Goal: Task Accomplishment & Management: Manage account settings

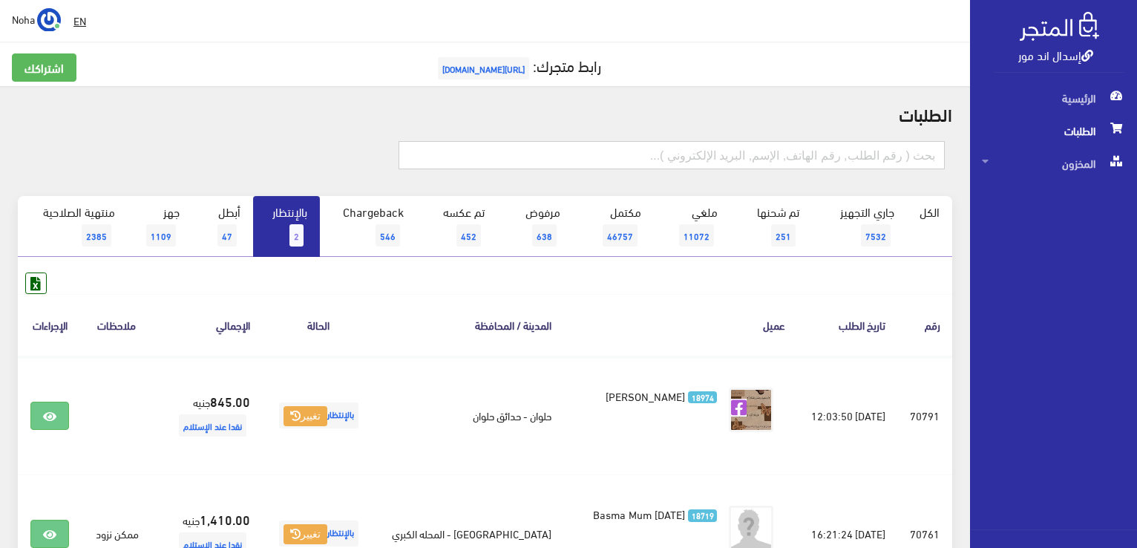
click at [799, 146] on input "text" at bounding box center [671, 155] width 546 height 28
type input "01006629092"
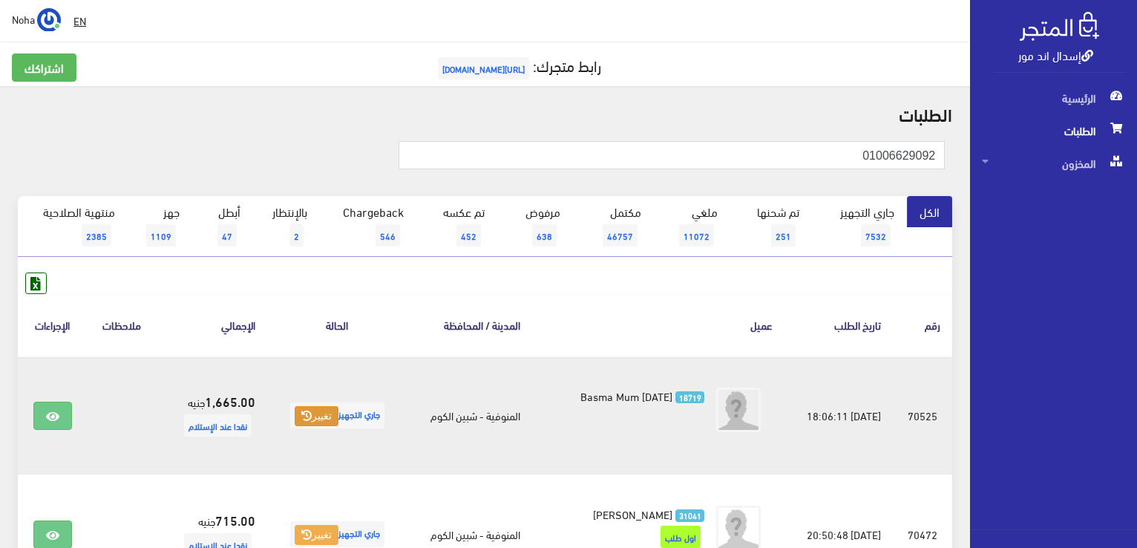
click at [304, 419] on button "تغيير" at bounding box center [317, 416] width 44 height 21
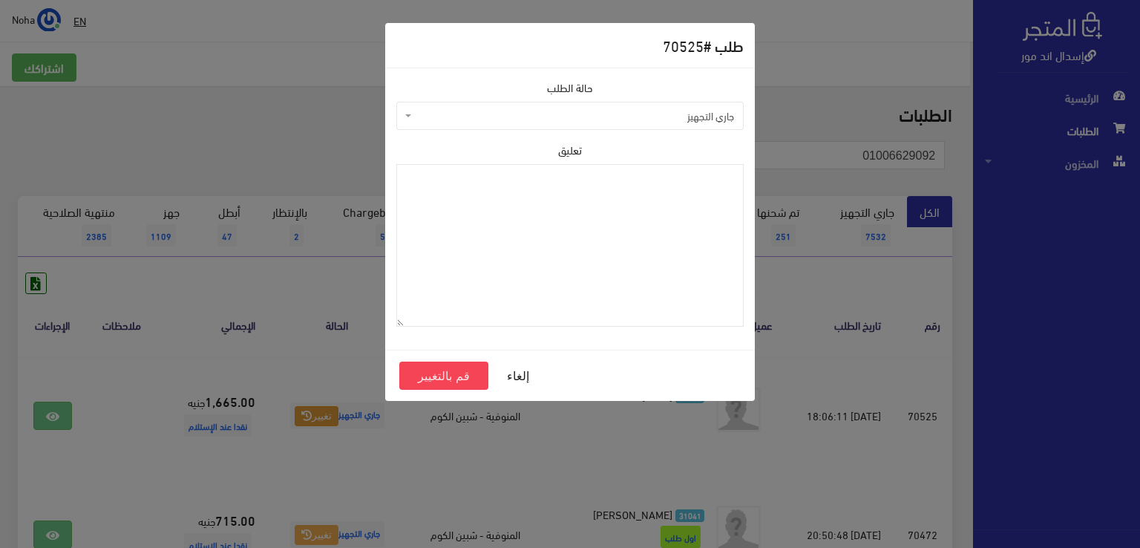
click at [580, 119] on span "جاري التجهيز" at bounding box center [574, 115] width 319 height 15
click at [519, 215] on textarea "تعليق" at bounding box center [569, 245] width 347 height 163
type textarea "v"
type textarea "رجع السى واى"
click at [422, 375] on button "قم بالتغيير" at bounding box center [443, 375] width 89 height 28
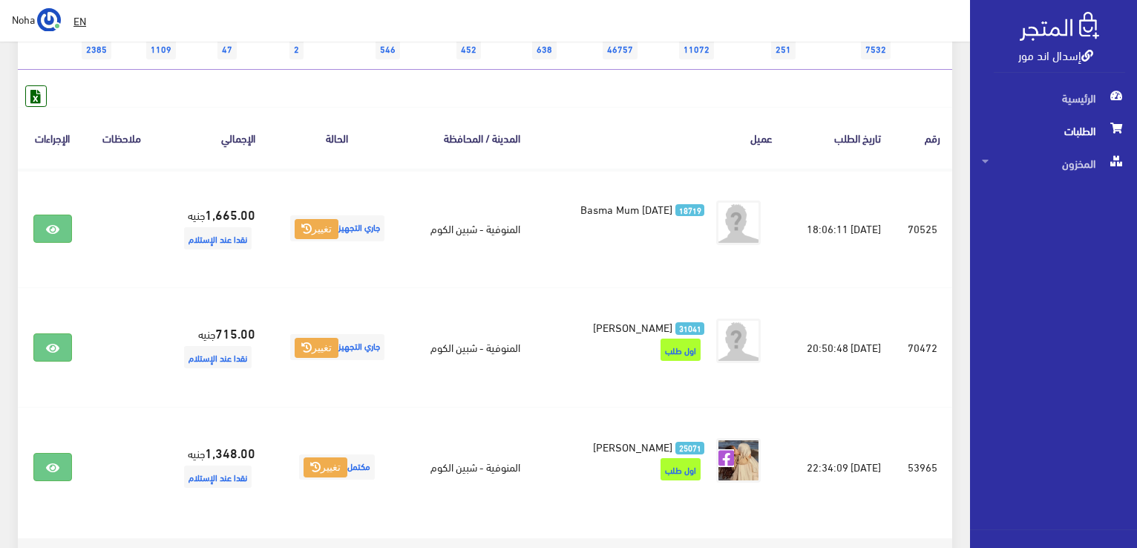
scroll to position [223, 0]
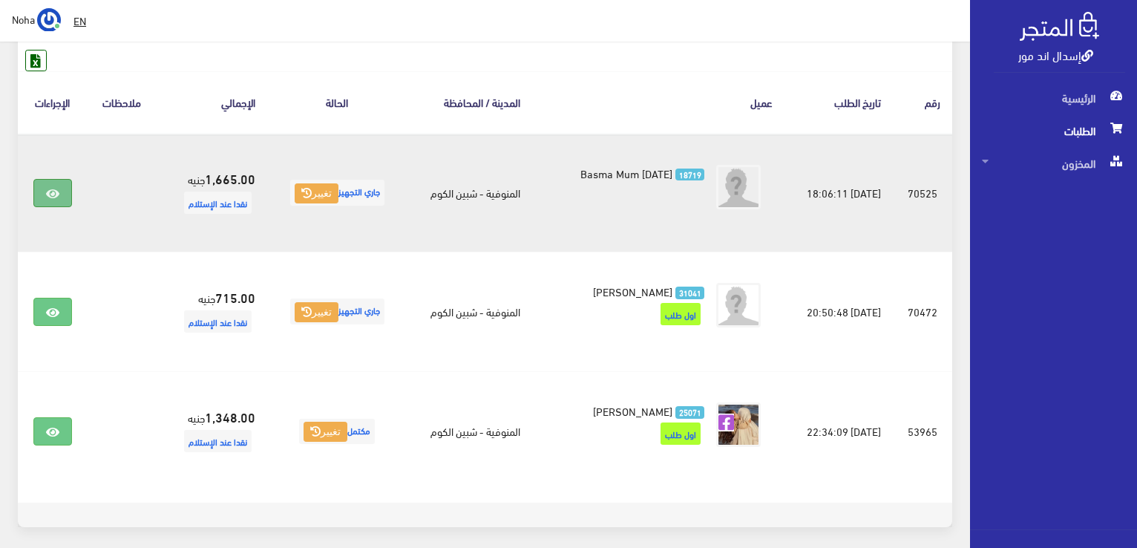
click at [39, 194] on link at bounding box center [52, 193] width 39 height 28
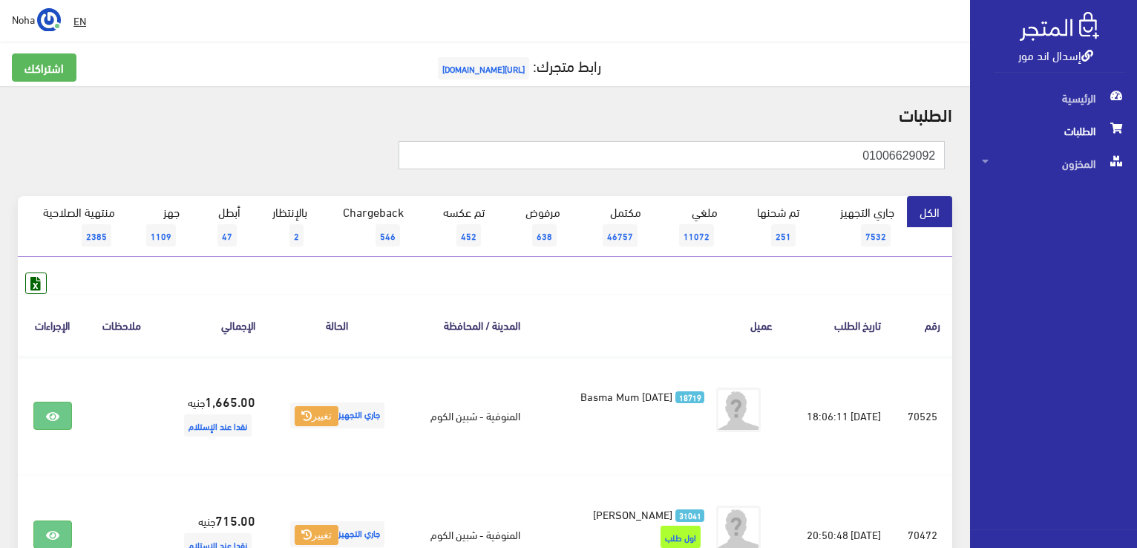
drag, startPoint x: 974, startPoint y: 157, endPoint x: 1139, endPoint y: 173, distance: 165.5
click at [1136, 173] on html "إسدال اند مور الرئيسية الطلبات" at bounding box center [568, 274] width 1137 height 548
type input "01207314989"
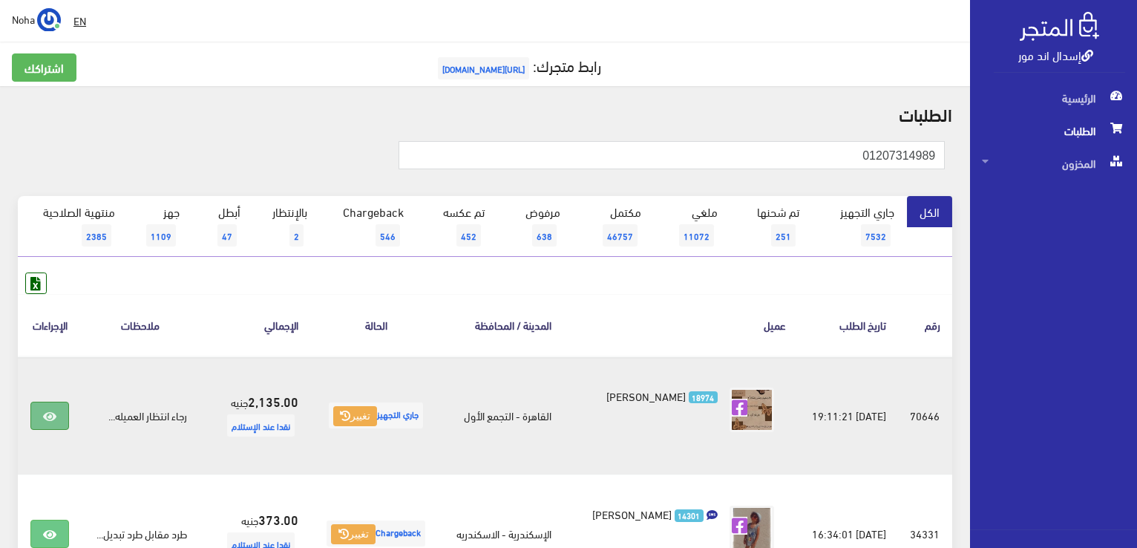
click at [49, 412] on icon at bounding box center [49, 416] width 13 height 12
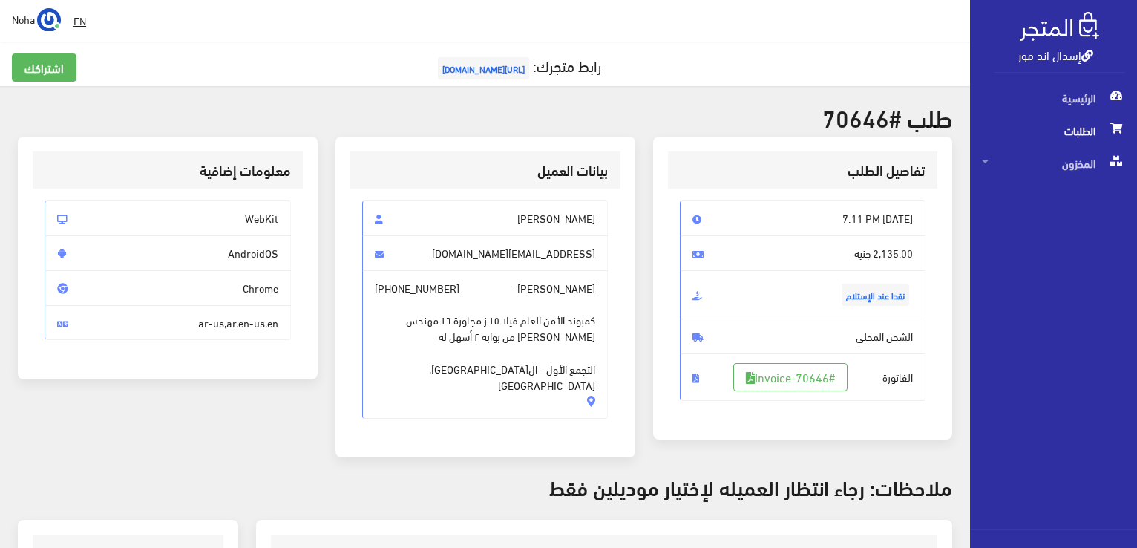
click at [180, 439] on div "معلومات إضافية WebKit AndroidOS Chrome [GEOGRAPHIC_DATA],ar,en-us,en" at bounding box center [168, 306] width 318 height 339
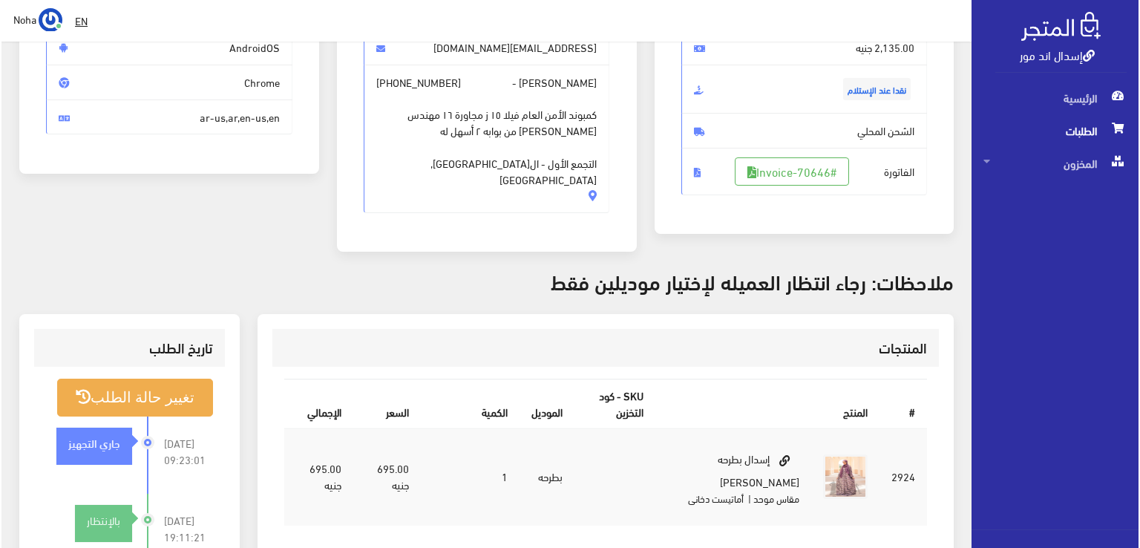
scroll to position [223, 0]
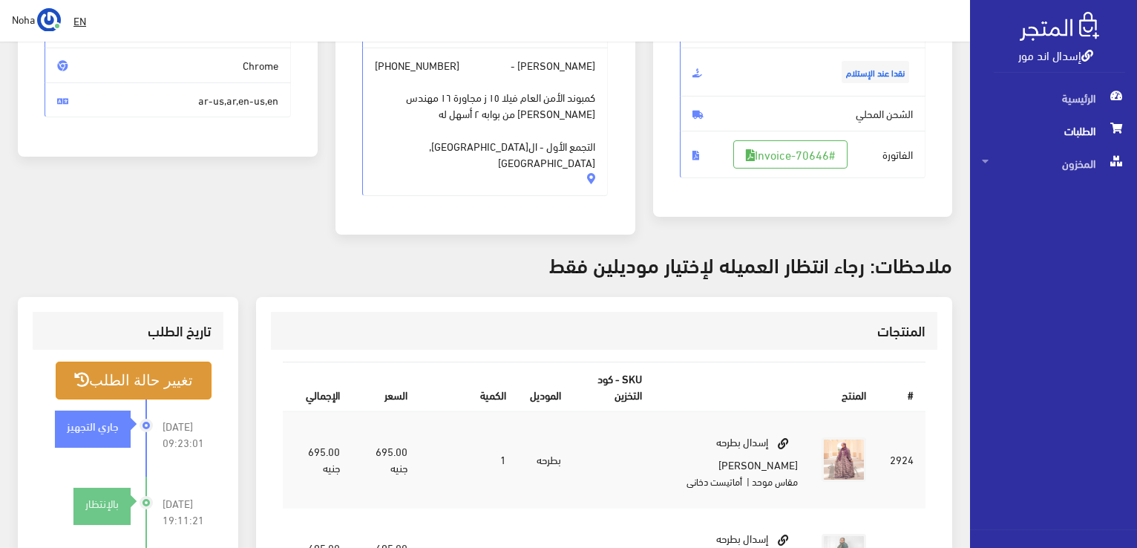
click at [154, 376] on button "تغيير حالة الطلب" at bounding box center [134, 380] width 156 height 38
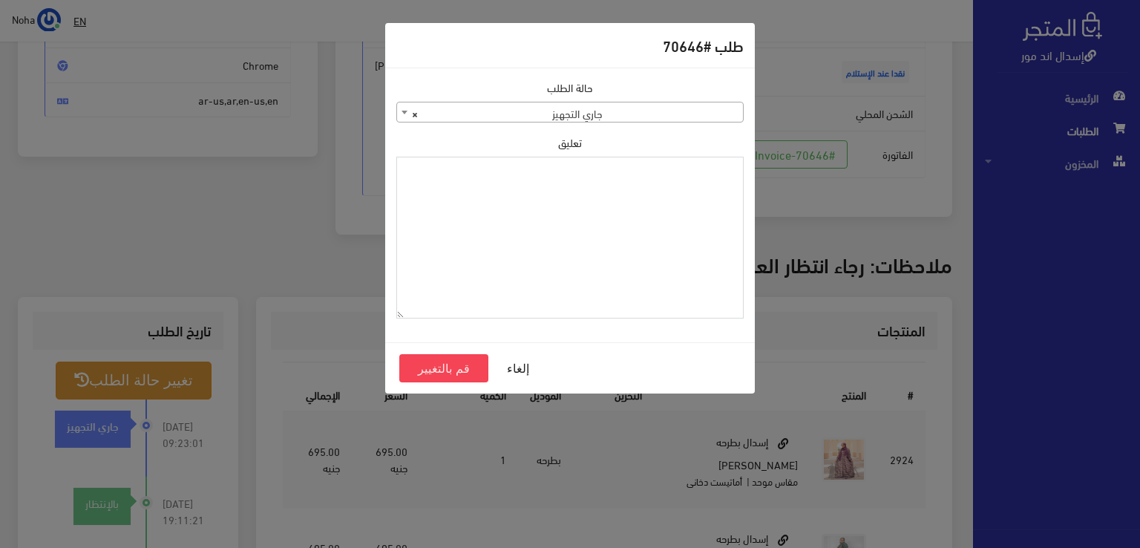
click at [521, 214] on textarea "تعليق" at bounding box center [569, 238] width 347 height 163
type textarea "رجع 2"
click at [436, 363] on button "قم بالتغيير" at bounding box center [443, 368] width 89 height 28
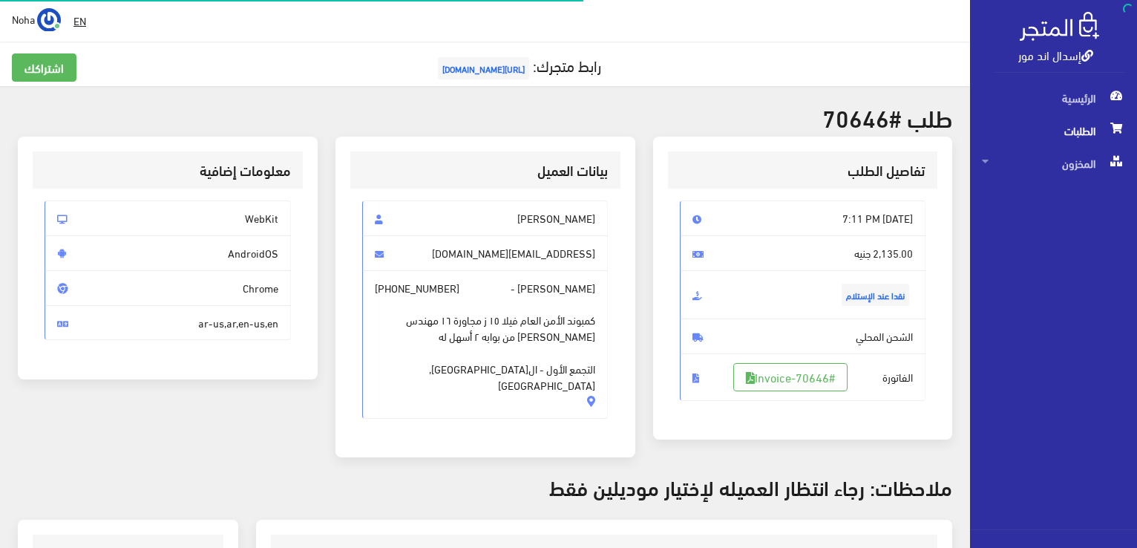
scroll to position [213, 0]
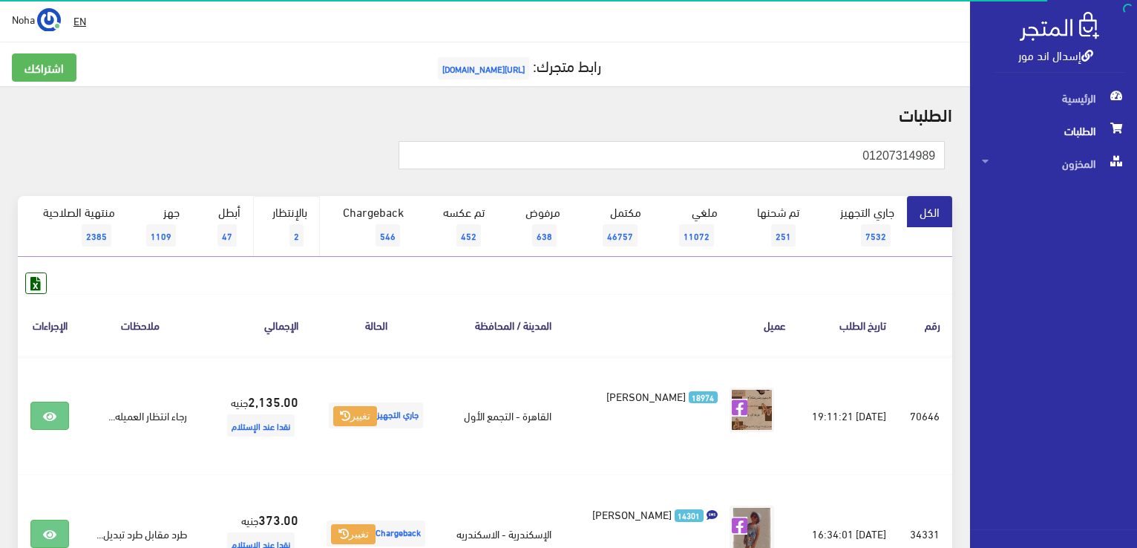
click at [296, 212] on link "بالإنتظار 2" at bounding box center [286, 226] width 67 height 61
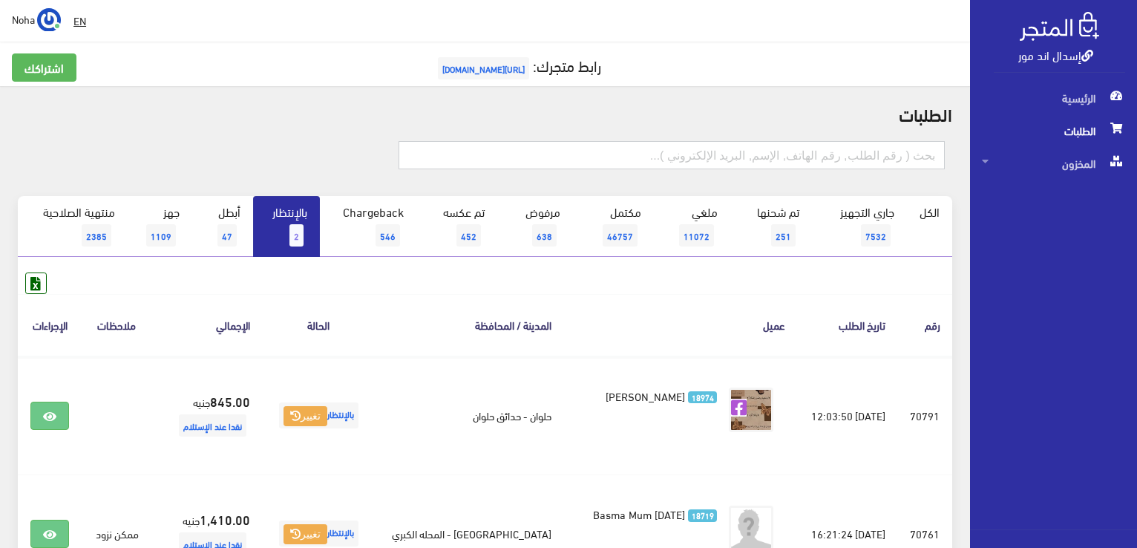
click at [683, 161] on input "text" at bounding box center [671, 155] width 546 height 28
type input "70695"
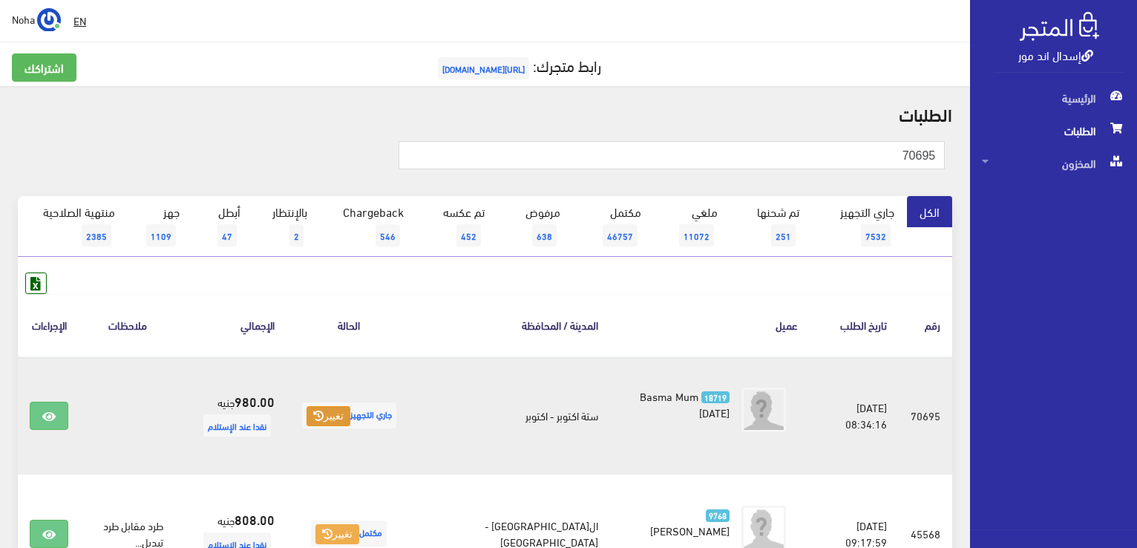
click at [324, 416] on icon at bounding box center [318, 415] width 10 height 10
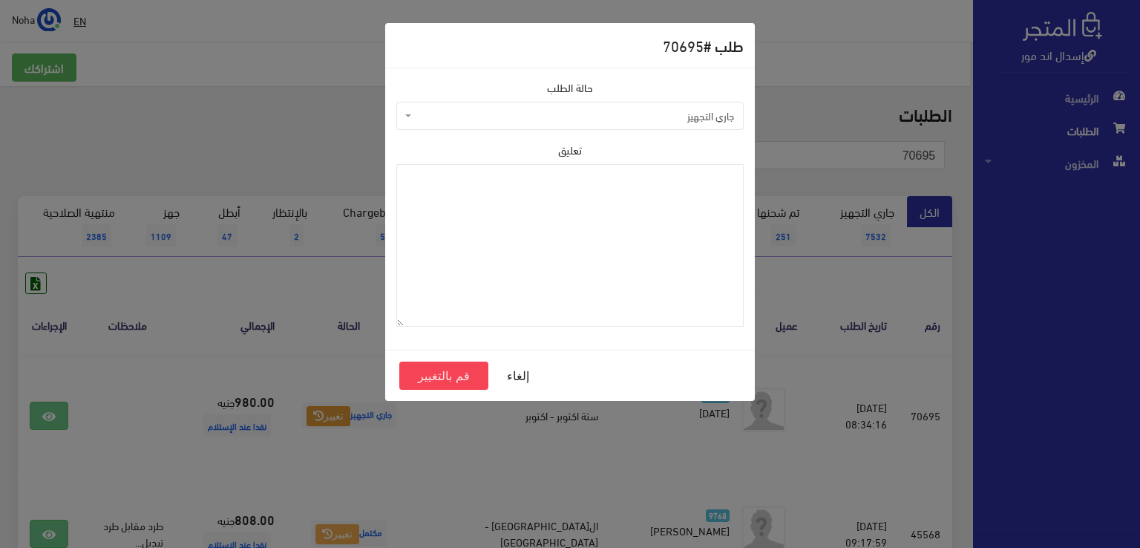
click at [268, 276] on div "طلب # 70695 حالة الطلب جاري التجهيز تم شحنها ملغي مكتمل مرفوض تم عكس الإلغاء فش…" at bounding box center [570, 274] width 1140 height 548
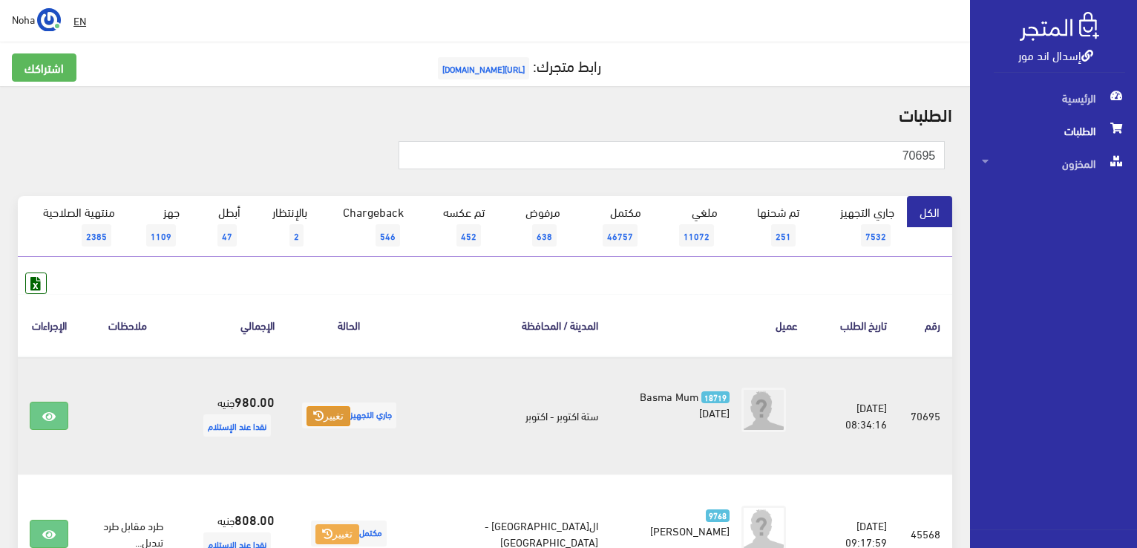
click at [350, 413] on button "تغيير" at bounding box center [328, 416] width 44 height 21
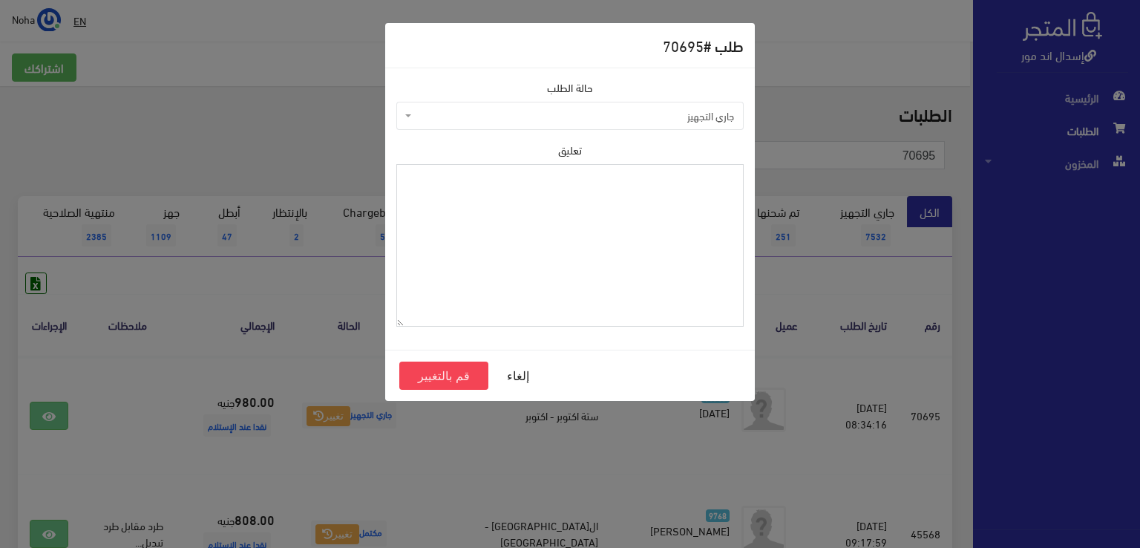
click at [518, 260] on textarea "تعليق" at bounding box center [569, 245] width 347 height 163
type textarea "رجع مقاس 12"
click at [445, 374] on button "قم بالتغيير" at bounding box center [443, 375] width 89 height 28
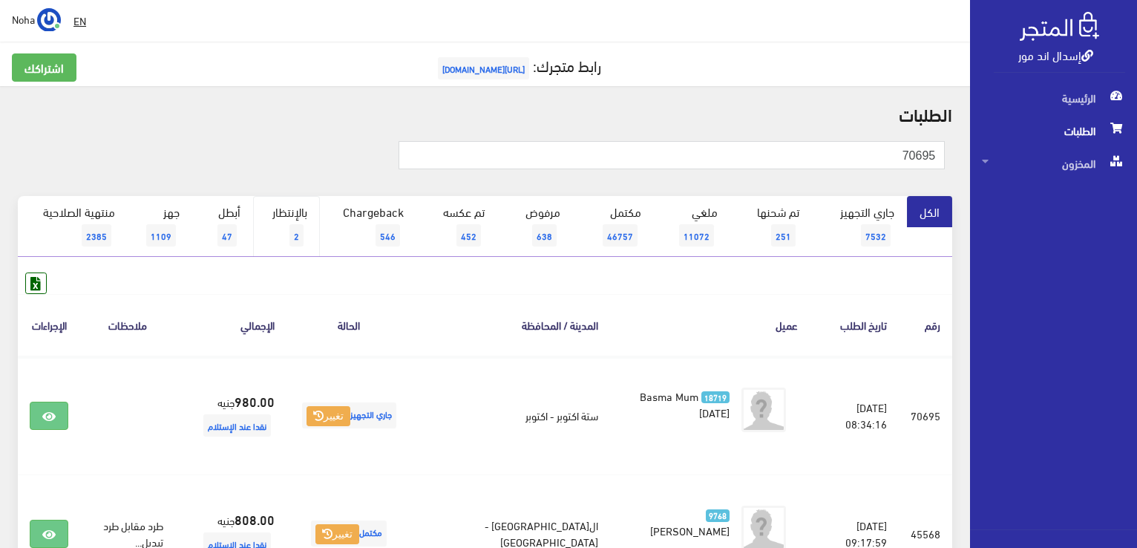
click at [291, 222] on link "بالإنتظار 2" at bounding box center [286, 226] width 67 height 61
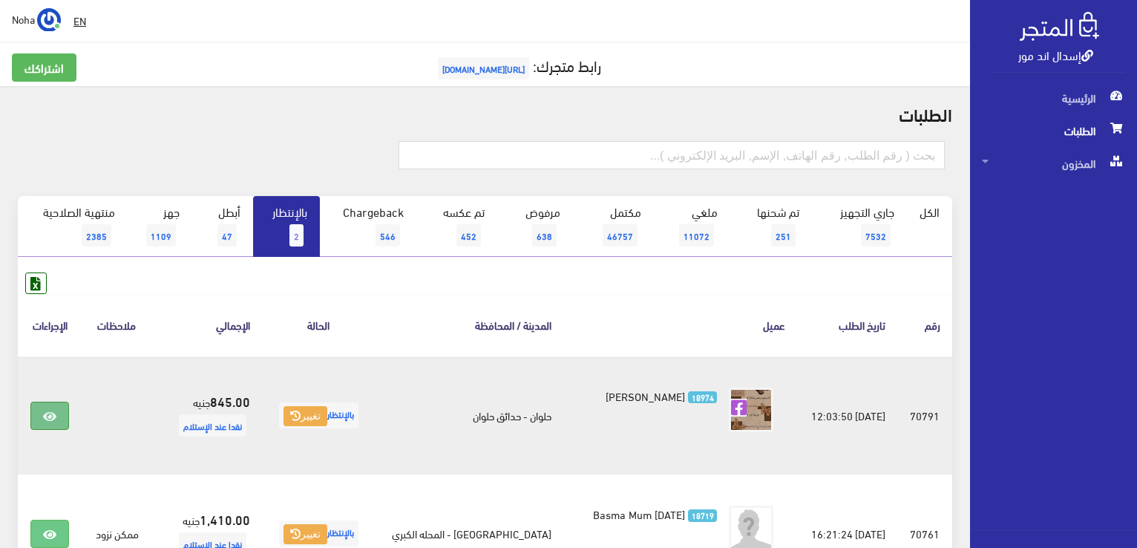
click at [59, 416] on link at bounding box center [49, 415] width 39 height 28
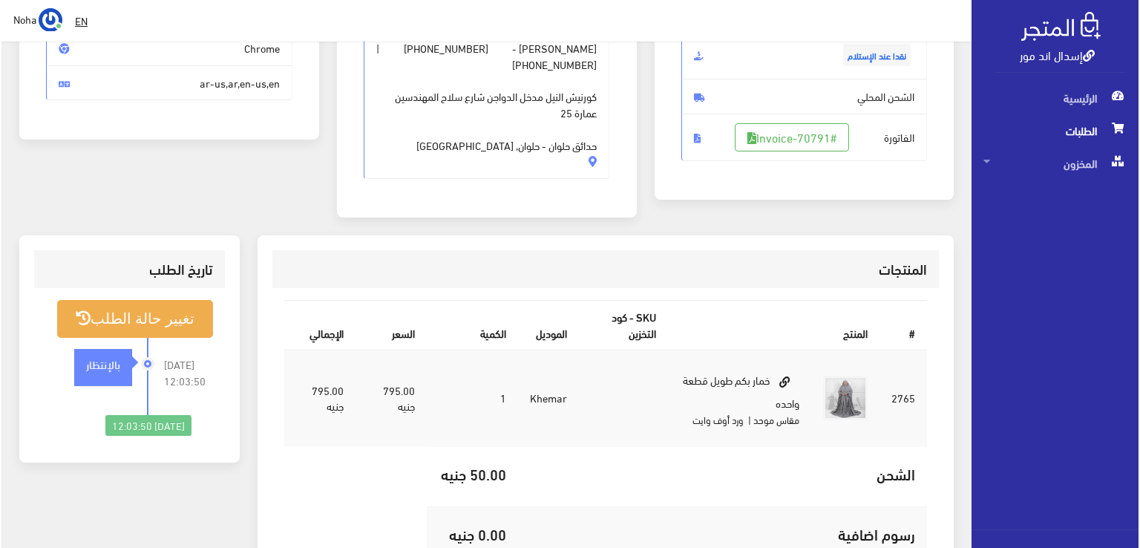
scroll to position [297, 0]
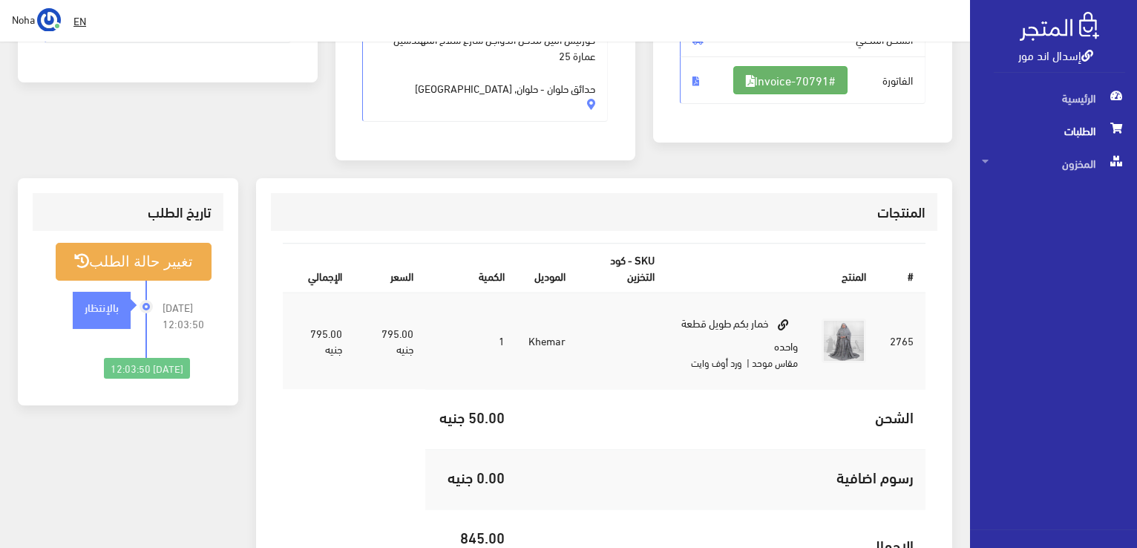
click at [810, 74] on link "#Invoice-70791" at bounding box center [790, 80] width 114 height 28
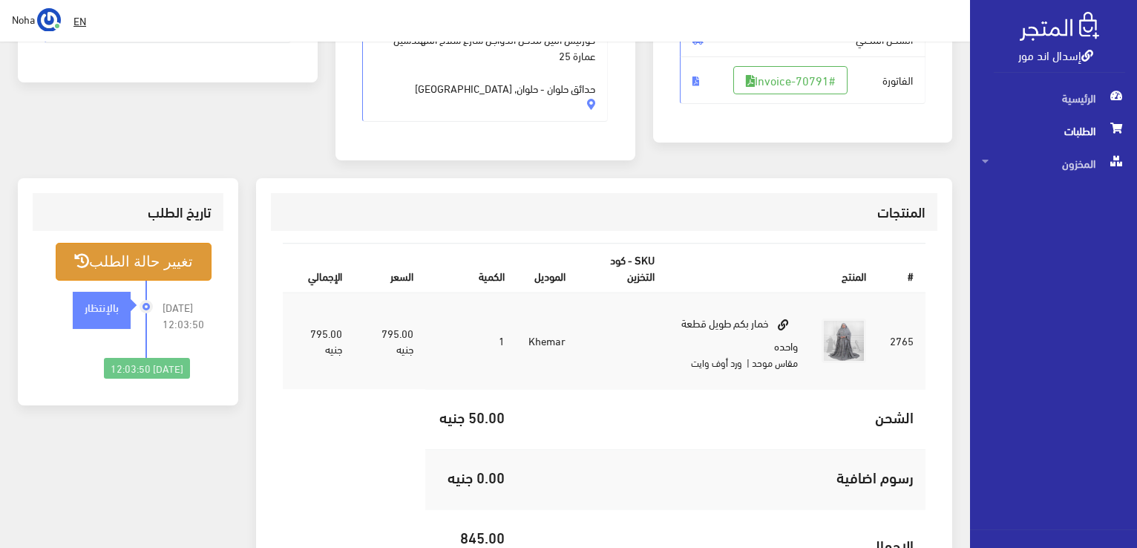
click at [140, 263] on button "تغيير حالة الطلب" at bounding box center [134, 262] width 156 height 38
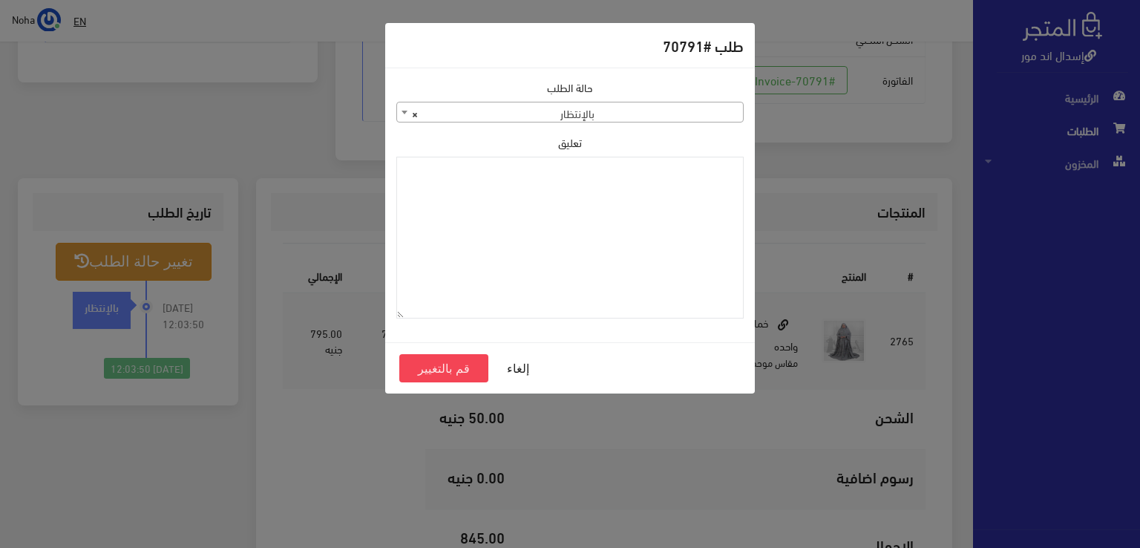
click at [479, 114] on span "× بالإنتظار" at bounding box center [570, 112] width 346 height 21
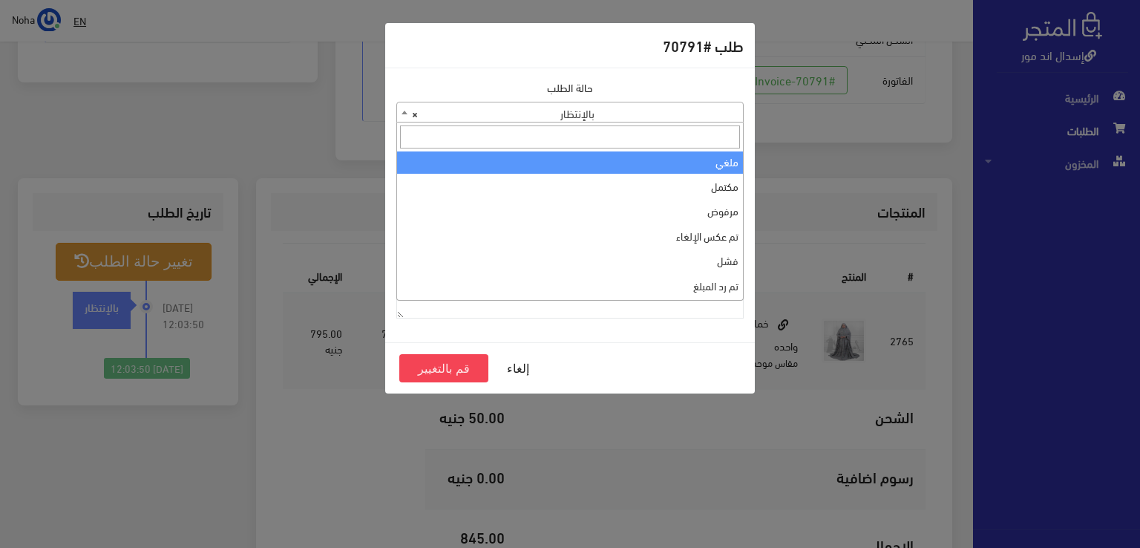
scroll to position [0, 0]
click at [571, 150] on span at bounding box center [570, 136] width 346 height 29
select select "1"
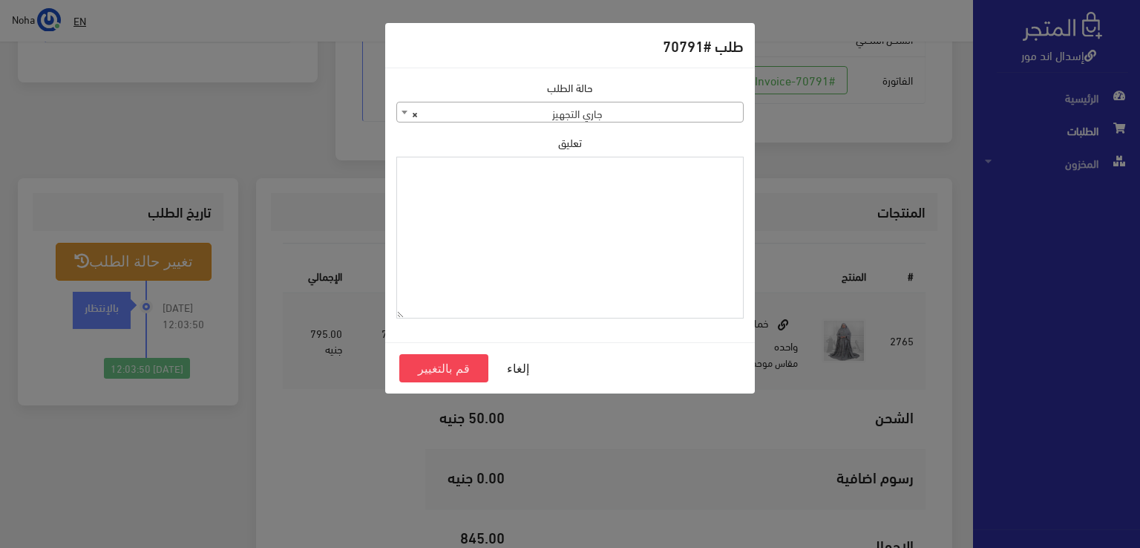
paste textarea "1126575"
type textarea "1126575"
click at [450, 368] on button "قم بالتغيير" at bounding box center [443, 368] width 89 height 28
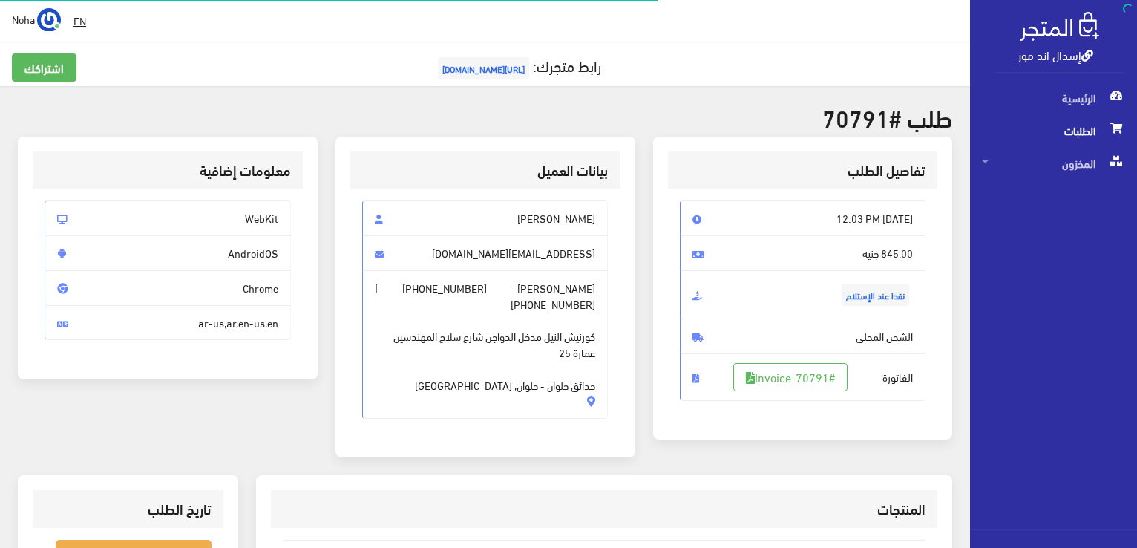
scroll to position [292, 0]
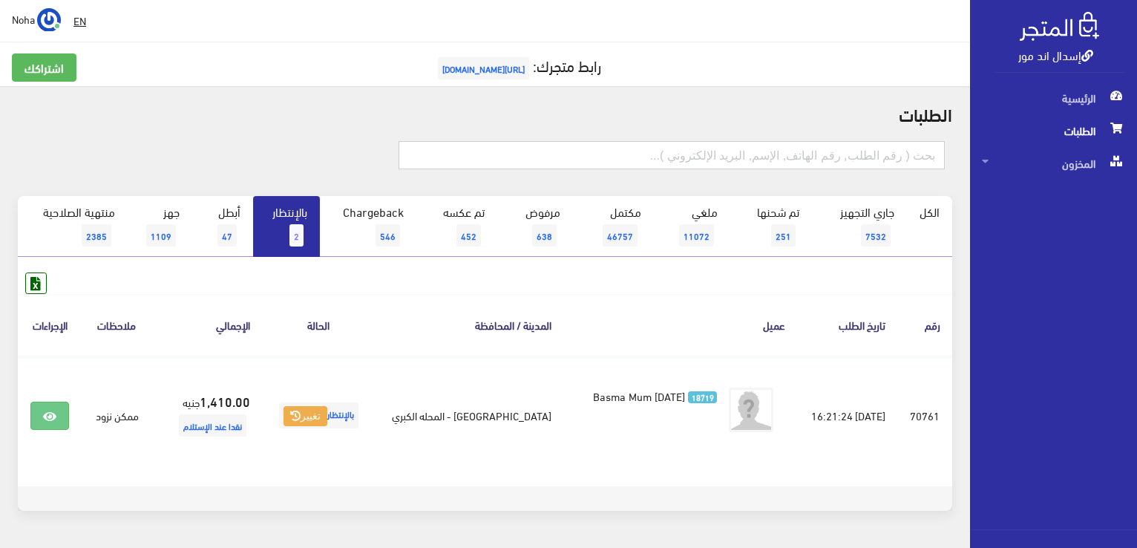
click at [532, 158] on input "text" at bounding box center [671, 155] width 546 height 28
type input "01019356098"
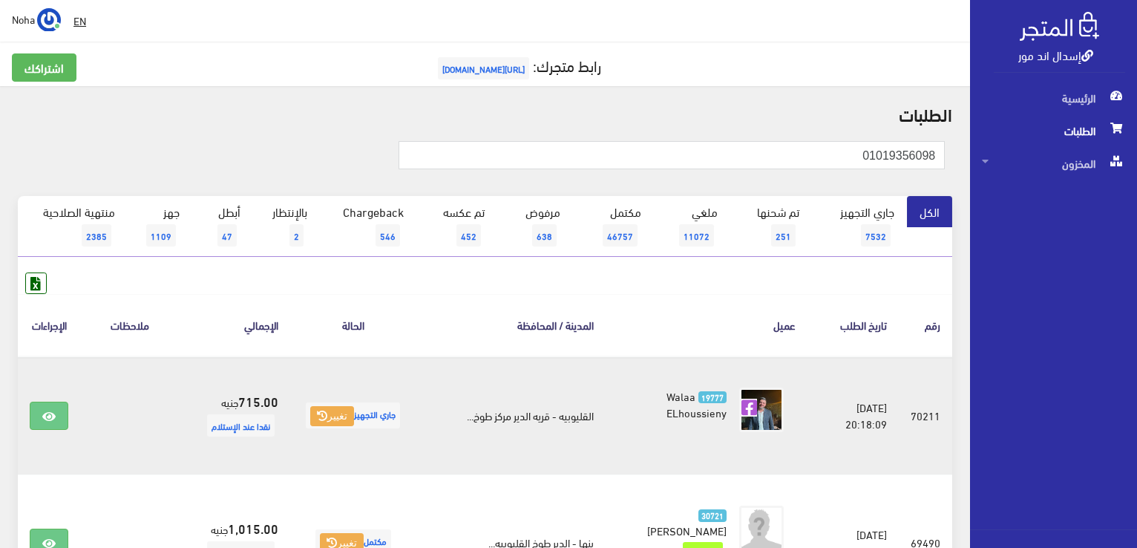
click at [350, 425] on span "جاري التجهيز تغيير" at bounding box center [353, 415] width 94 height 26
click at [347, 424] on button "تغيير" at bounding box center [332, 416] width 44 height 21
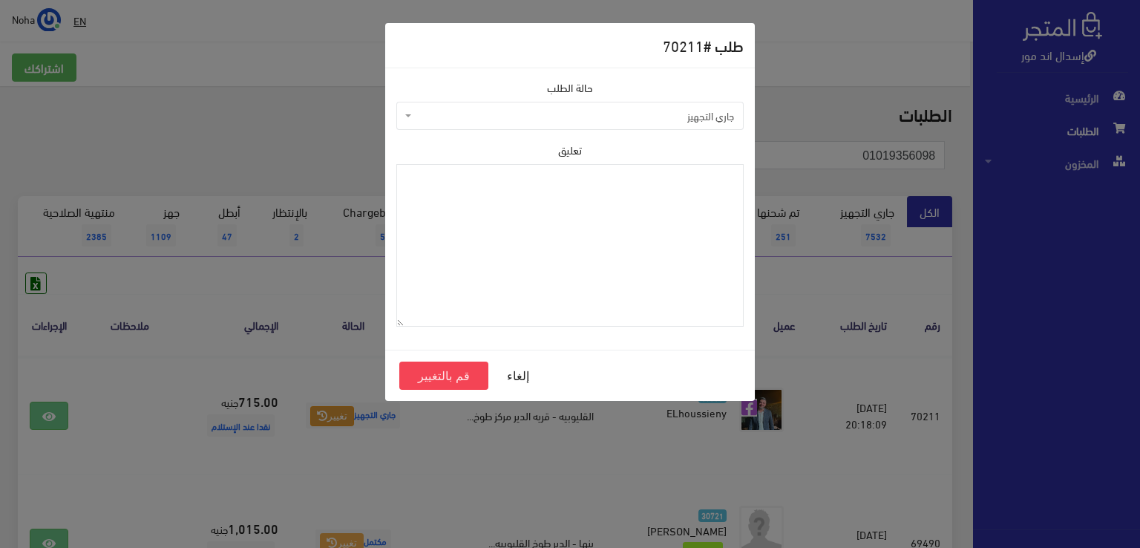
click at [571, 114] on span "جاري التجهيز" at bounding box center [574, 115] width 319 height 15
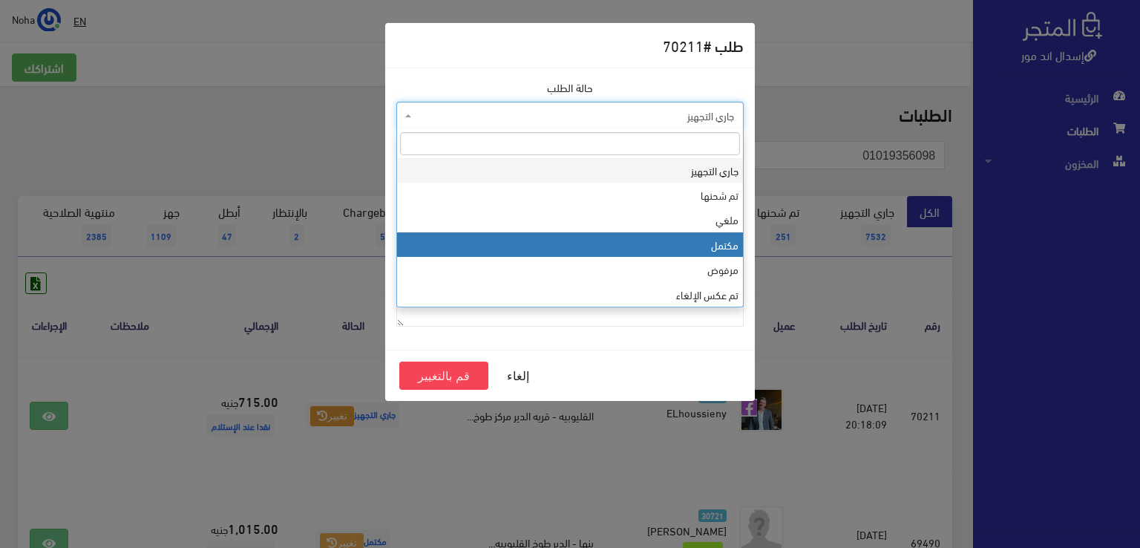
select select "4"
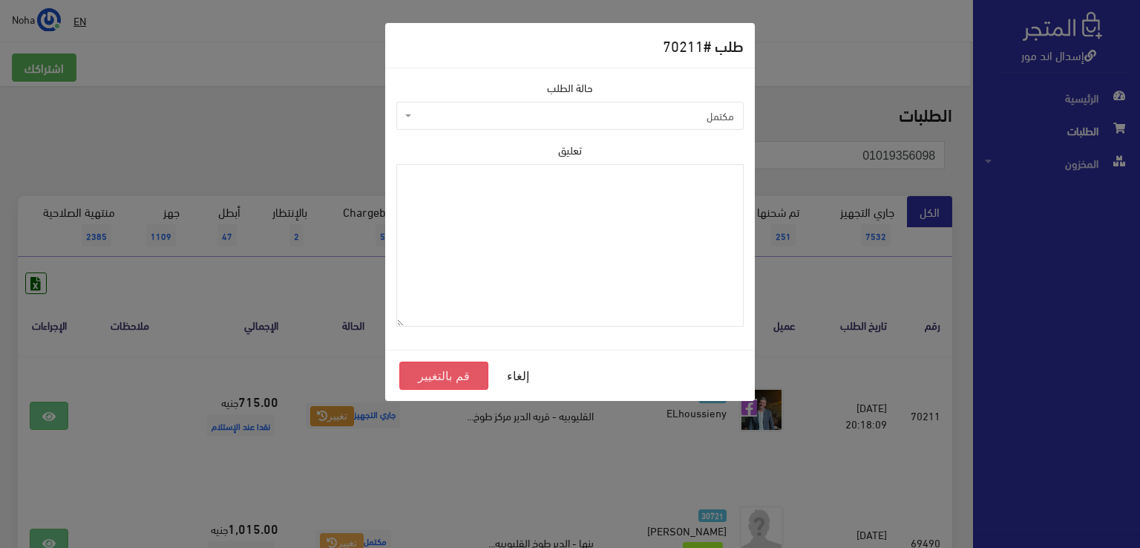
click at [439, 375] on button "قم بالتغيير" at bounding box center [443, 375] width 89 height 28
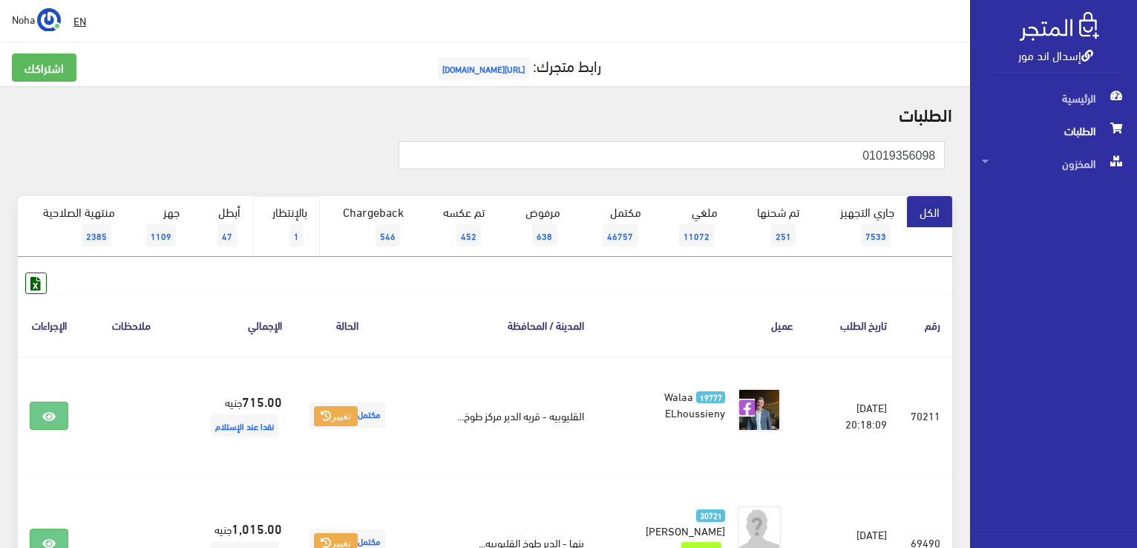
click at [288, 211] on link "بالإنتظار 1" at bounding box center [286, 226] width 67 height 61
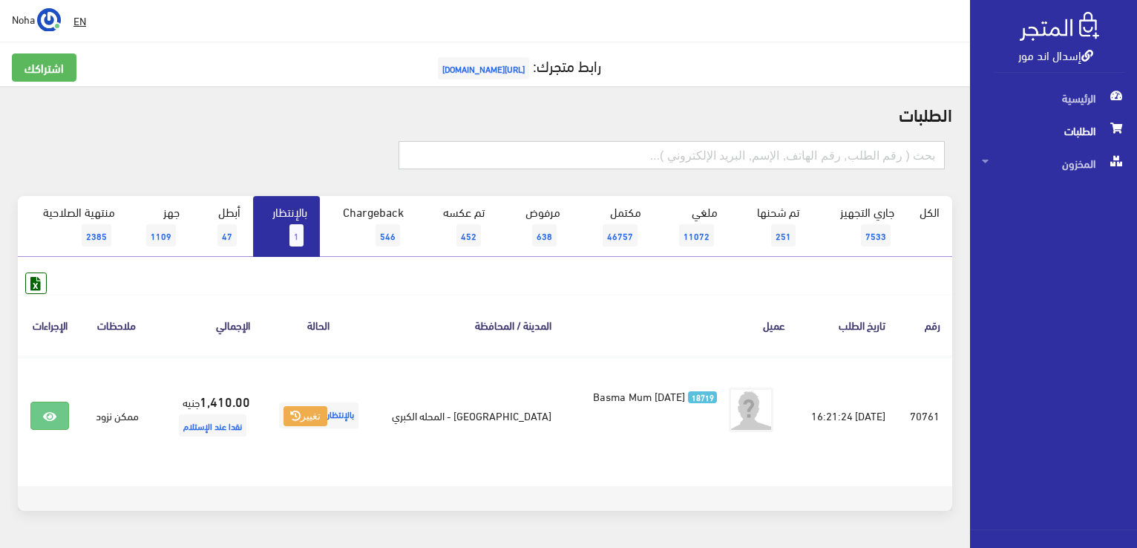
click at [816, 146] on input "text" at bounding box center [671, 155] width 546 height 28
type input "01021281045"
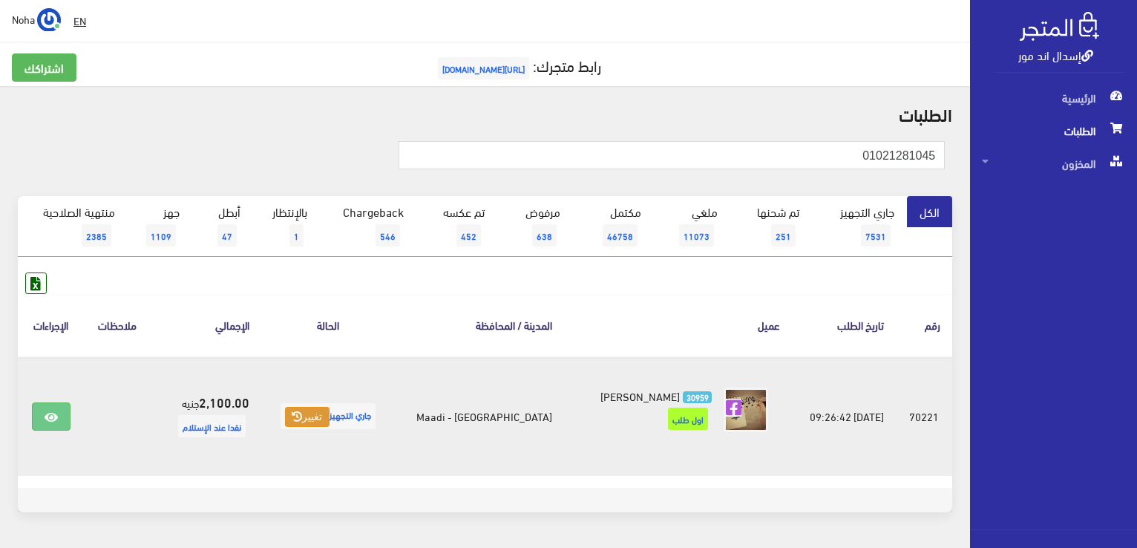
click at [315, 409] on button "تغيير" at bounding box center [307, 417] width 44 height 21
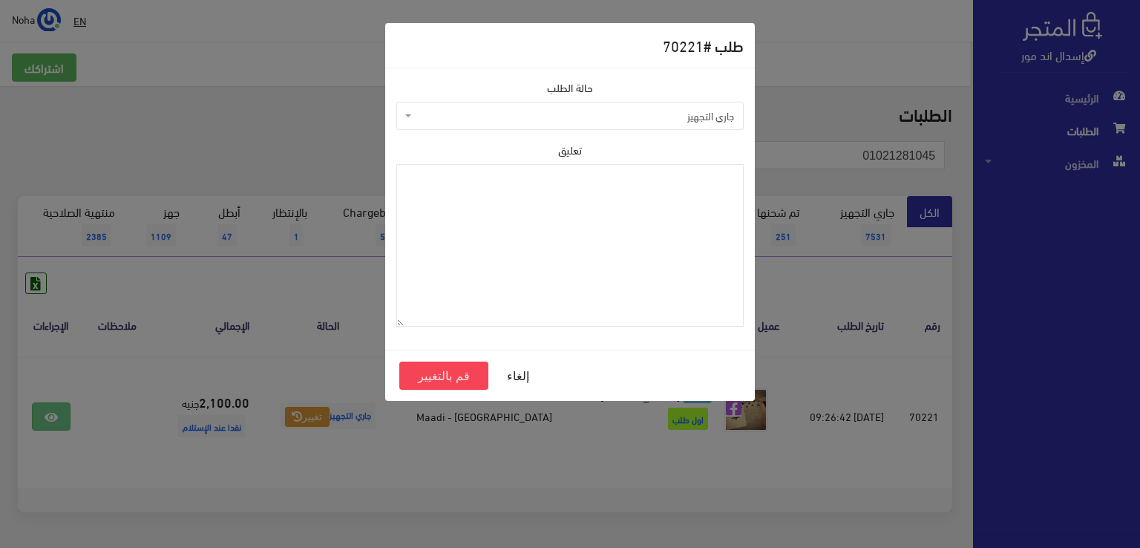
click at [498, 122] on span "جاري التجهيز" at bounding box center [569, 116] width 347 height 28
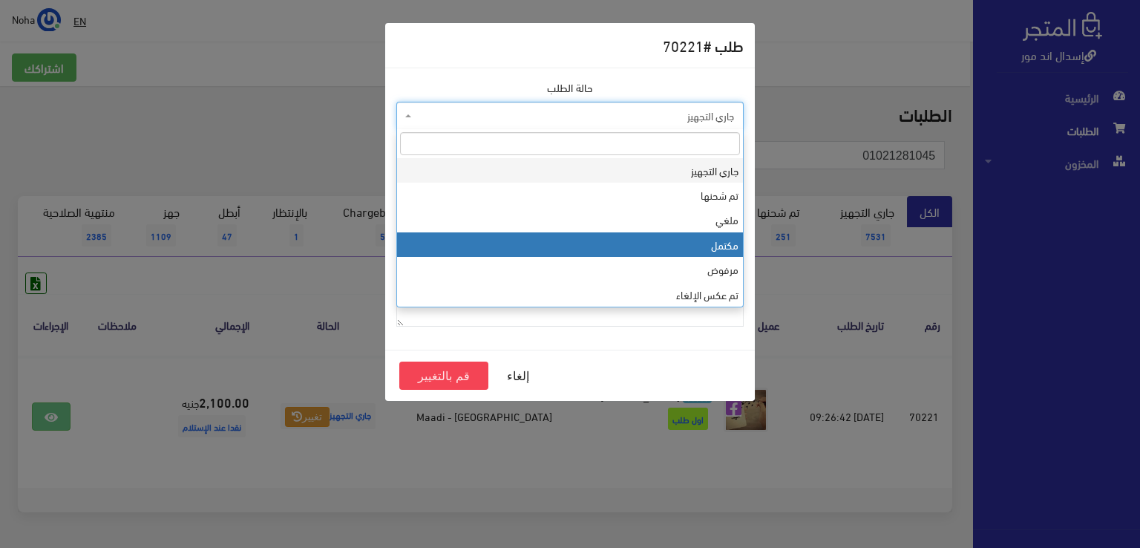
select select "4"
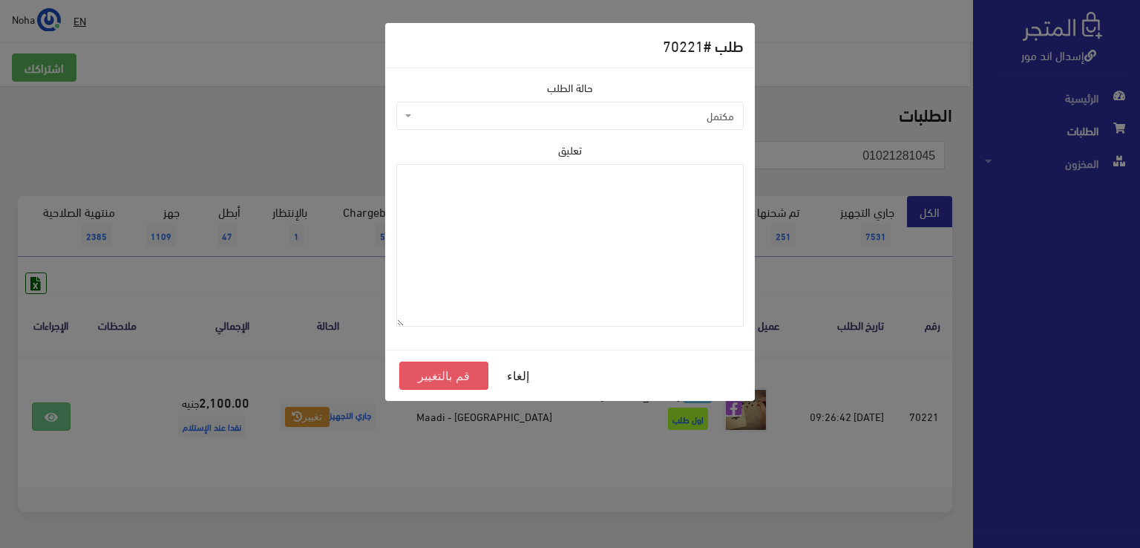
click at [433, 379] on button "قم بالتغيير" at bounding box center [443, 375] width 89 height 28
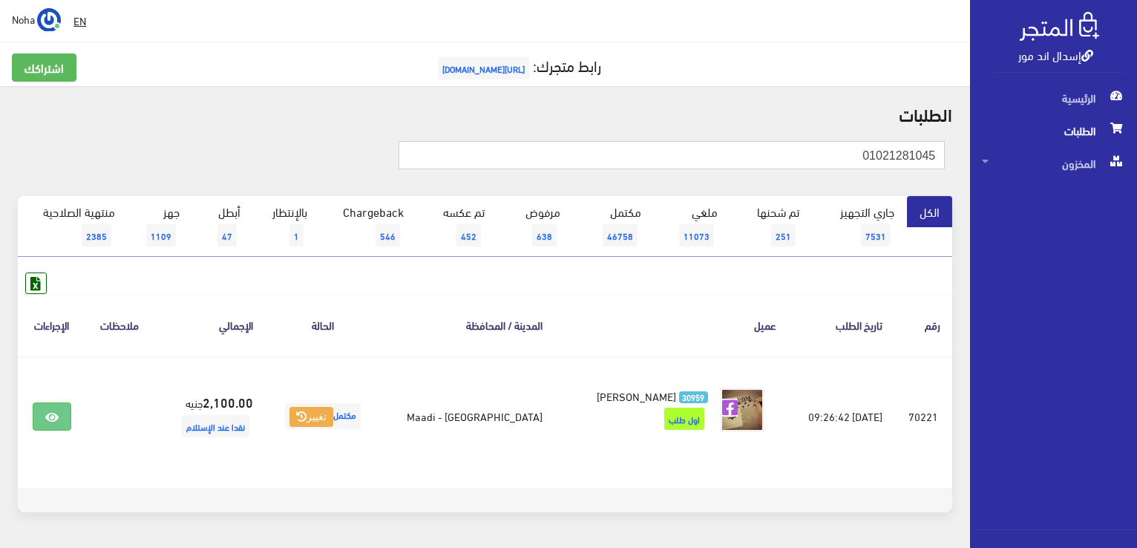
drag, startPoint x: 770, startPoint y: 149, endPoint x: 900, endPoint y: 155, distance: 130.0
click at [900, 155] on input "01021281045" at bounding box center [671, 155] width 546 height 28
drag, startPoint x: 889, startPoint y: 159, endPoint x: 943, endPoint y: 163, distance: 54.4
click at [943, 163] on input "81045" at bounding box center [671, 155] width 546 height 28
type input "01003003849"
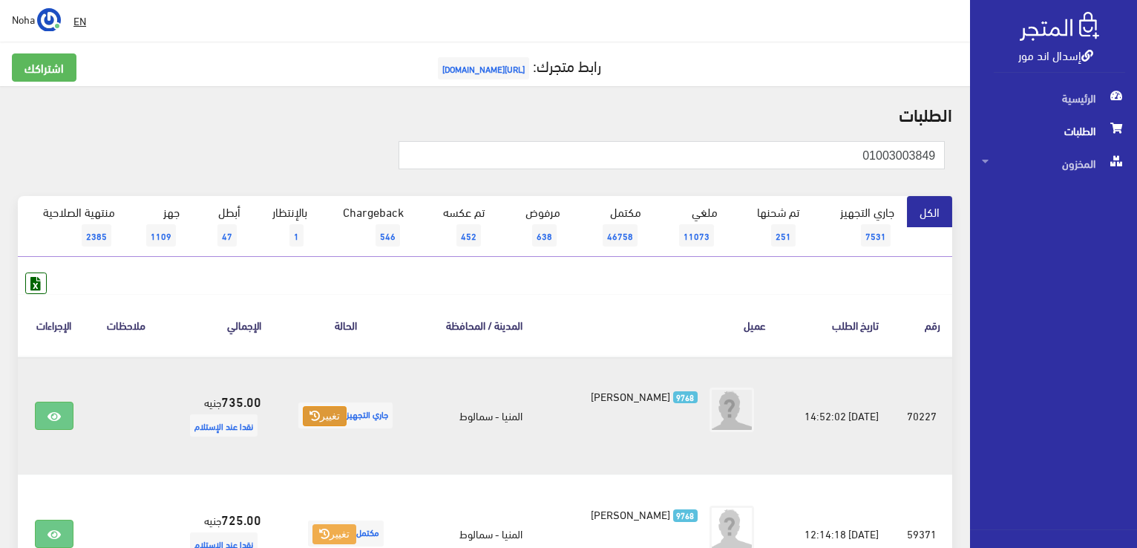
click at [320, 408] on button "تغيير" at bounding box center [325, 416] width 44 height 21
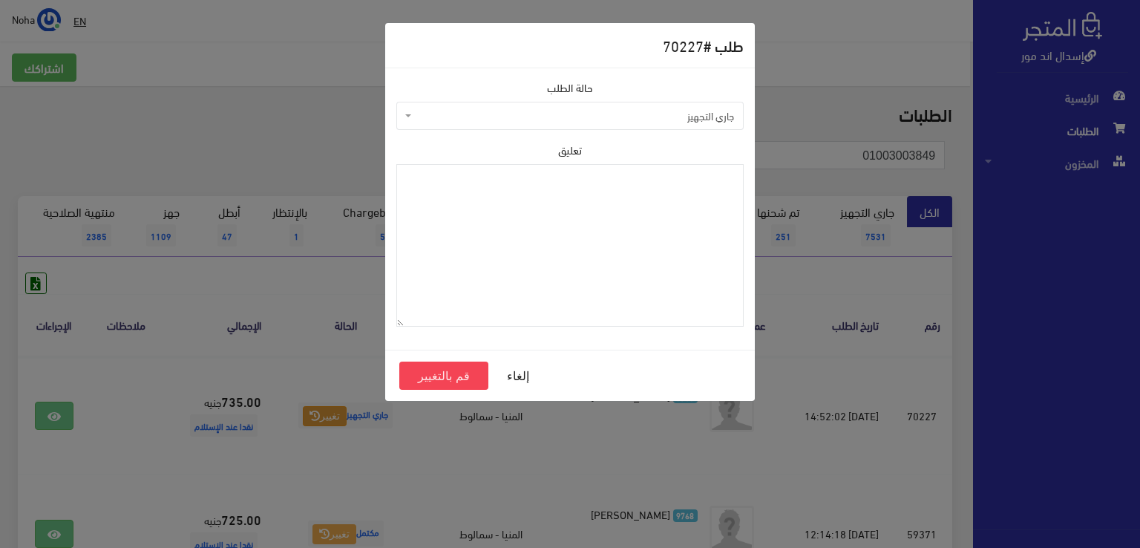
click at [516, 122] on span "جاري التجهيز" at bounding box center [574, 115] width 319 height 15
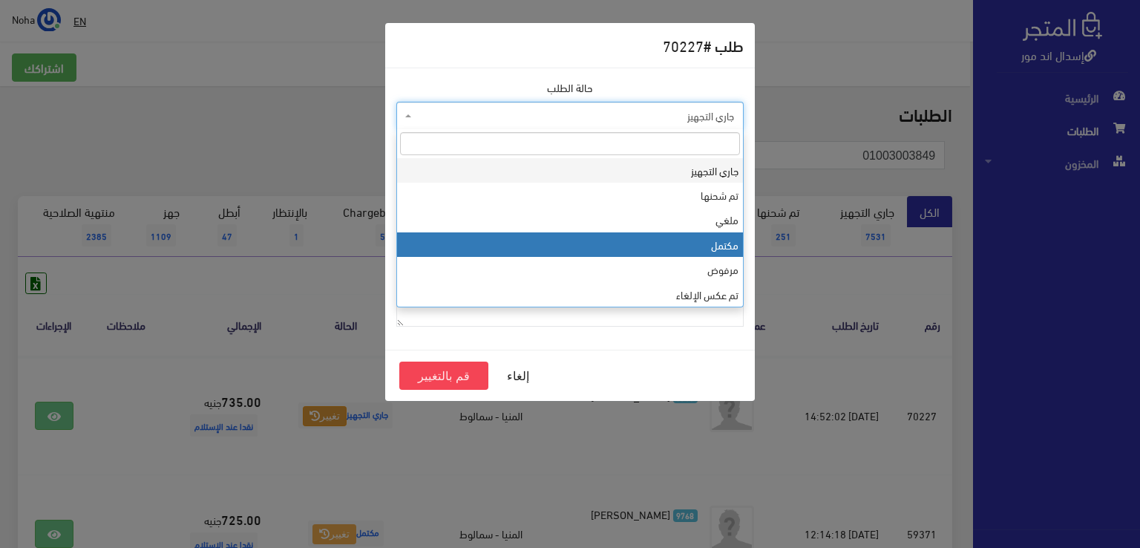
select select "4"
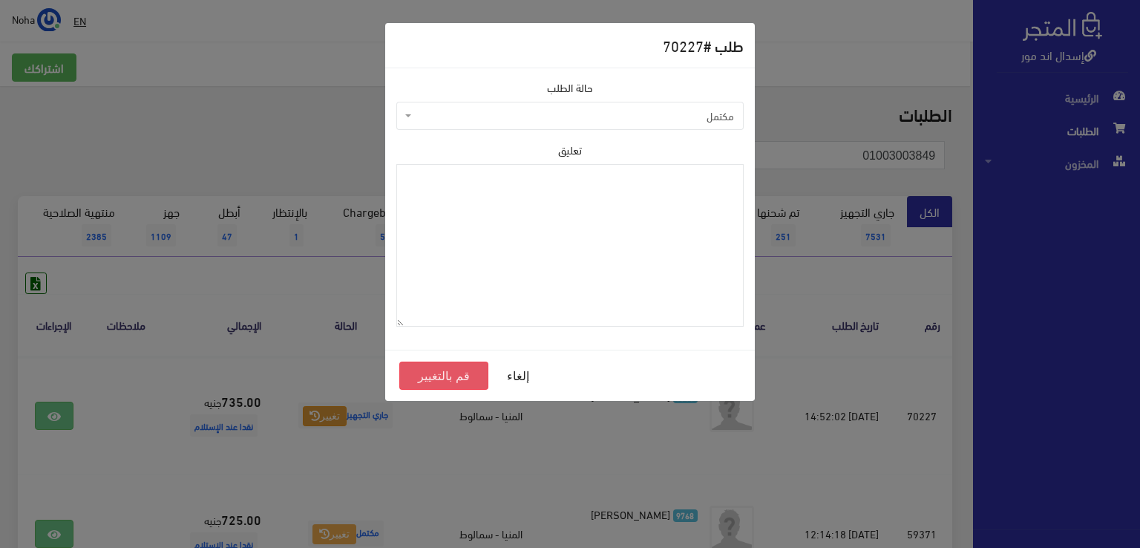
click at [440, 370] on button "قم بالتغيير" at bounding box center [443, 375] width 89 height 28
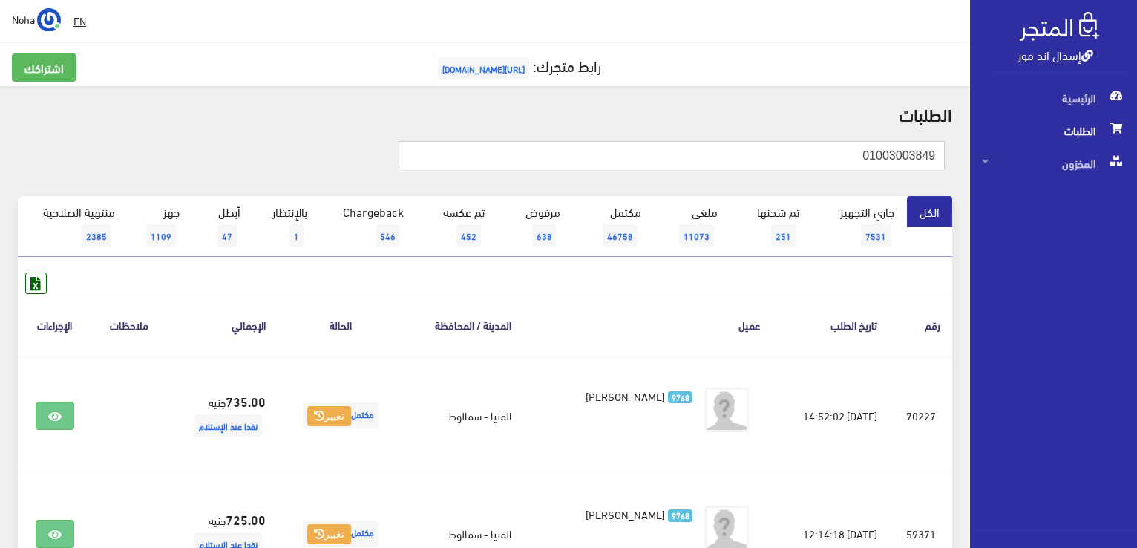
drag, startPoint x: 1014, startPoint y: 164, endPoint x: 1139, endPoint y: 187, distance: 126.8
click at [1136, 187] on html "إسدال اند مور الرئيسية الطلبات" at bounding box center [568, 274] width 1137 height 548
type input "01000218843"
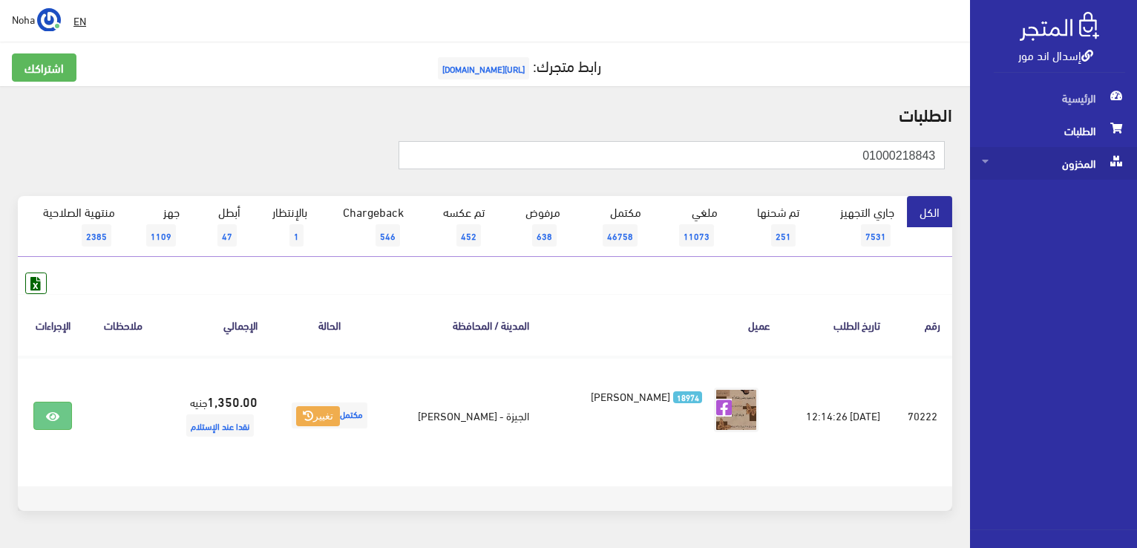
drag, startPoint x: 856, startPoint y: 160, endPoint x: 978, endPoint y: 167, distance: 121.9
click at [1050, 189] on div "إسدال اند مور الرئيسية الطلبات المخزون" at bounding box center [568, 297] width 1137 height 594
type input "01010486148"
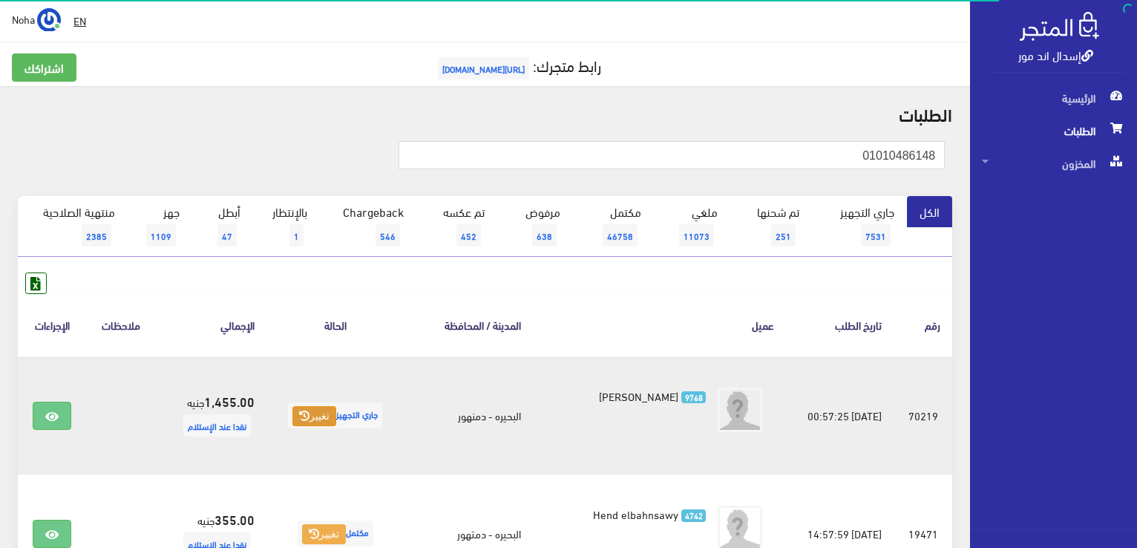
click at [303, 417] on button "تغيير" at bounding box center [314, 416] width 44 height 21
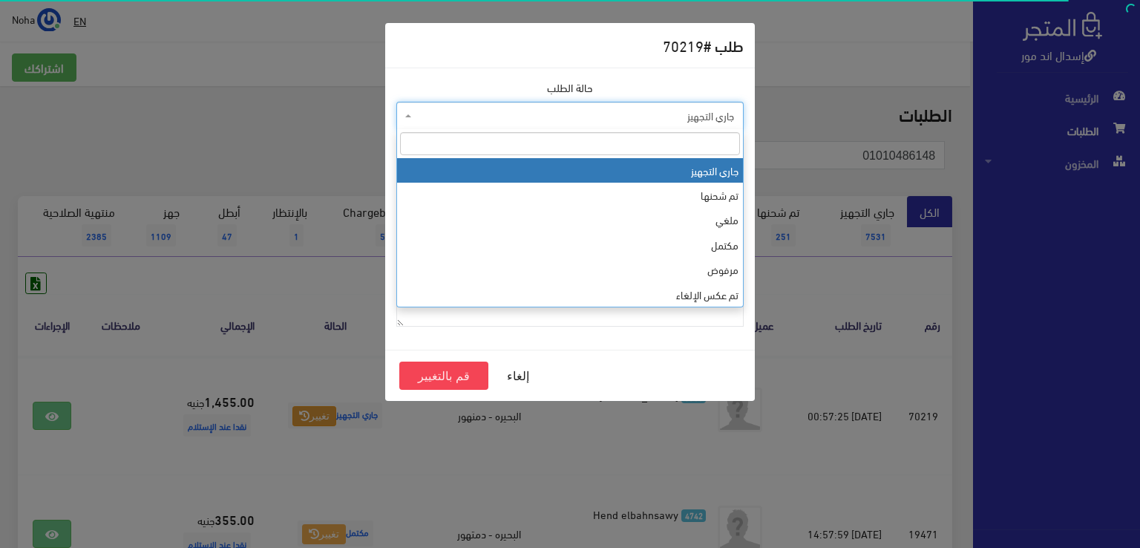
click at [460, 111] on span "جاري التجهيز" at bounding box center [574, 115] width 319 height 15
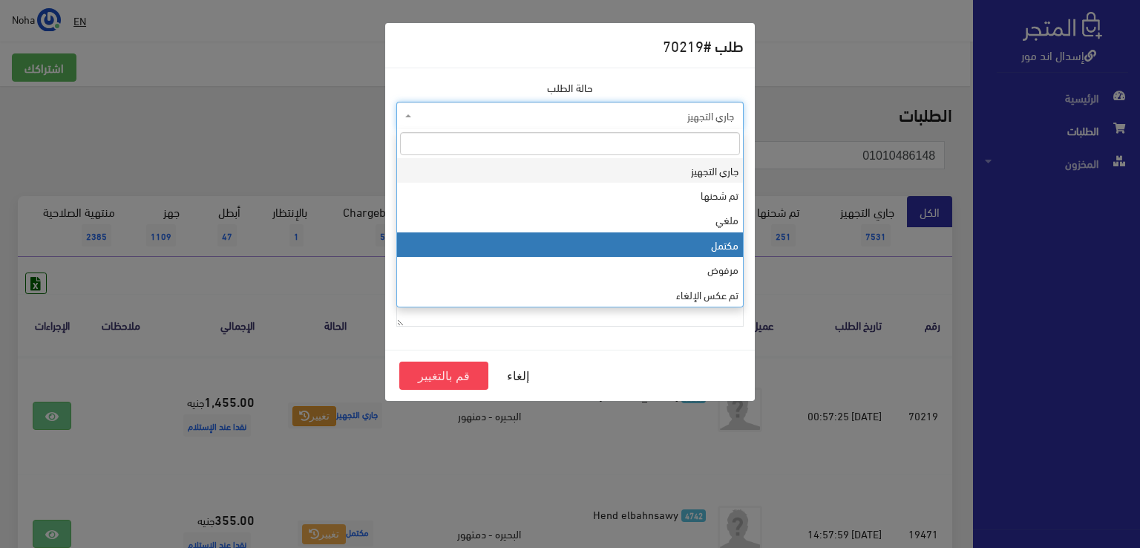
select select "4"
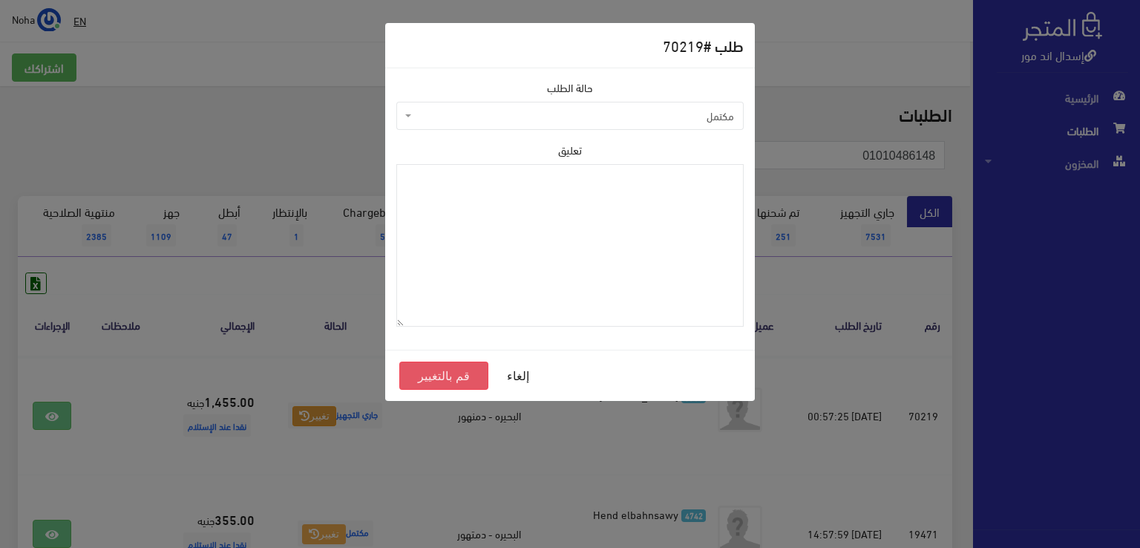
click at [433, 384] on button "قم بالتغيير" at bounding box center [443, 375] width 89 height 28
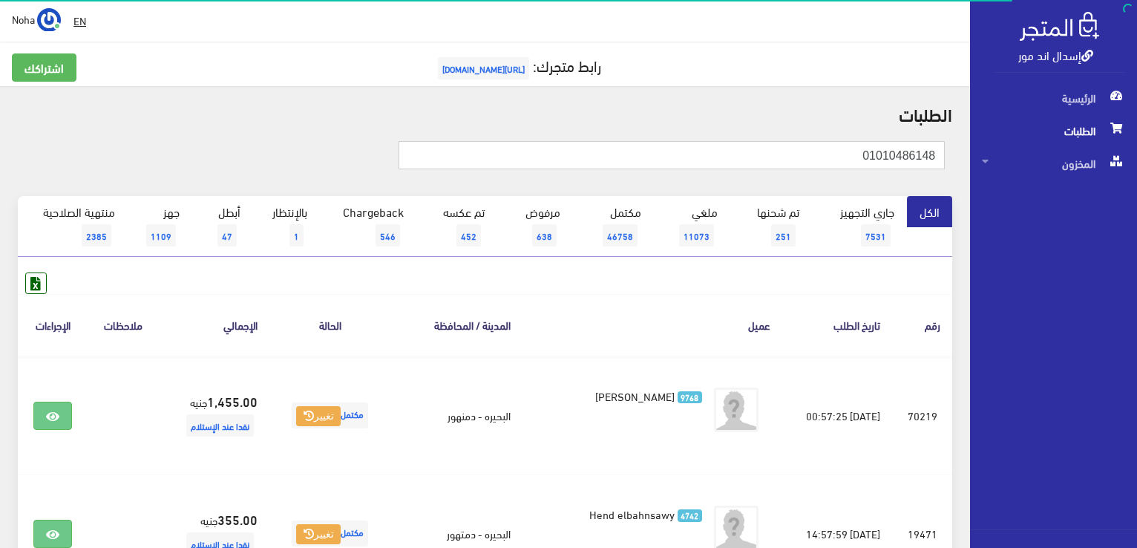
drag, startPoint x: 801, startPoint y: 159, endPoint x: 882, endPoint y: 174, distance: 81.6
click at [1136, 229] on html "إسدال اند مور الرئيسية الطلبات" at bounding box center [568, 274] width 1137 height 548
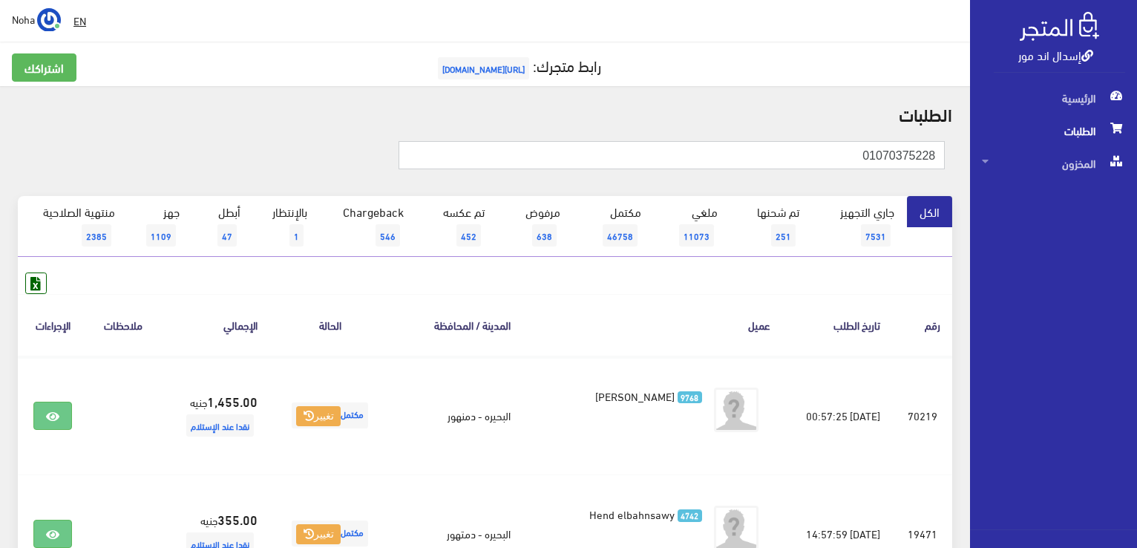
type input "01070375228"
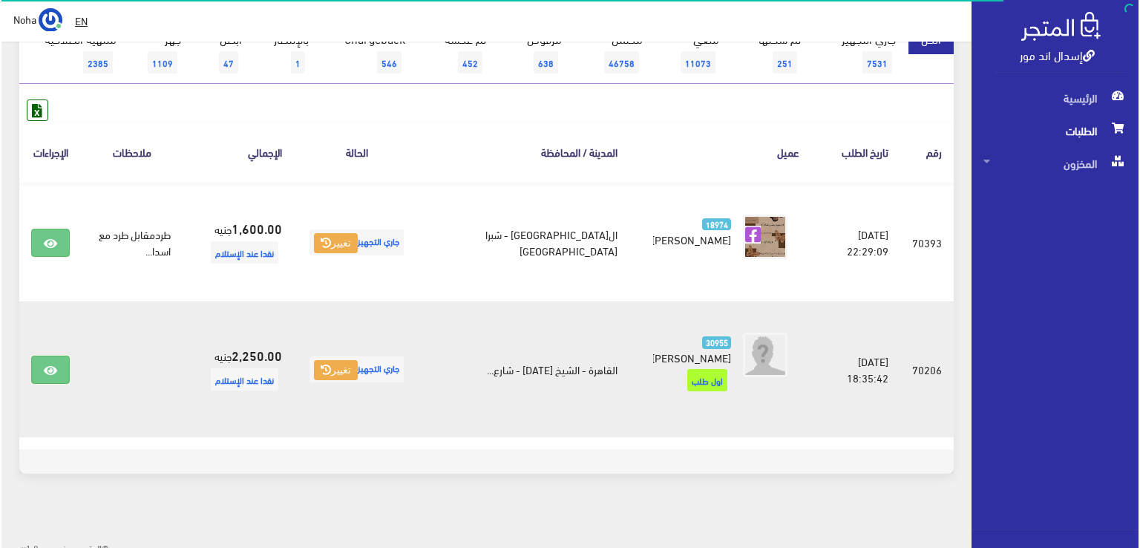
scroll to position [180, 0]
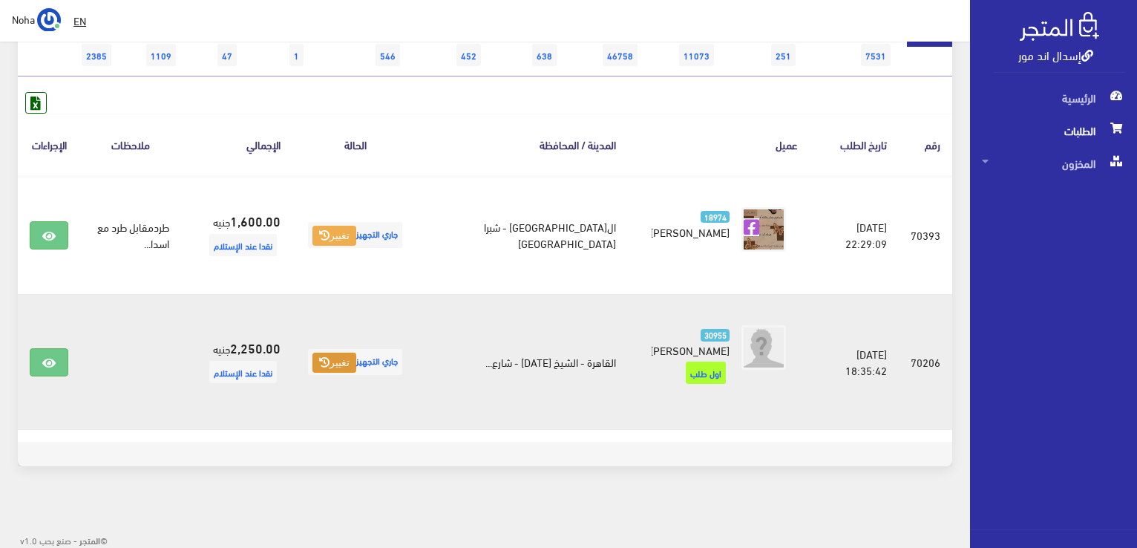
click at [356, 369] on button "تغيير" at bounding box center [334, 362] width 44 height 21
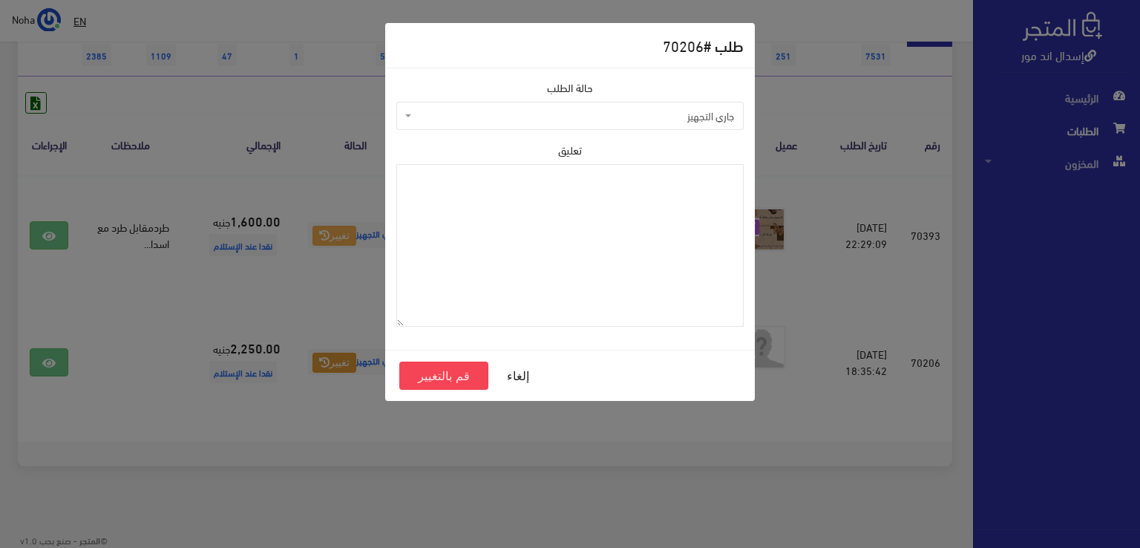
click at [465, 116] on span "جاري التجهيز" at bounding box center [574, 115] width 319 height 15
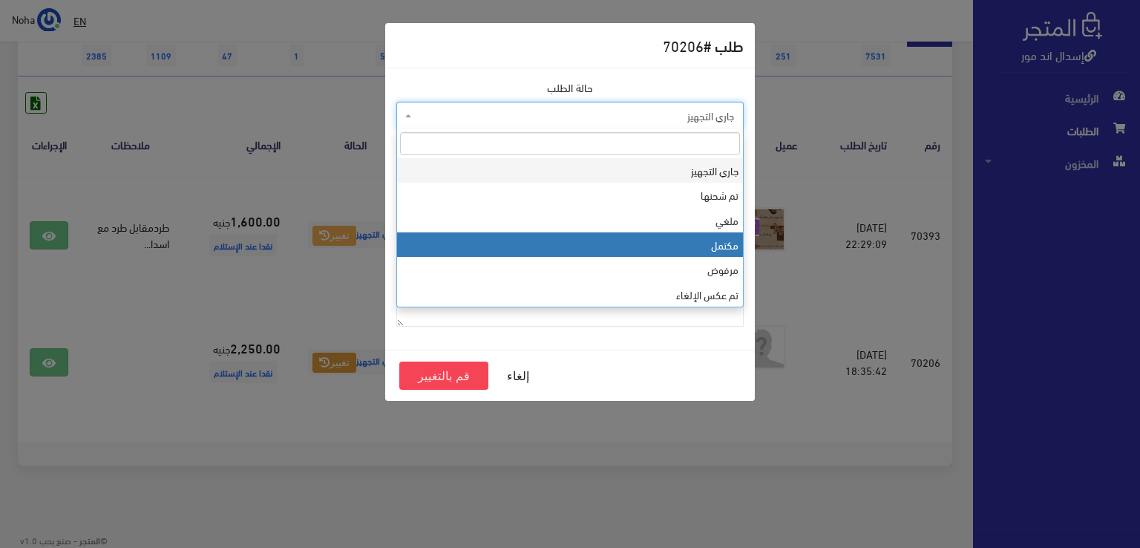
select select "4"
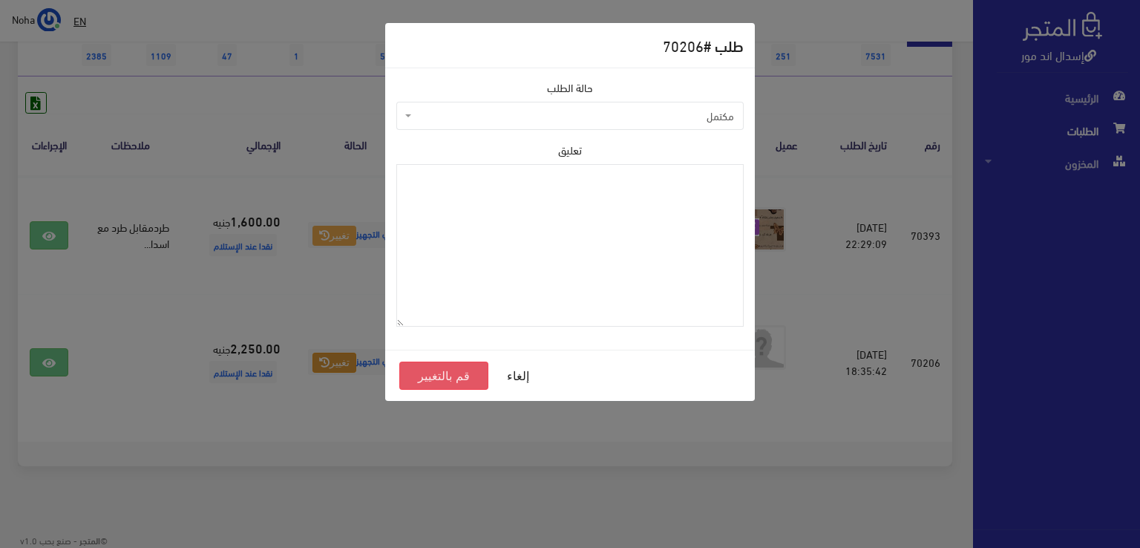
click at [445, 372] on button "قم بالتغيير" at bounding box center [443, 375] width 89 height 28
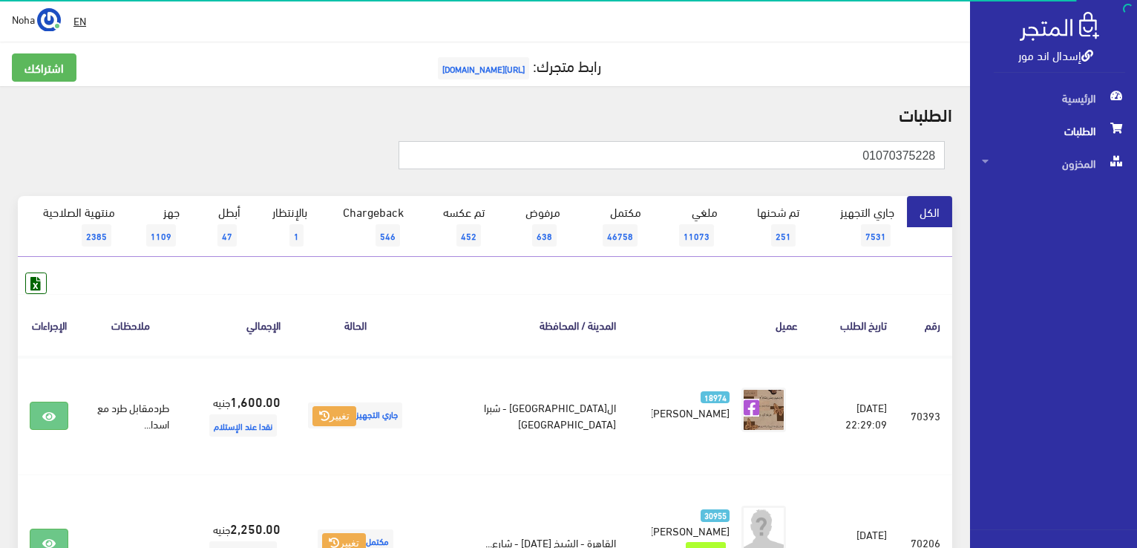
drag, startPoint x: 805, startPoint y: 155, endPoint x: 861, endPoint y: 115, distance: 68.6
click at [1135, 171] on div "إسدال اند مور الرئيسية الطلبات المخزون" at bounding box center [568, 364] width 1137 height 729
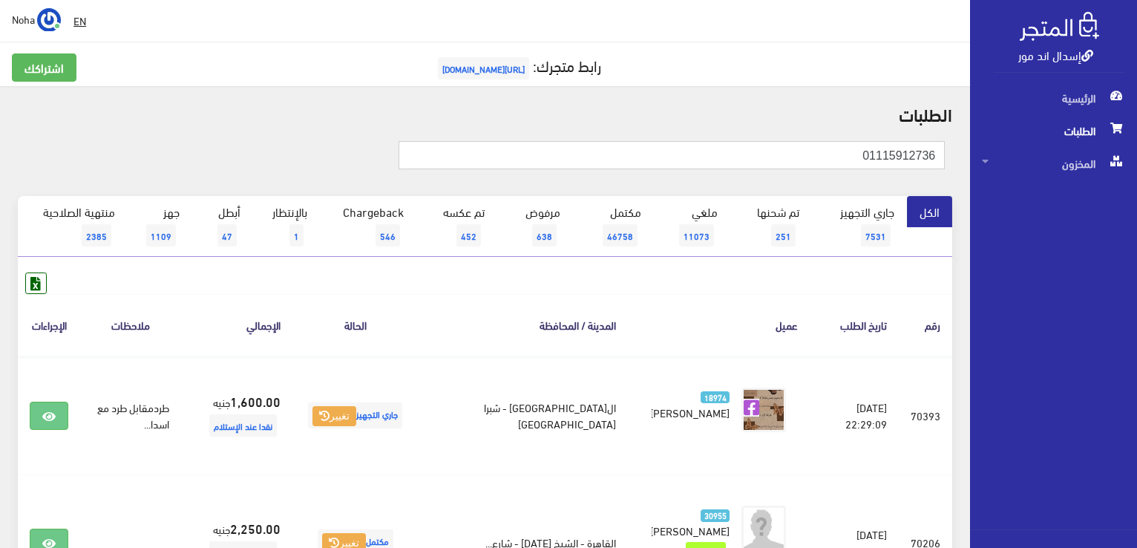
type input "01115912736"
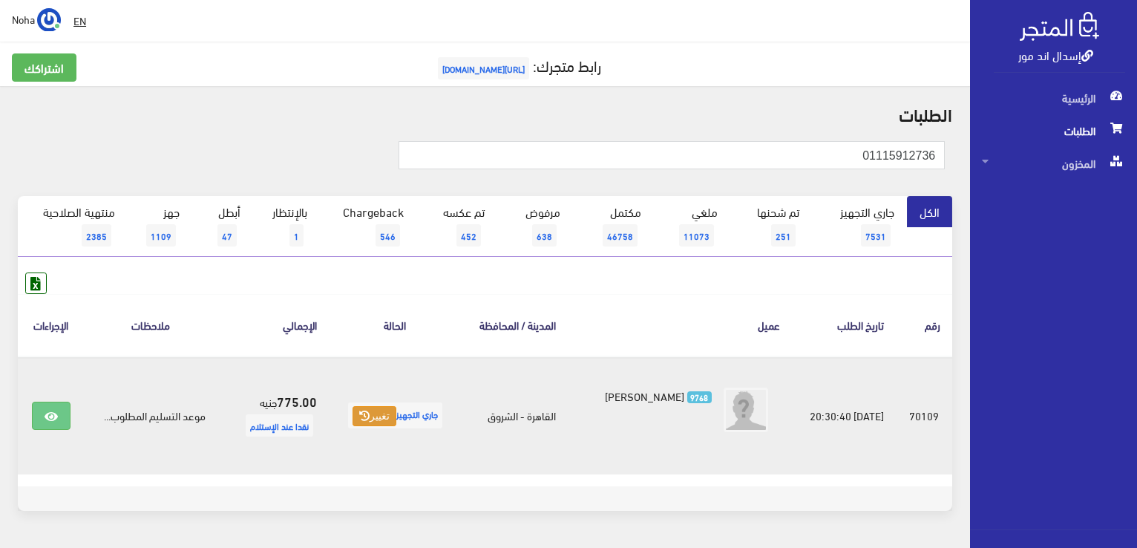
click at [386, 413] on button "تغيير" at bounding box center [374, 416] width 44 height 21
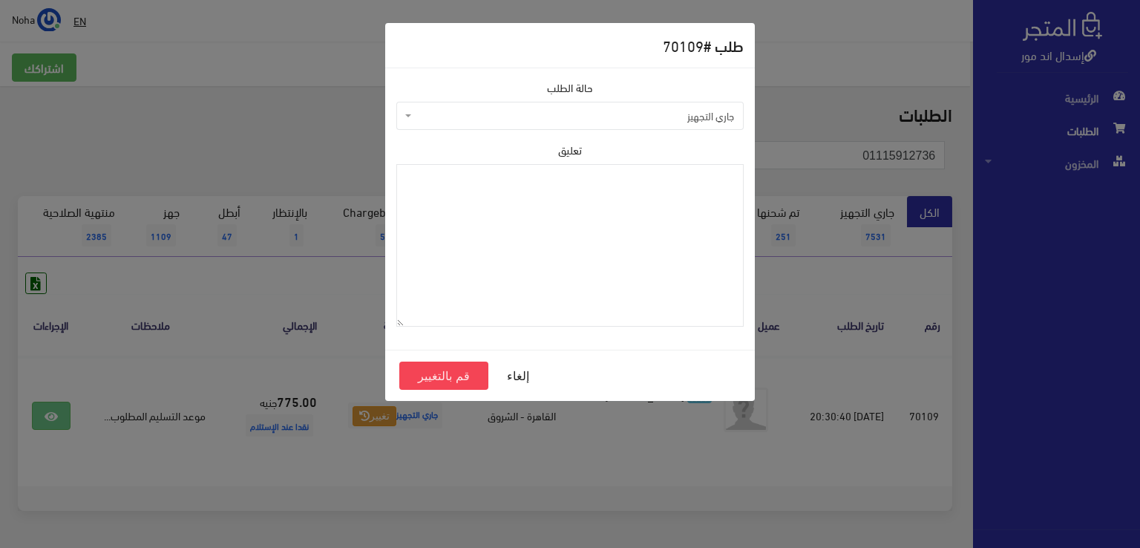
click at [493, 125] on span "جاري التجهيز" at bounding box center [569, 116] width 347 height 28
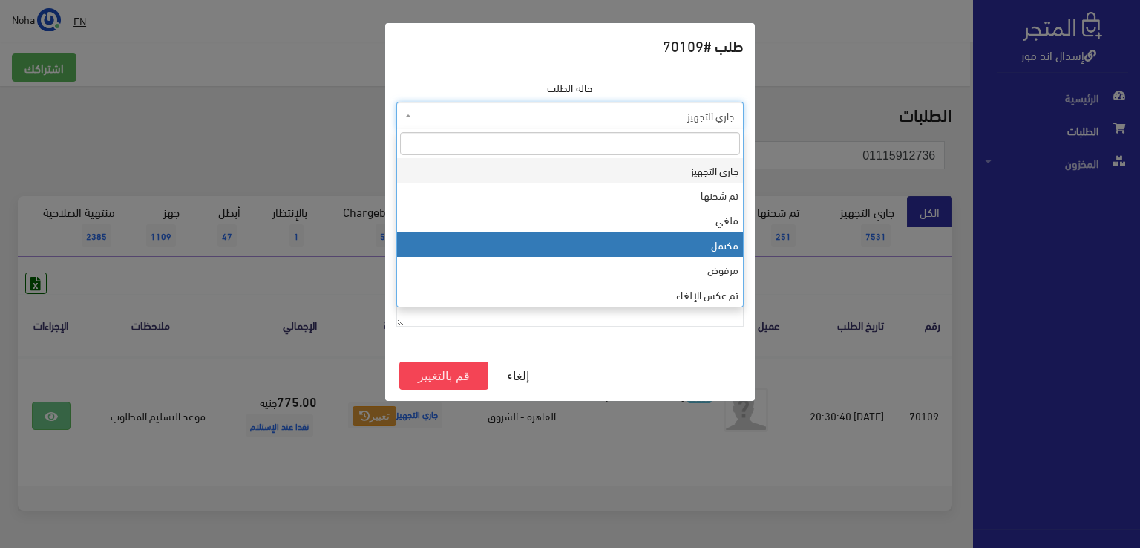
select select "4"
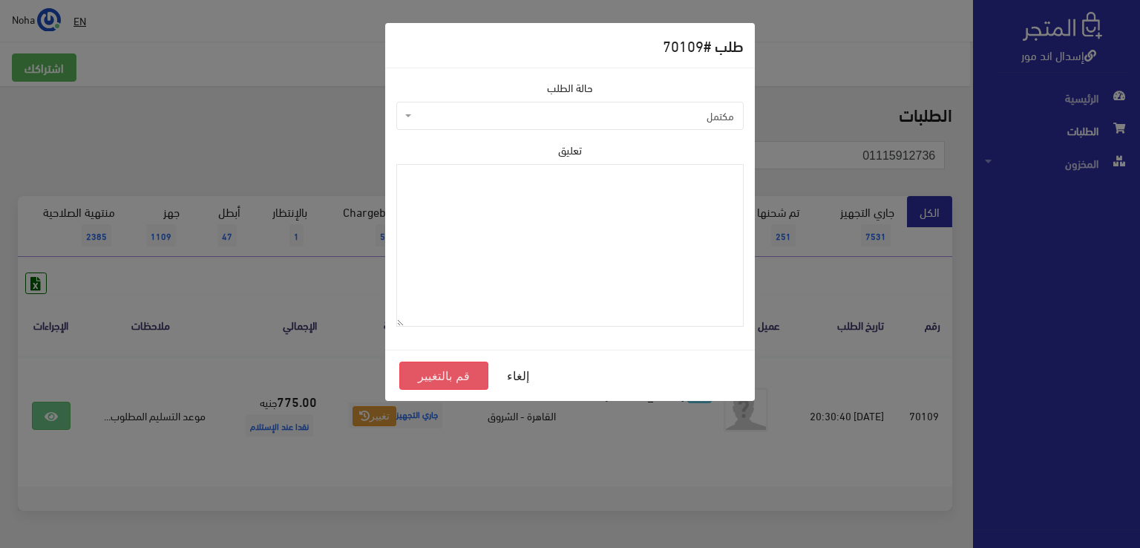
click at [452, 378] on button "قم بالتغيير" at bounding box center [443, 375] width 89 height 28
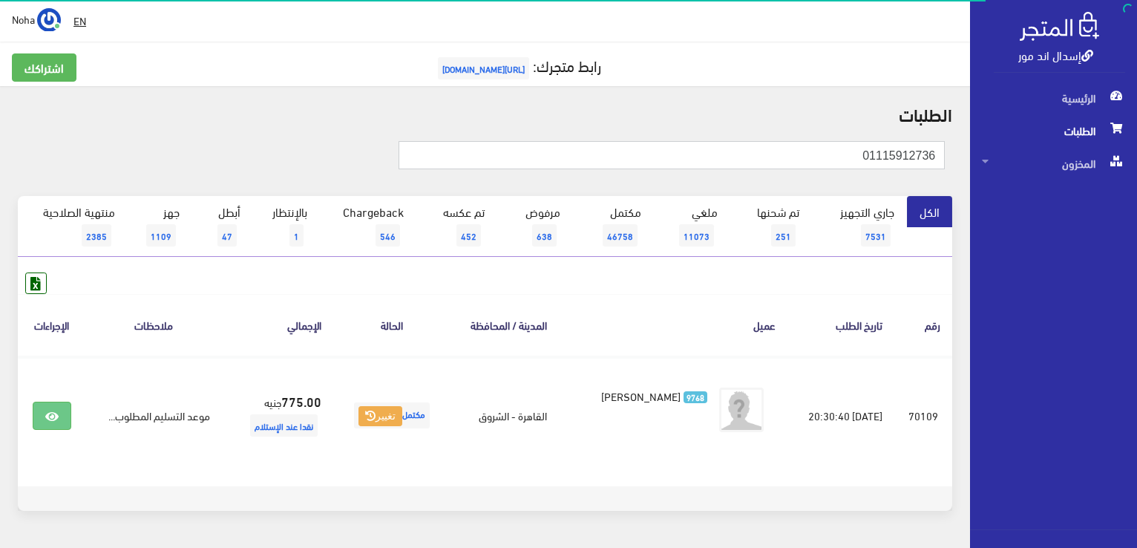
drag, startPoint x: 852, startPoint y: 153, endPoint x: 1138, endPoint y: 137, distance: 286.1
click at [1136, 140] on html "إسدال اند مور الرئيسية الطلبات" at bounding box center [568, 274] width 1137 height 548
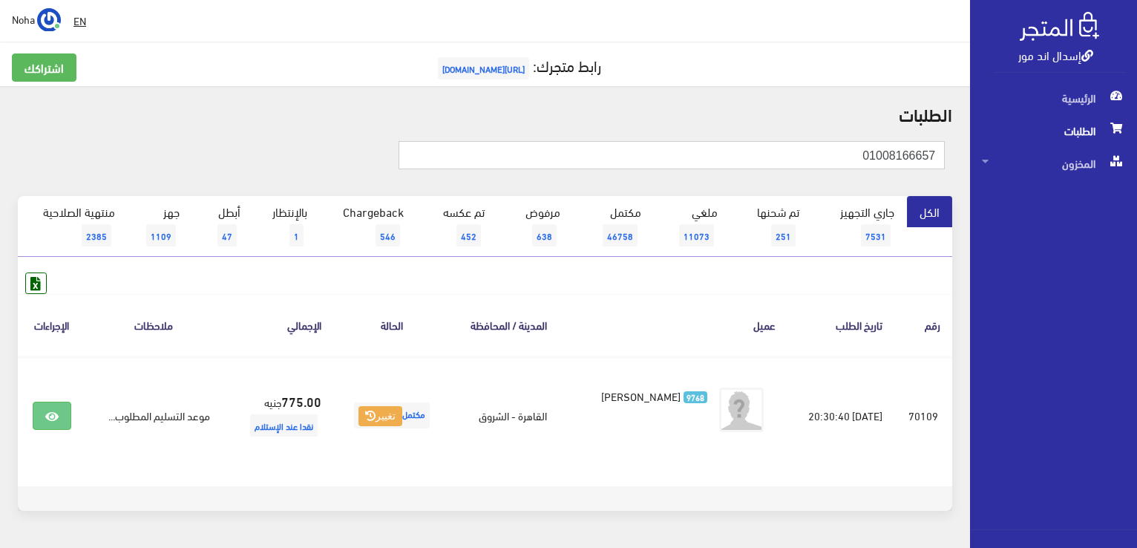
type input "01008166657"
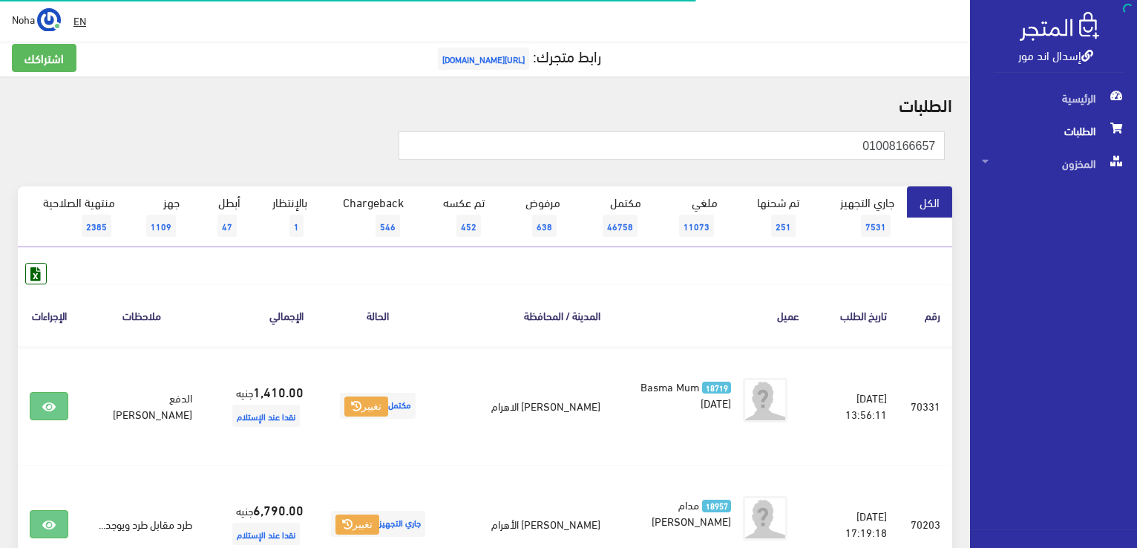
scroll to position [148, 0]
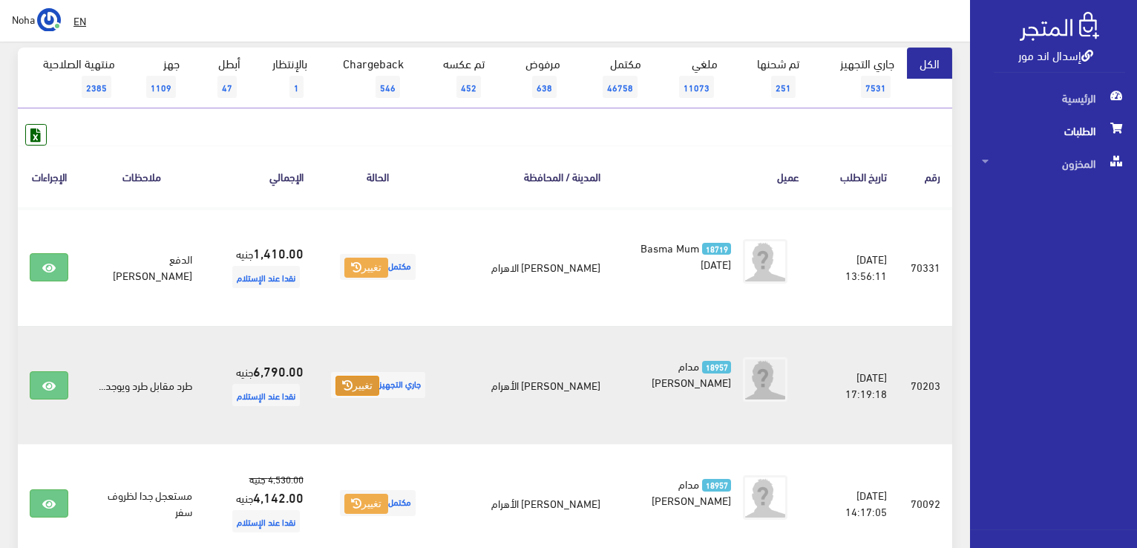
click at [352, 390] on icon at bounding box center [347, 385] width 10 height 10
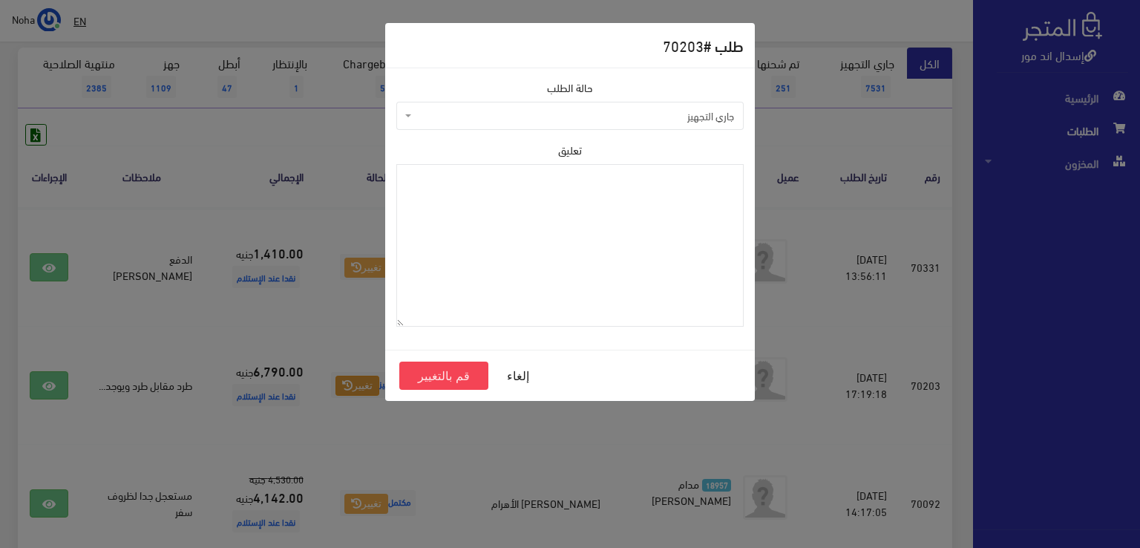
click at [816, 278] on div "طلب # 70203 حالة الطلب جاري التجهيز تم شحنها ملغي مكتمل مرفوض تم عكس الإلغاء فش…" at bounding box center [570, 274] width 1140 height 548
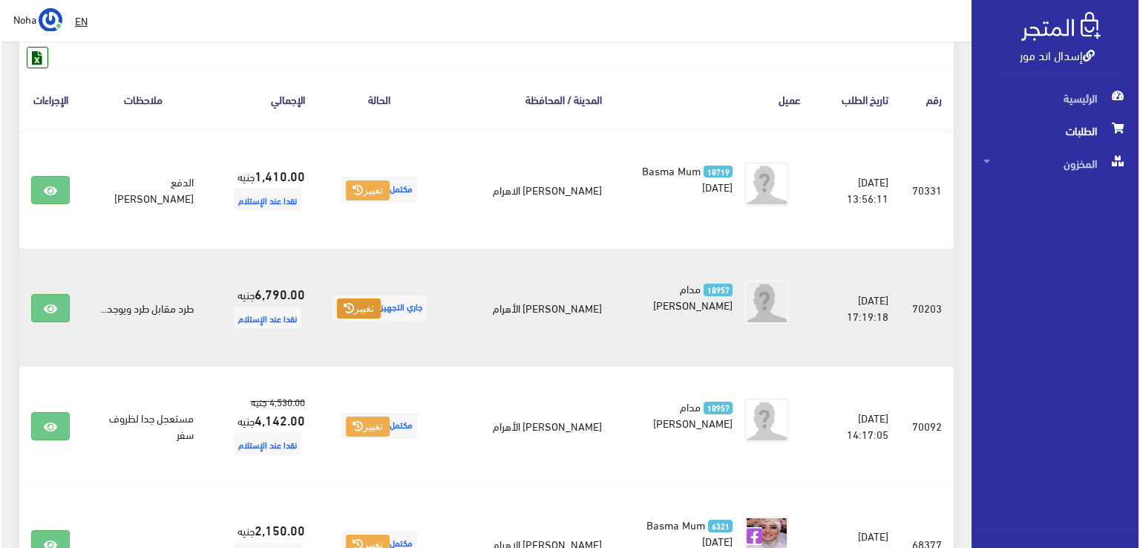
scroll to position [223, 0]
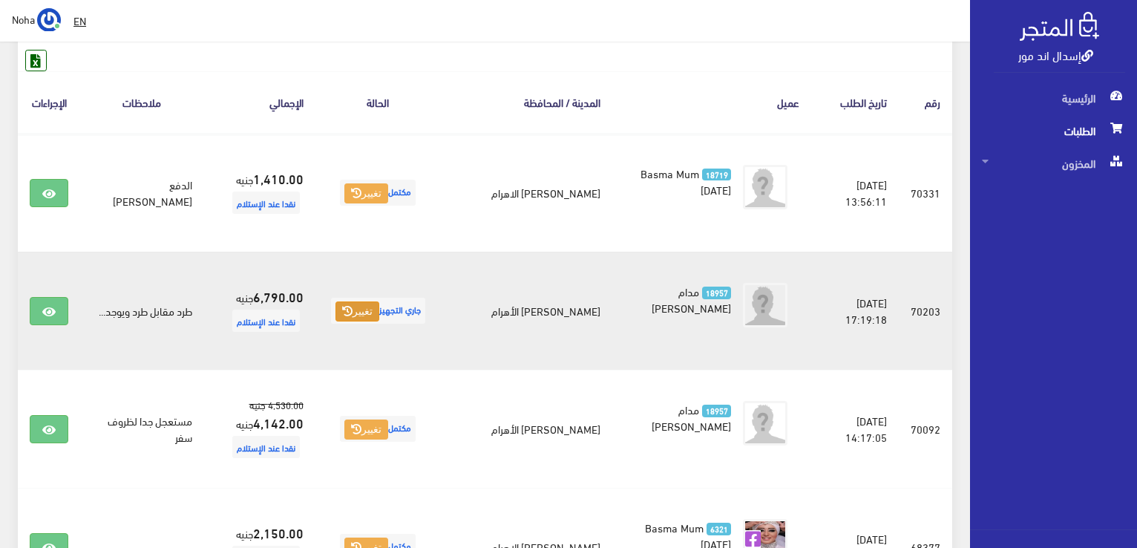
click at [347, 322] on button "تغيير" at bounding box center [357, 311] width 44 height 21
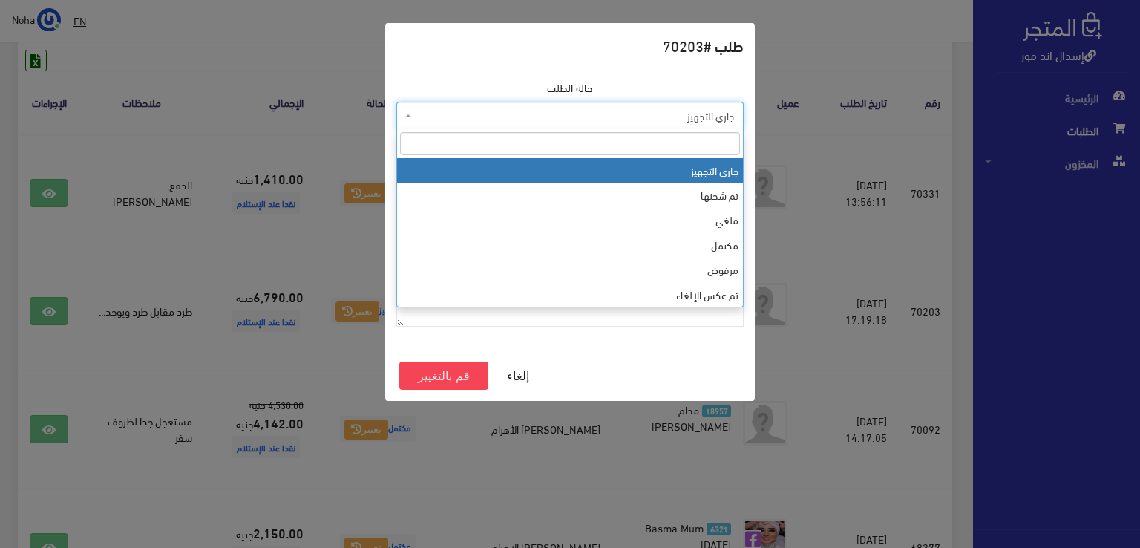
drag, startPoint x: 539, startPoint y: 114, endPoint x: 530, endPoint y: 134, distance: 21.2
click at [538, 114] on span "جاري التجهيز" at bounding box center [574, 115] width 319 height 15
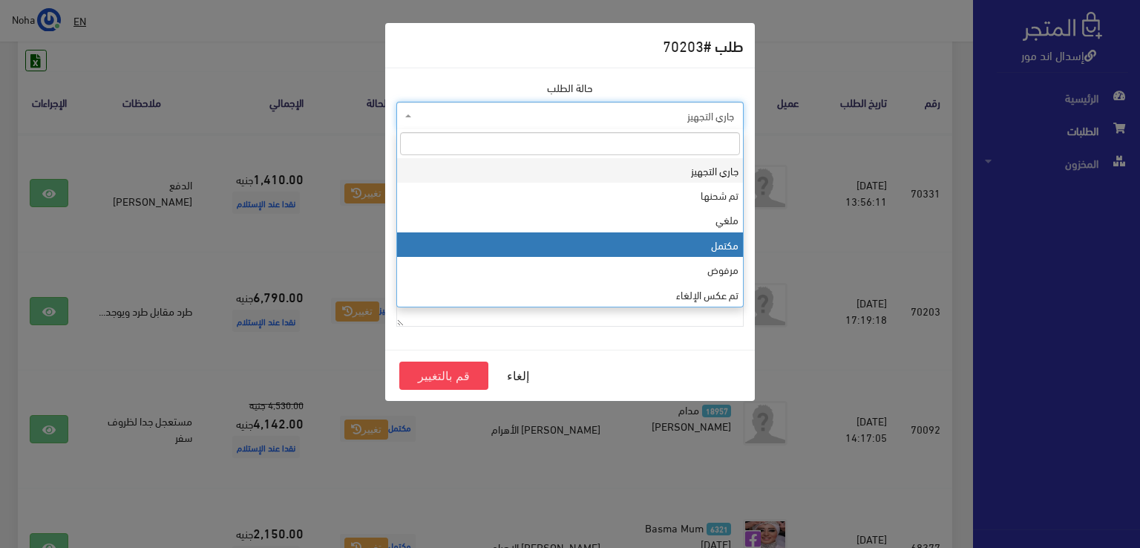
select select "4"
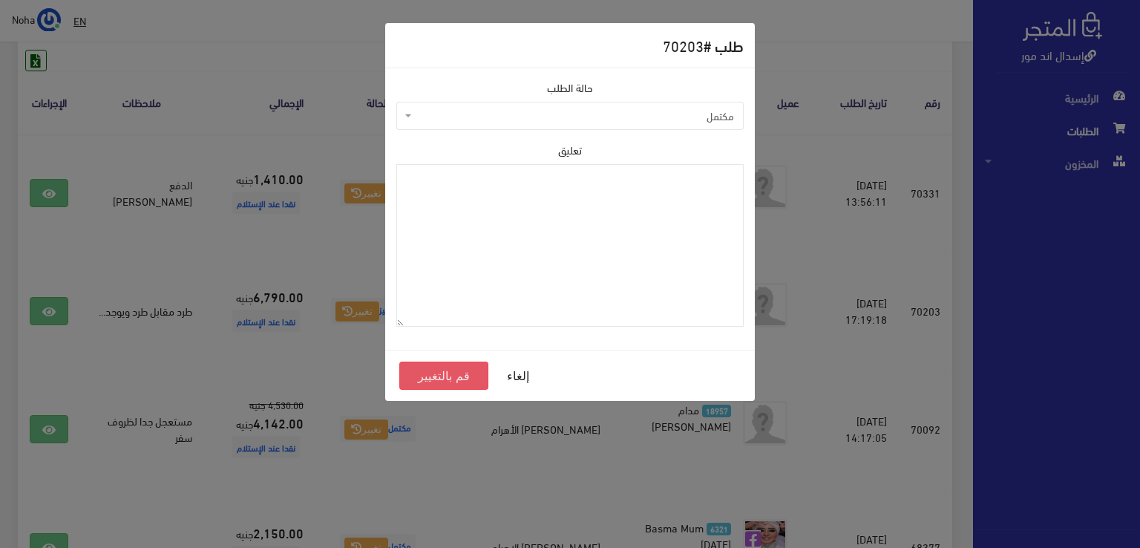
click at [436, 378] on button "قم بالتغيير" at bounding box center [443, 375] width 89 height 28
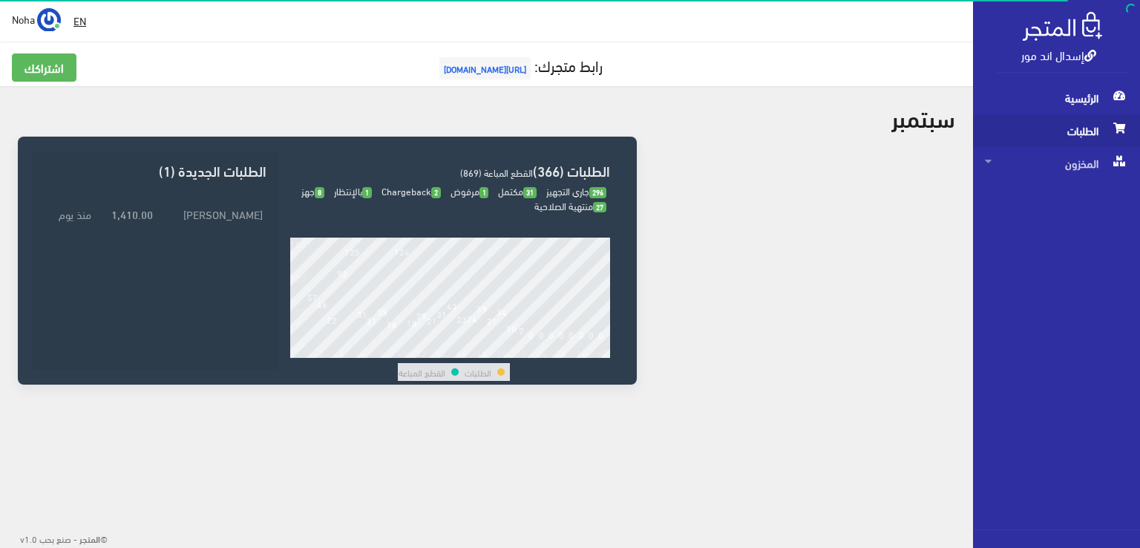
click at [1073, 140] on span "الطلبات" at bounding box center [1056, 130] width 143 height 33
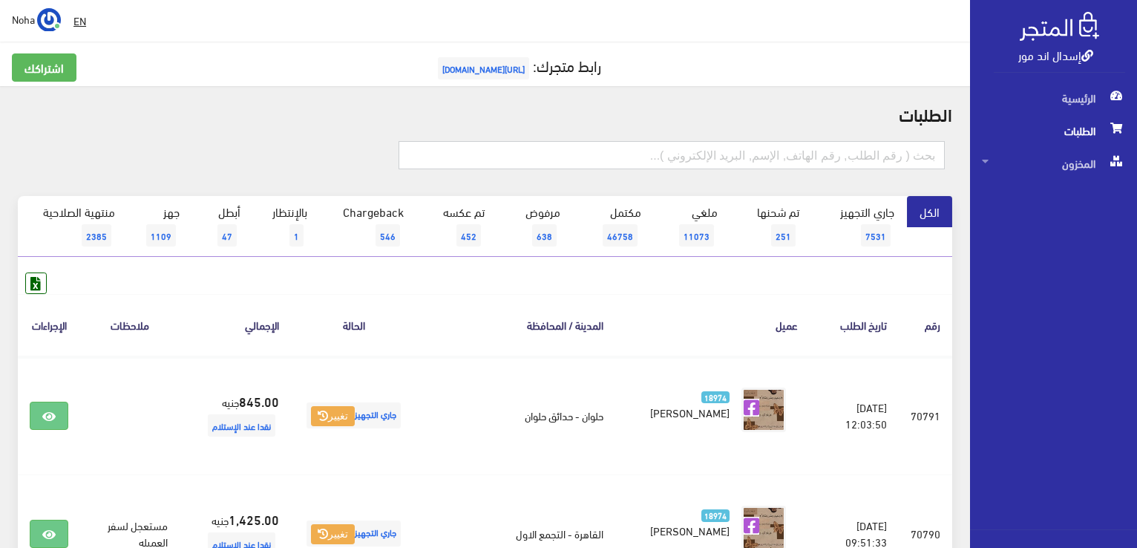
click at [824, 151] on input "text" at bounding box center [671, 155] width 546 height 28
type input "01003291899"
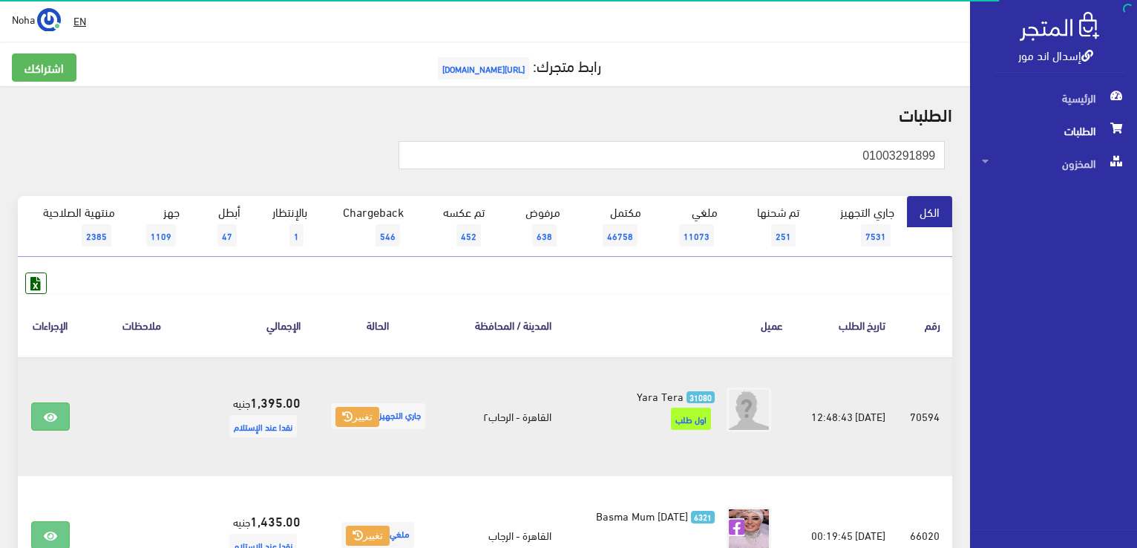
scroll to position [148, 0]
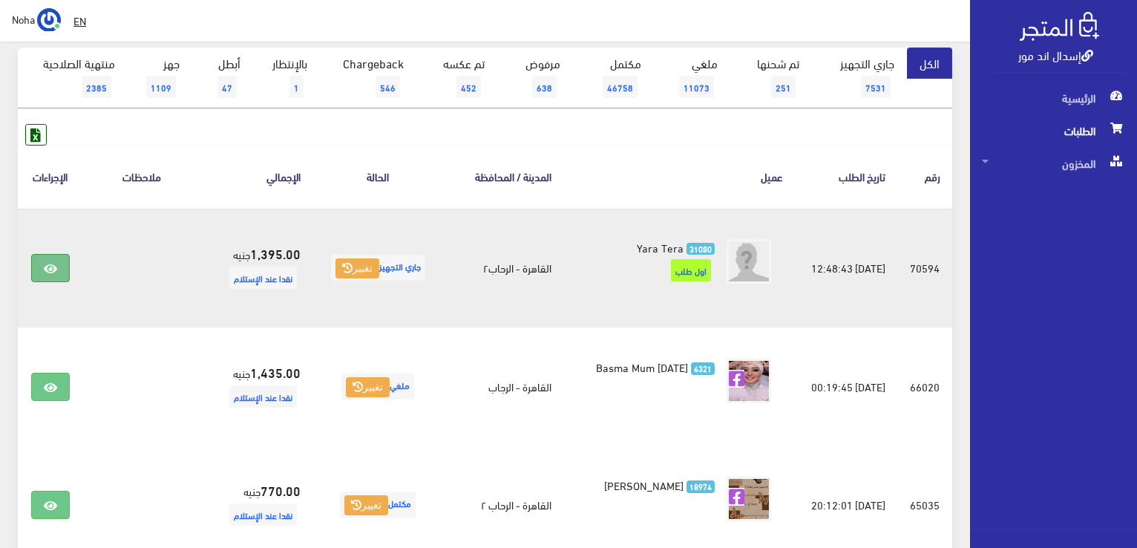
click at [39, 266] on link at bounding box center [50, 268] width 39 height 28
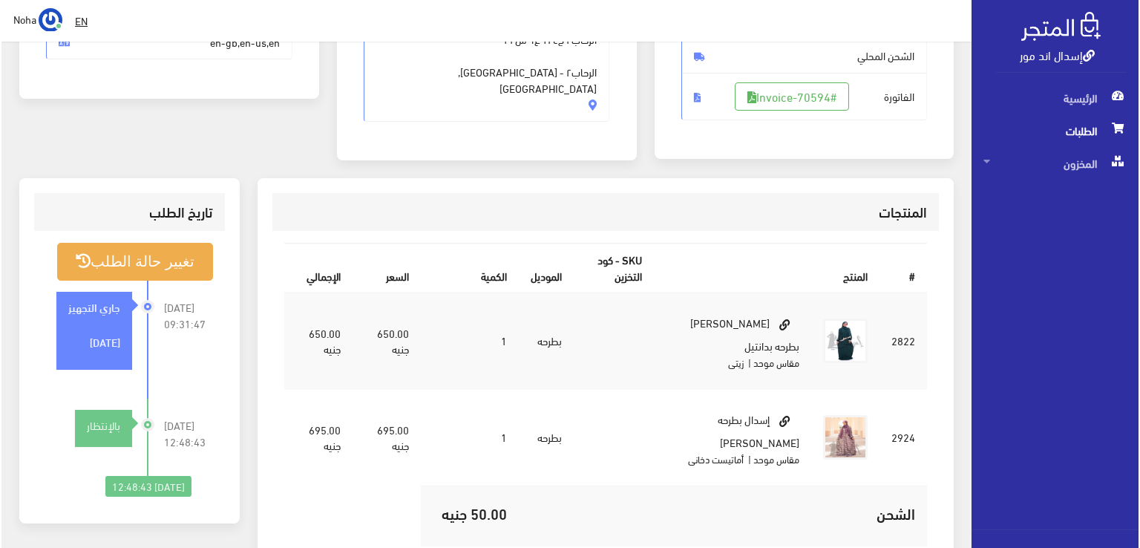
scroll to position [297, 0]
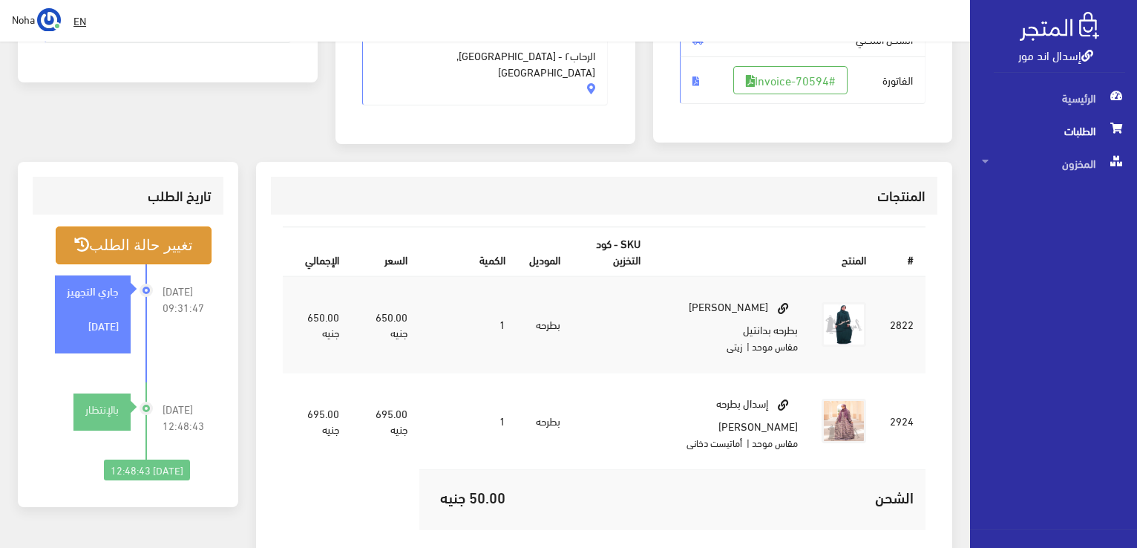
click at [174, 246] on button "تغيير حالة الطلب" at bounding box center [134, 245] width 156 height 38
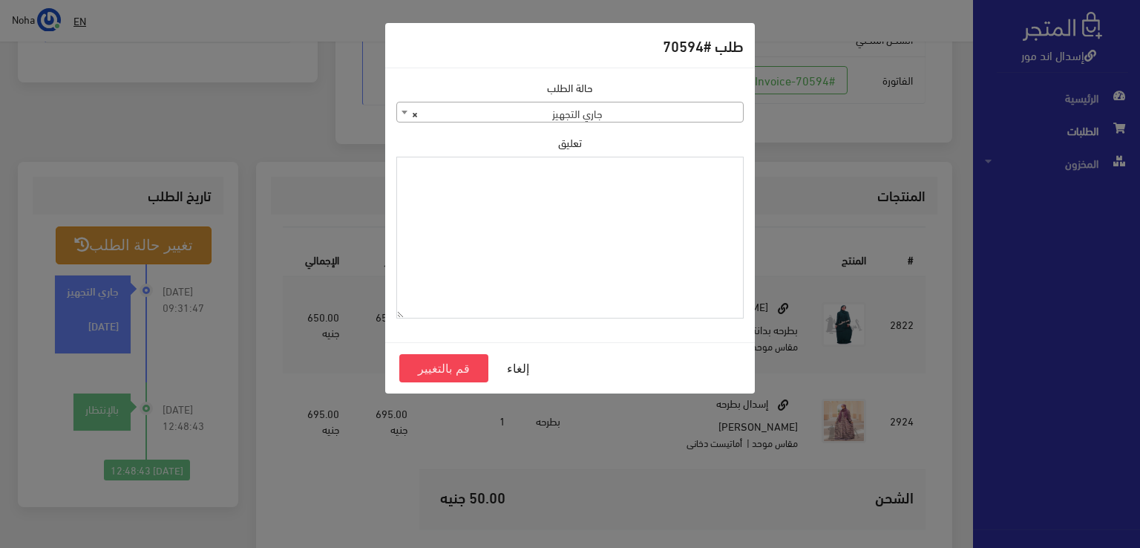
click at [588, 254] on textarea "تعليق" at bounding box center [569, 238] width 347 height 163
type textarea "اذن صرف 630 فى الشيت"
drag, startPoint x: 445, startPoint y: 371, endPoint x: 445, endPoint y: 361, distance: 10.4
click at [445, 370] on button "قم بالتغيير" at bounding box center [443, 368] width 89 height 28
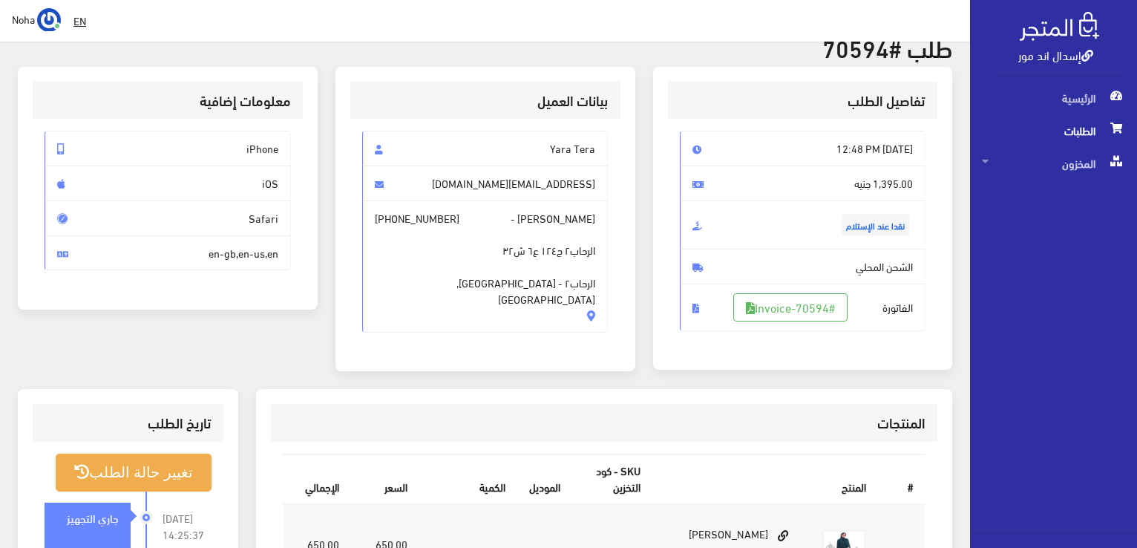
scroll to position [223, 0]
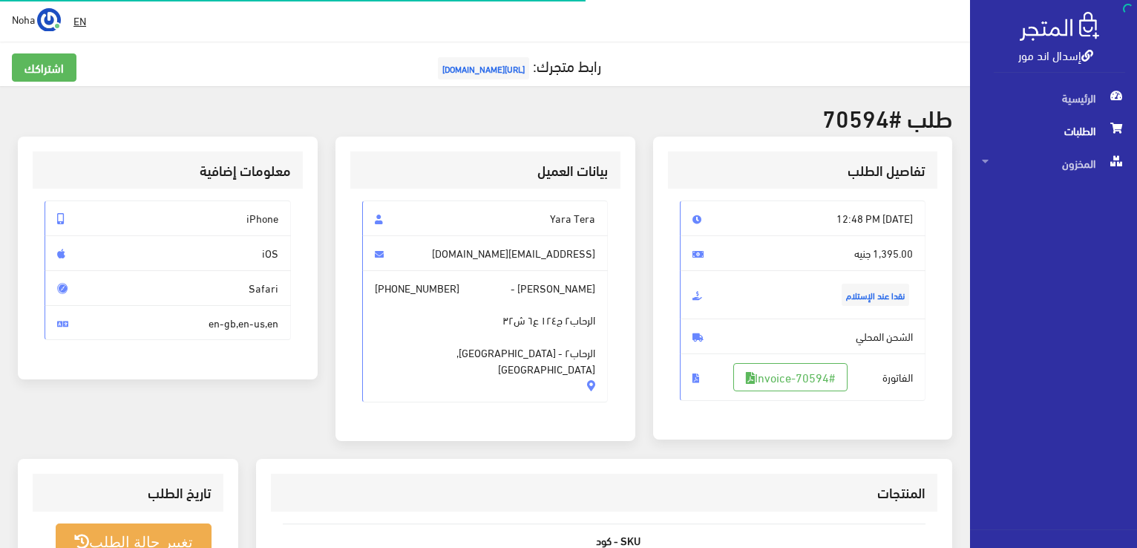
scroll to position [292, 0]
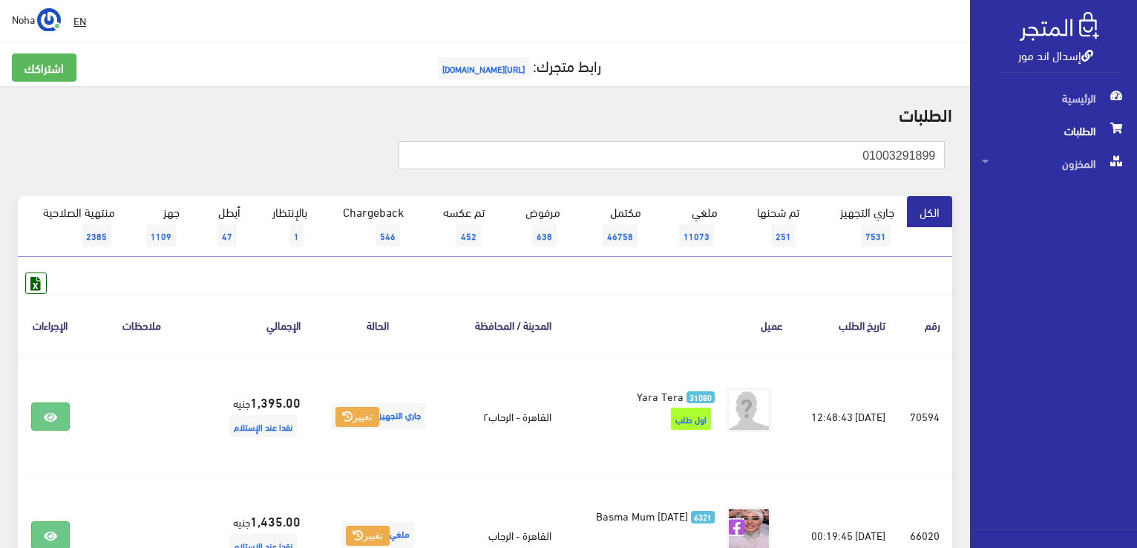
drag, startPoint x: 855, startPoint y: 156, endPoint x: 1139, endPoint y: 245, distance: 297.8
click at [1136, 245] on html "إسدال اند مور الرئيسية الطلبات" at bounding box center [568, 274] width 1137 height 548
type input "0111690020"
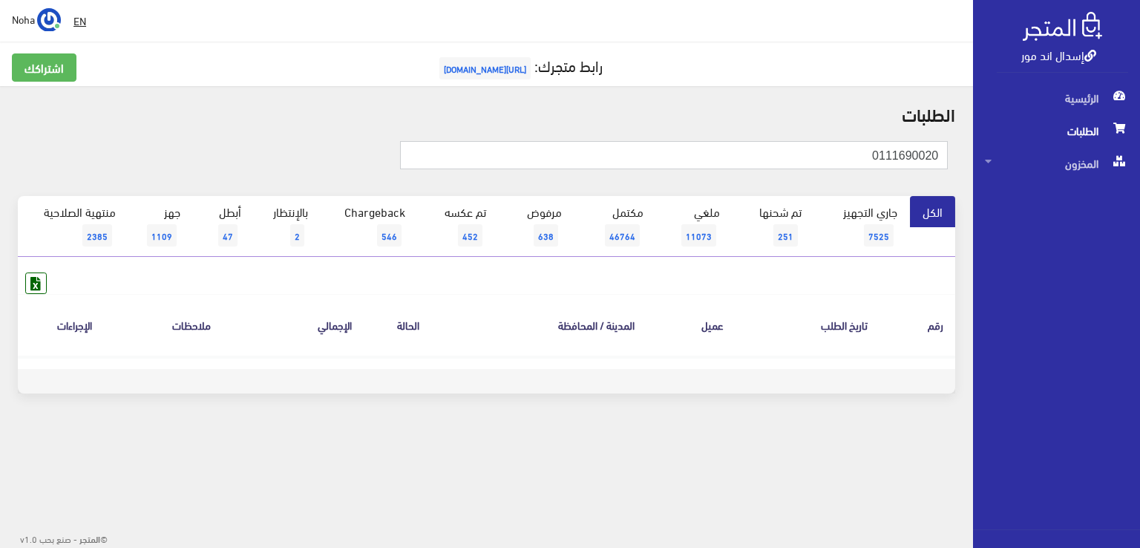
click at [770, 146] on input "0111690020" at bounding box center [674, 155] width 548 height 28
type input "01116900420"
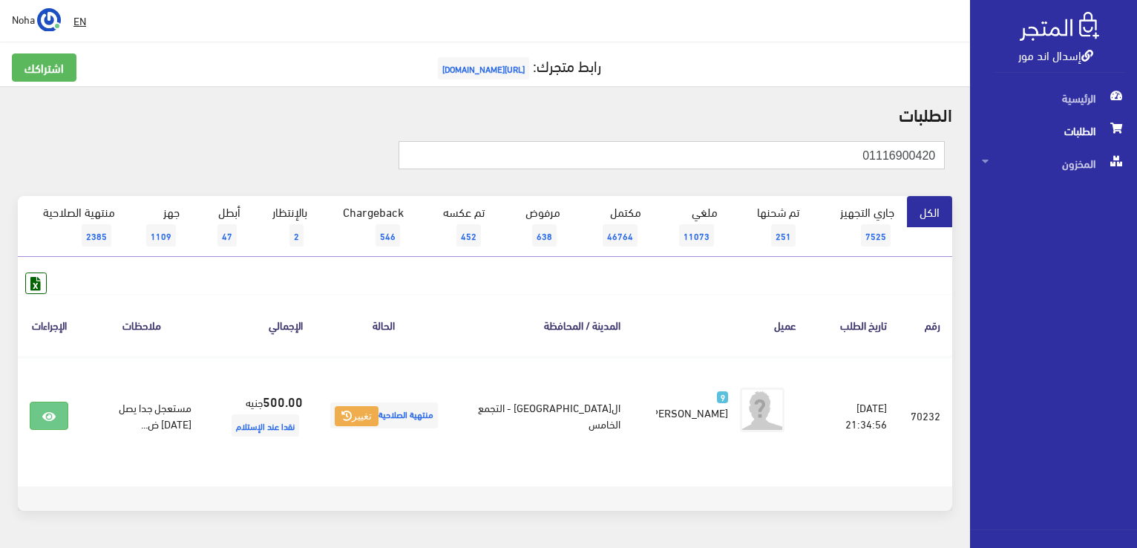
drag, startPoint x: 410, startPoint y: 150, endPoint x: 562, endPoint y: 343, distance: 245.7
click at [561, 341] on div "الطلبات 01116900420 الكل 7525 2" at bounding box center [485, 316] width 970 height 460
drag, startPoint x: 806, startPoint y: 157, endPoint x: 1139, endPoint y: 137, distance: 333.8
click at [1136, 137] on html "إسدال اند مور الرئيسية الطلبات" at bounding box center [568, 274] width 1137 height 548
drag, startPoint x: 820, startPoint y: 159, endPoint x: 1139, endPoint y: 148, distance: 319.3
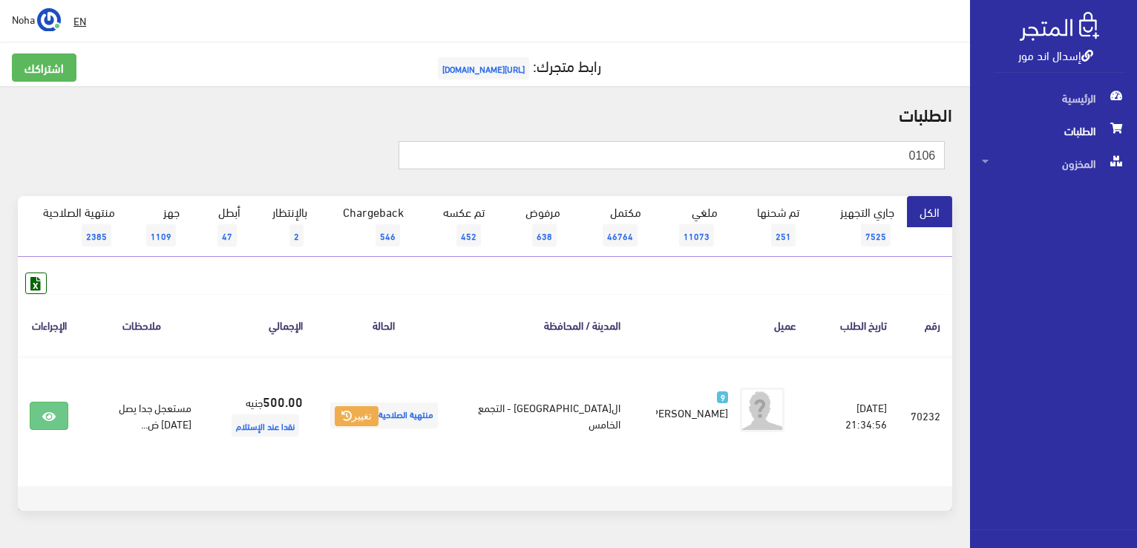
click at [1136, 148] on html "إسدال اند مور الرئيسية الطلبات" at bounding box center [568, 274] width 1137 height 548
type input "01064239222"
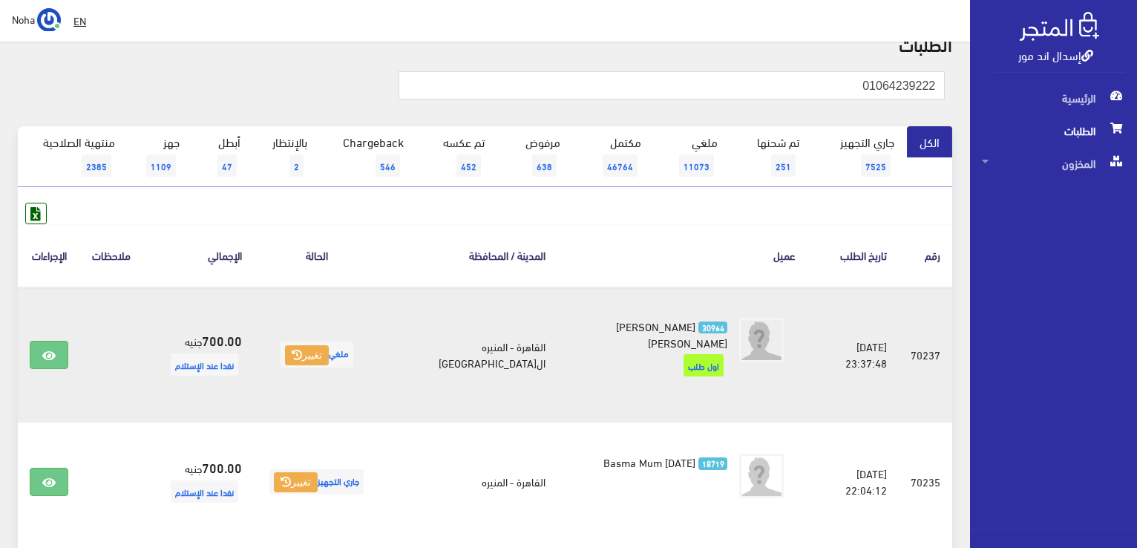
scroll to position [148, 0]
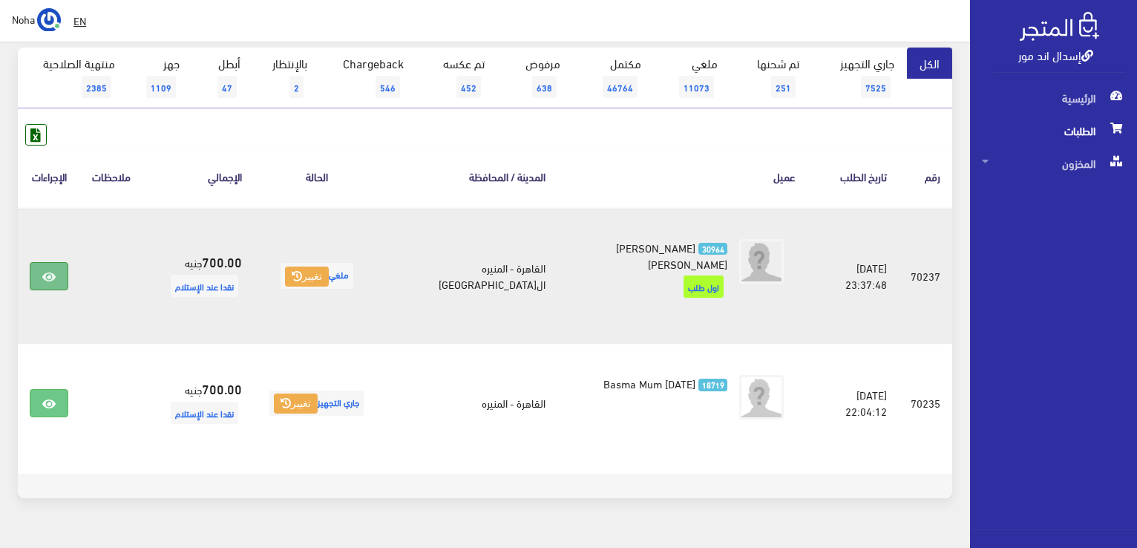
click at [48, 271] on icon at bounding box center [48, 277] width 13 height 12
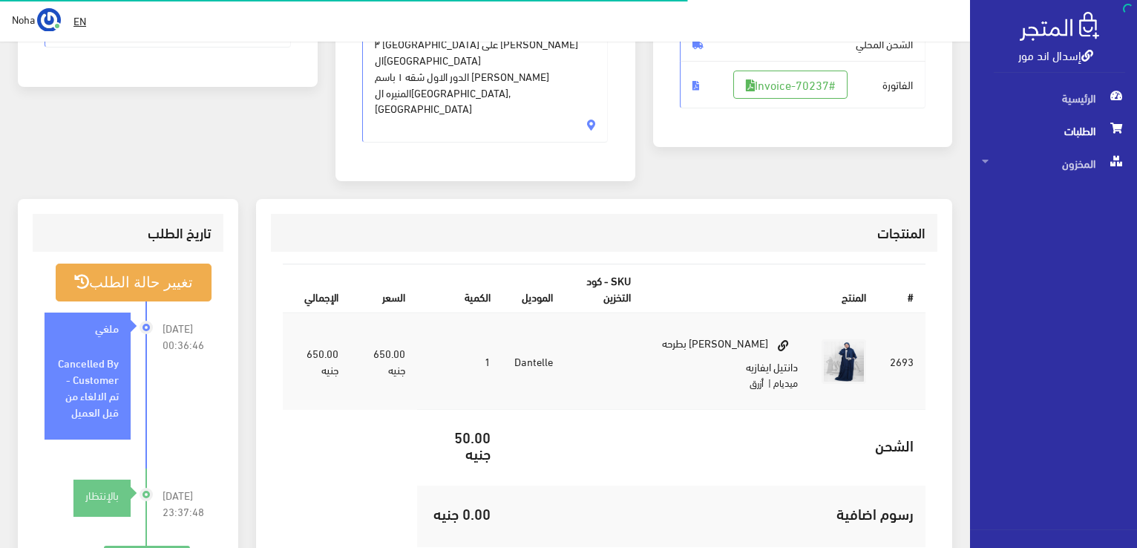
scroll to position [297, 0]
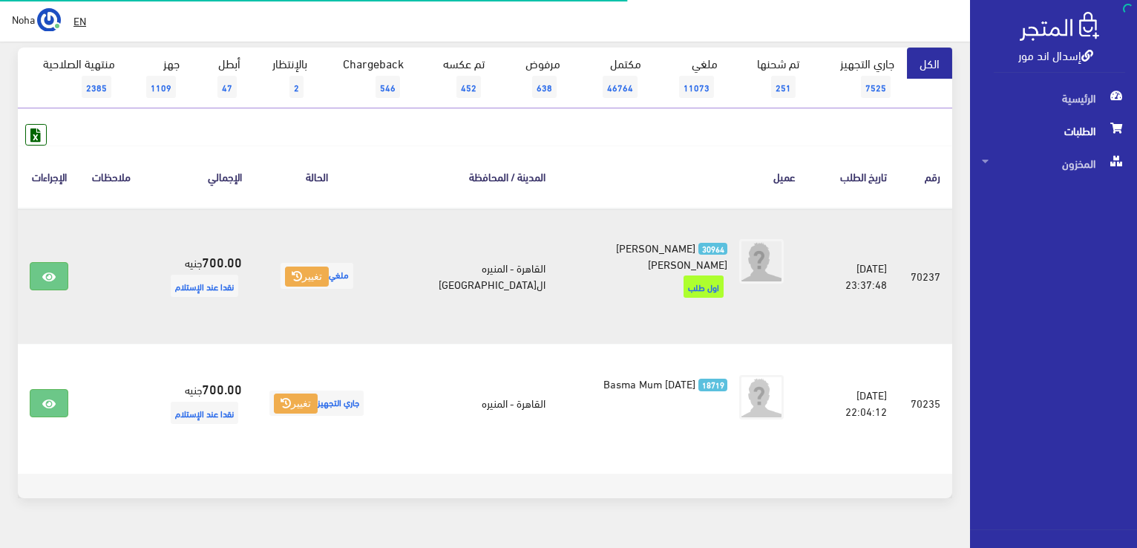
scroll to position [148, 0]
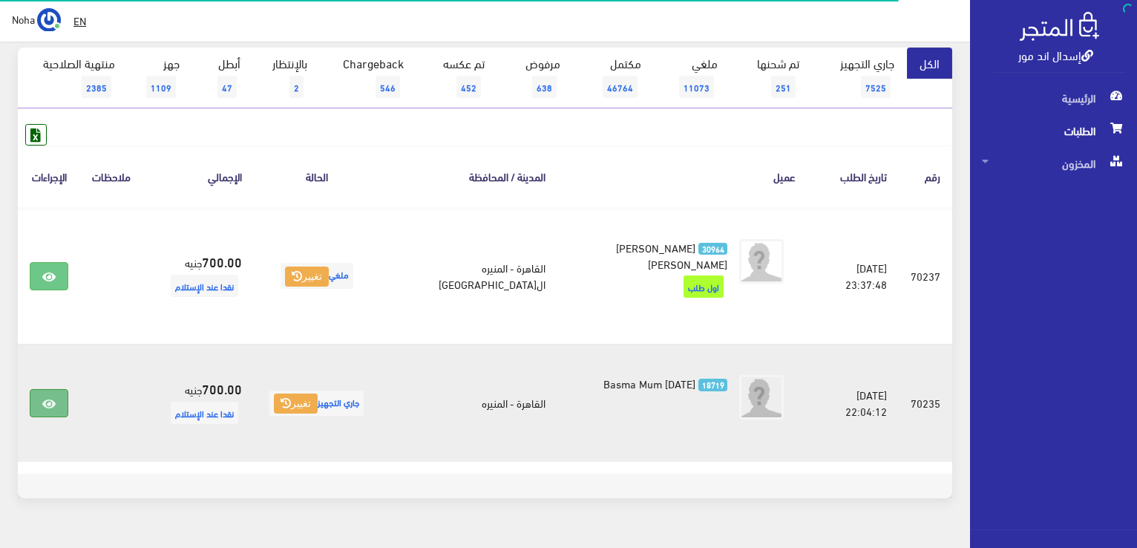
click at [62, 389] on link at bounding box center [49, 403] width 39 height 28
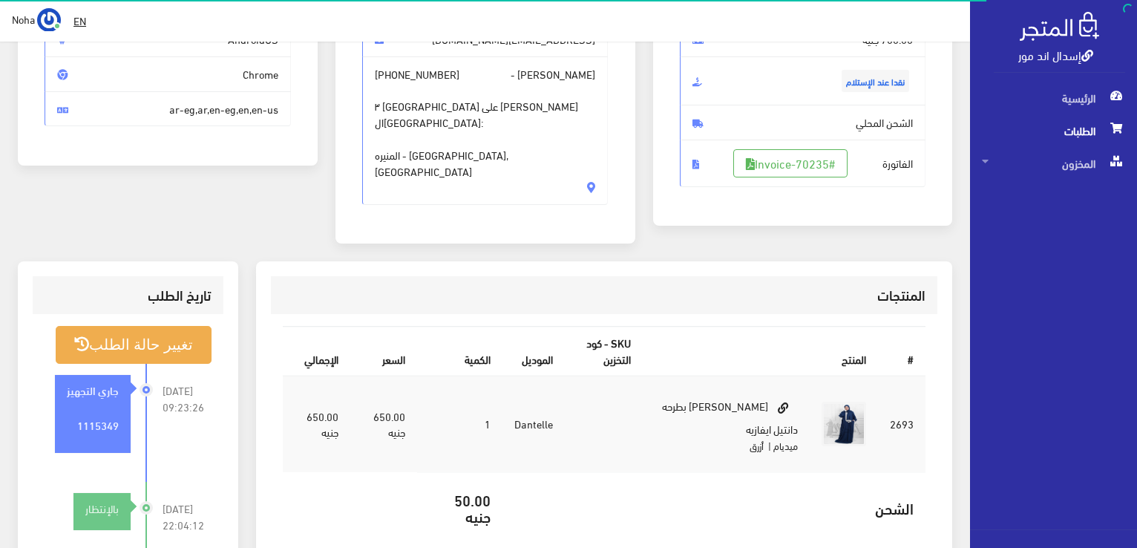
scroll to position [223, 0]
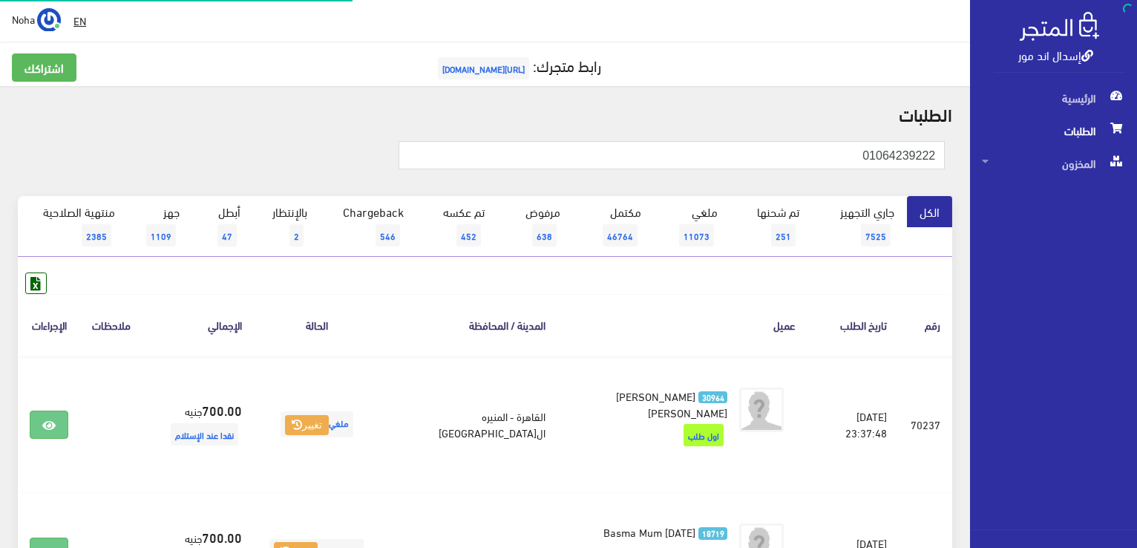
scroll to position [148, 0]
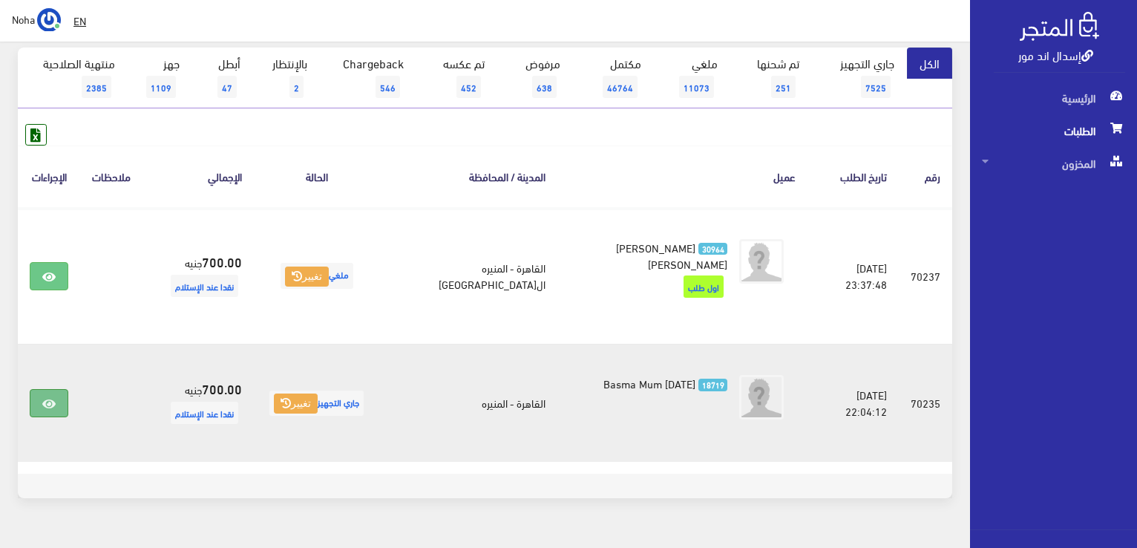
click at [35, 396] on link at bounding box center [49, 403] width 39 height 28
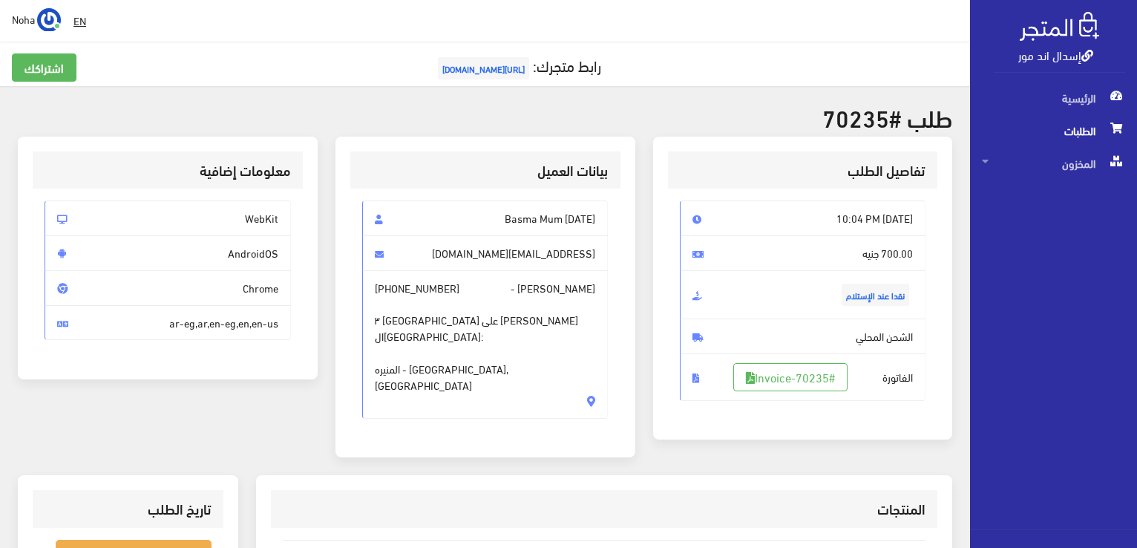
click at [1122, 538] on div at bounding box center [1053, 539] width 167 height 18
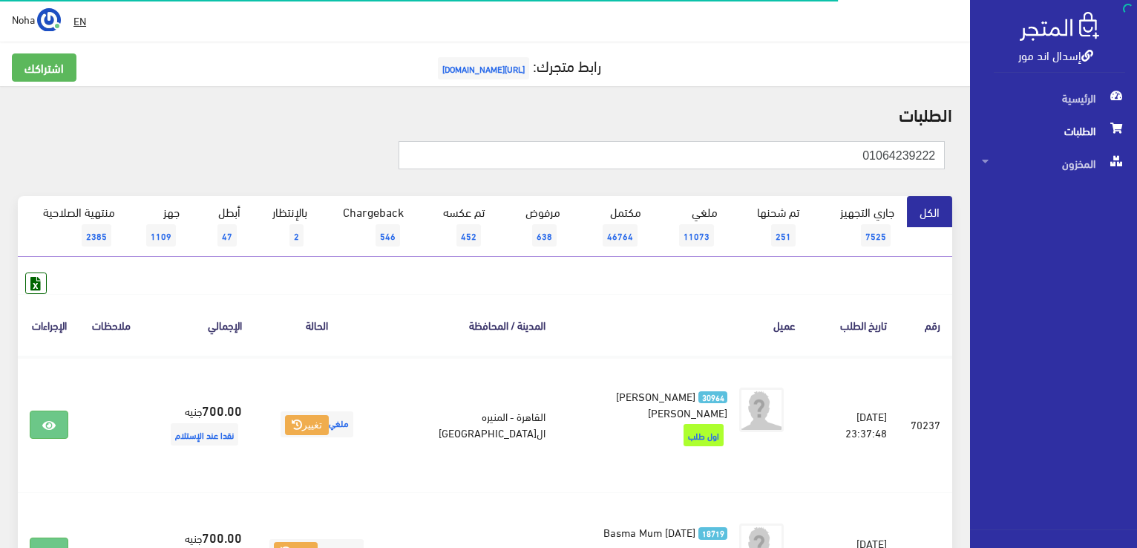
drag, startPoint x: 822, startPoint y: 163, endPoint x: 1043, endPoint y: 250, distance: 237.2
click at [1136, 265] on html "إسدال اند مور الرئيسية الطلبات" at bounding box center [568, 274] width 1137 height 548
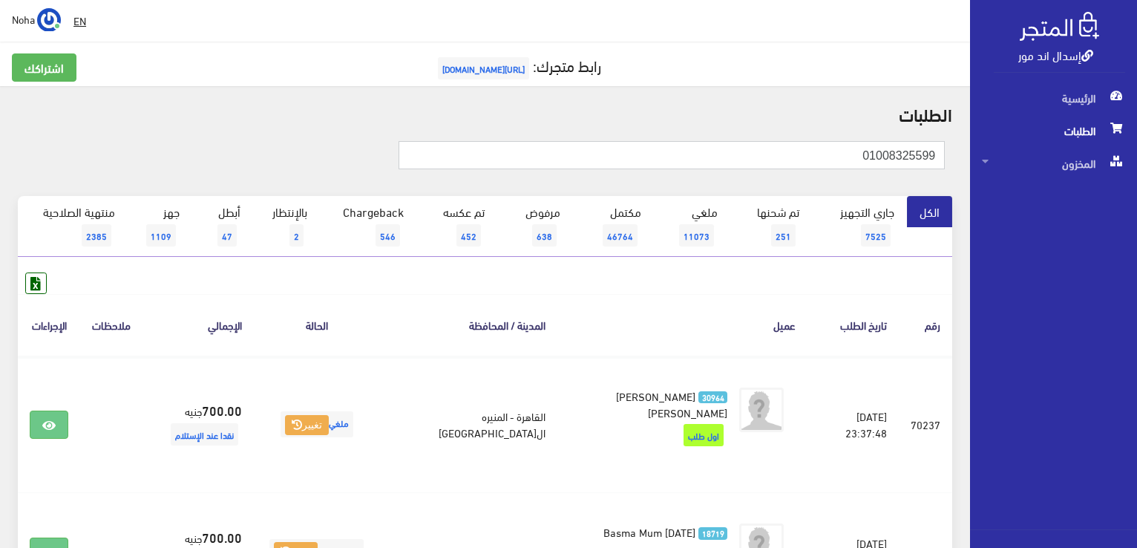
type input "01008325599"
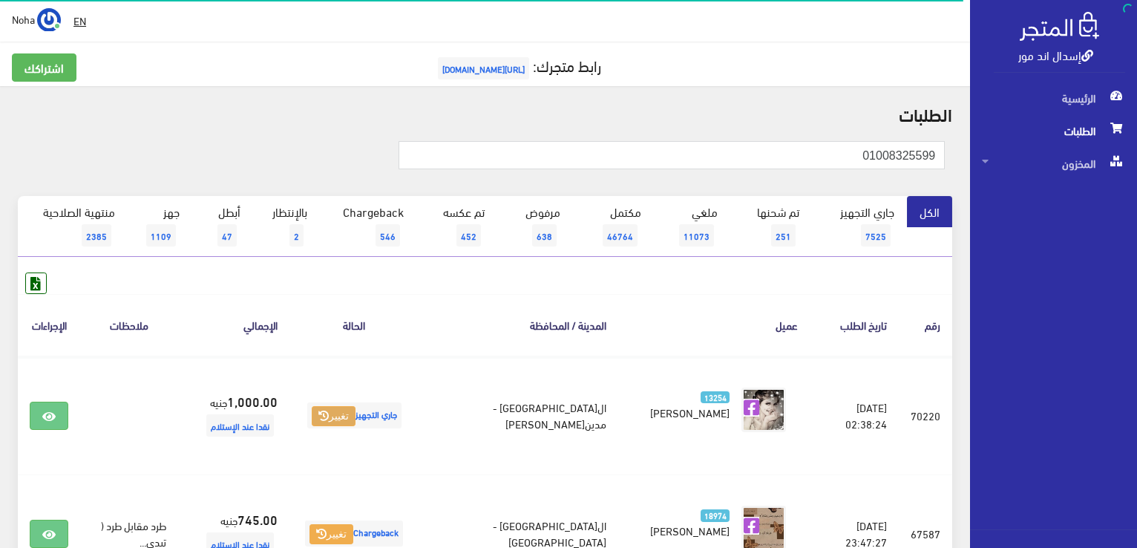
click at [355, 419] on button "تغيير" at bounding box center [334, 416] width 44 height 21
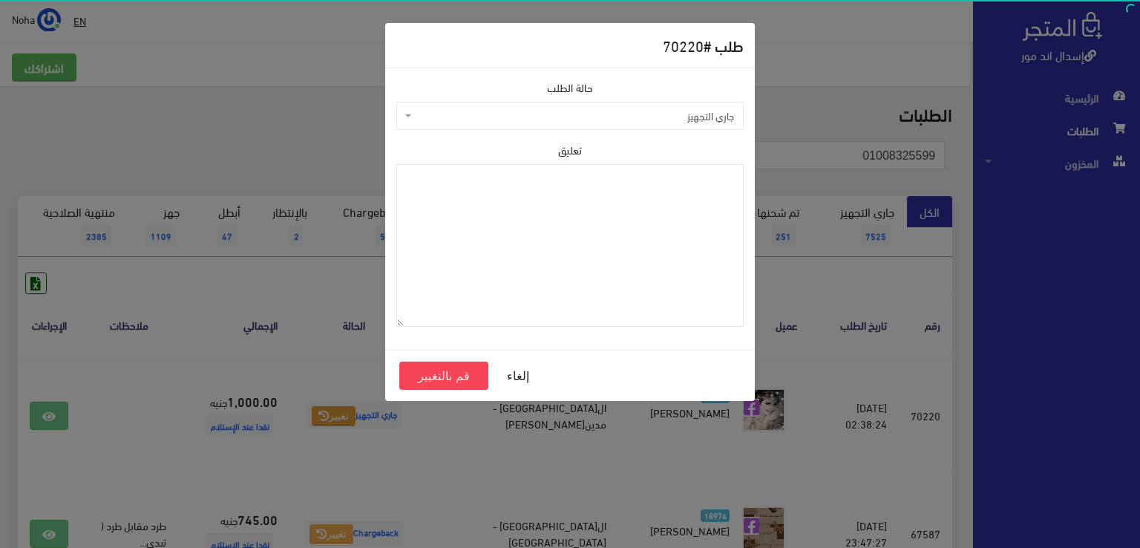
click at [529, 105] on span "جاري التجهيز" at bounding box center [569, 116] width 347 height 28
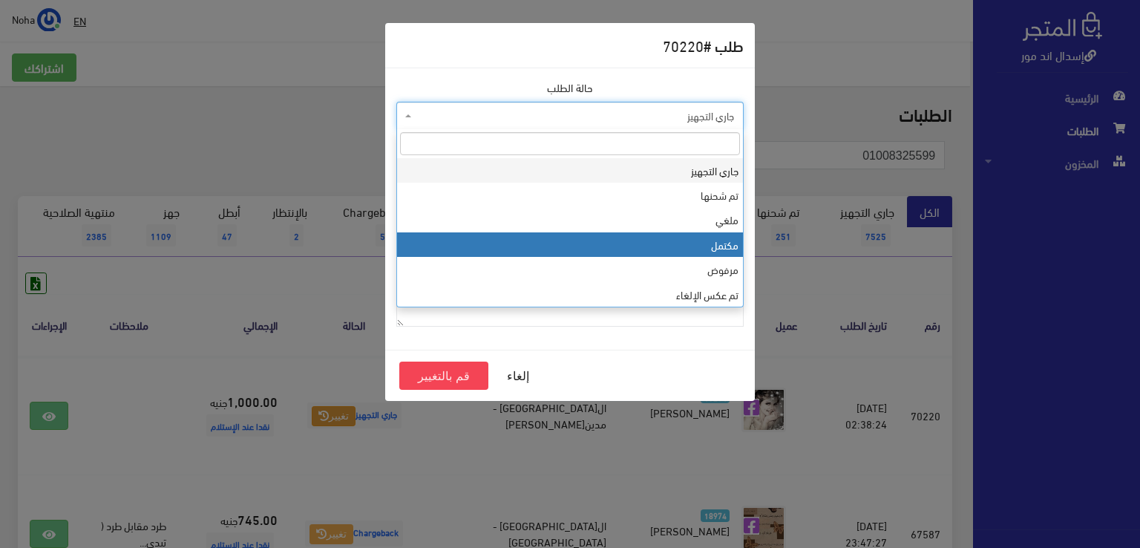
select select "4"
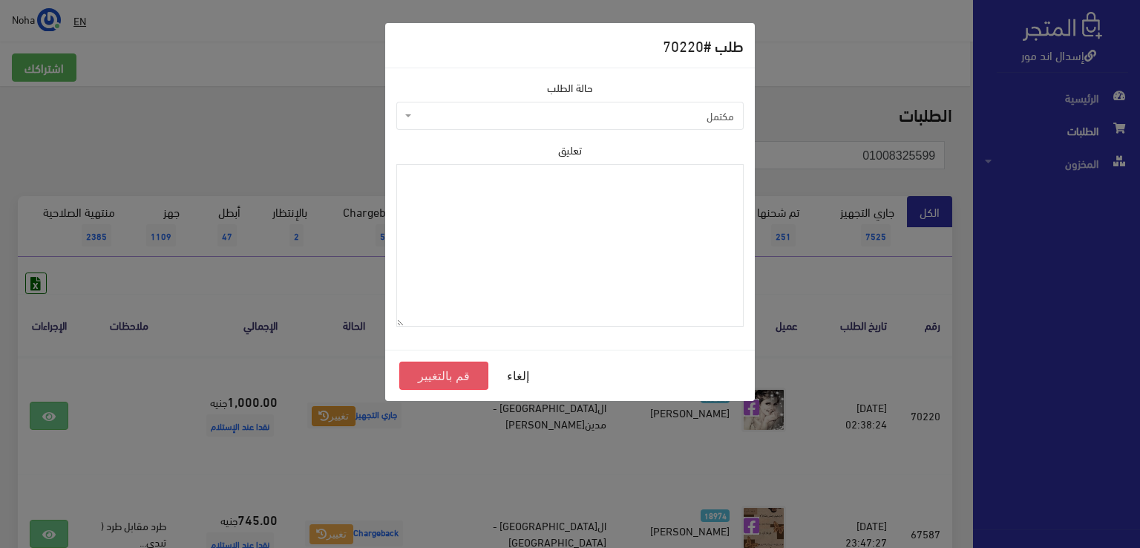
click at [459, 384] on button "قم بالتغيير" at bounding box center [443, 375] width 89 height 28
click at [459, 375] on button "قم بالتغيير" at bounding box center [443, 375] width 89 height 28
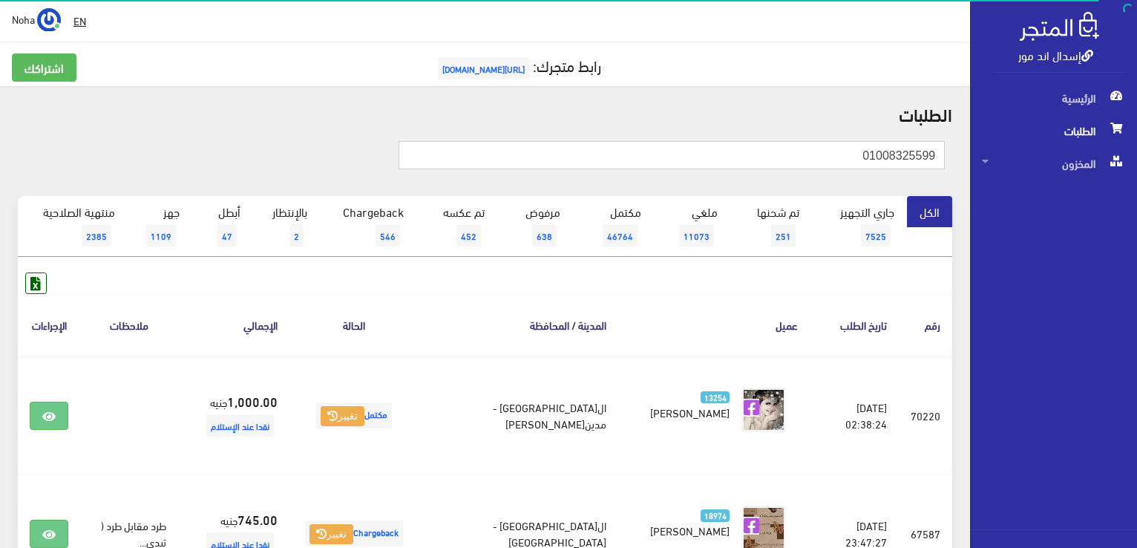
drag, startPoint x: 636, startPoint y: 163, endPoint x: 1139, endPoint y: 220, distance: 506.3
click at [1136, 220] on html "إسدال اند مور الرئيسية الطلبات" at bounding box center [568, 274] width 1137 height 548
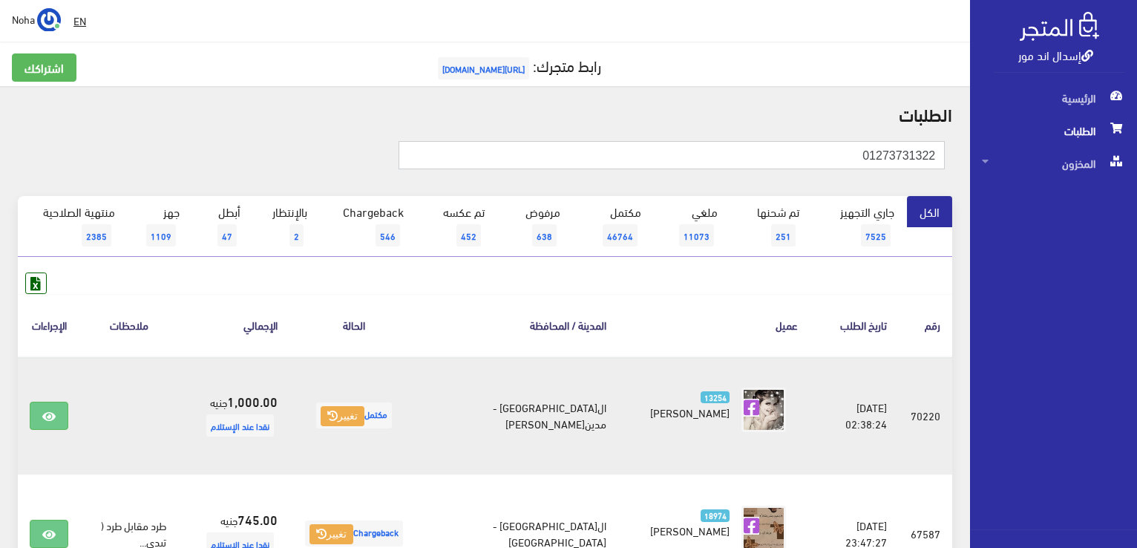
type input "01273731322"
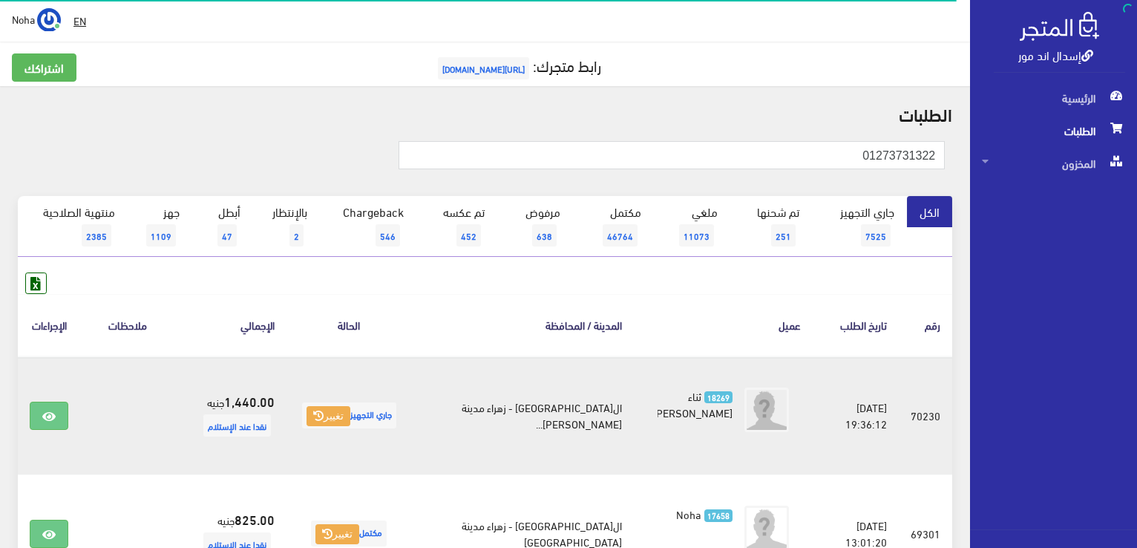
click at [342, 398] on td "جاري التجهيز تغيير" at bounding box center [348, 415] width 125 height 119
click at [324, 413] on icon at bounding box center [318, 415] width 10 height 10
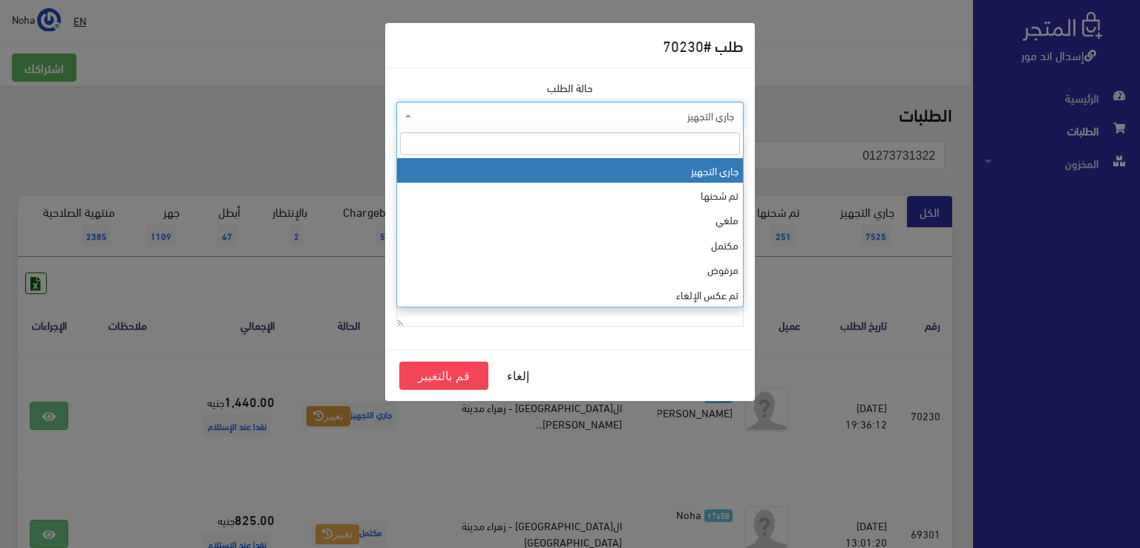
click at [507, 108] on span "جاري التجهيز" at bounding box center [574, 115] width 319 height 15
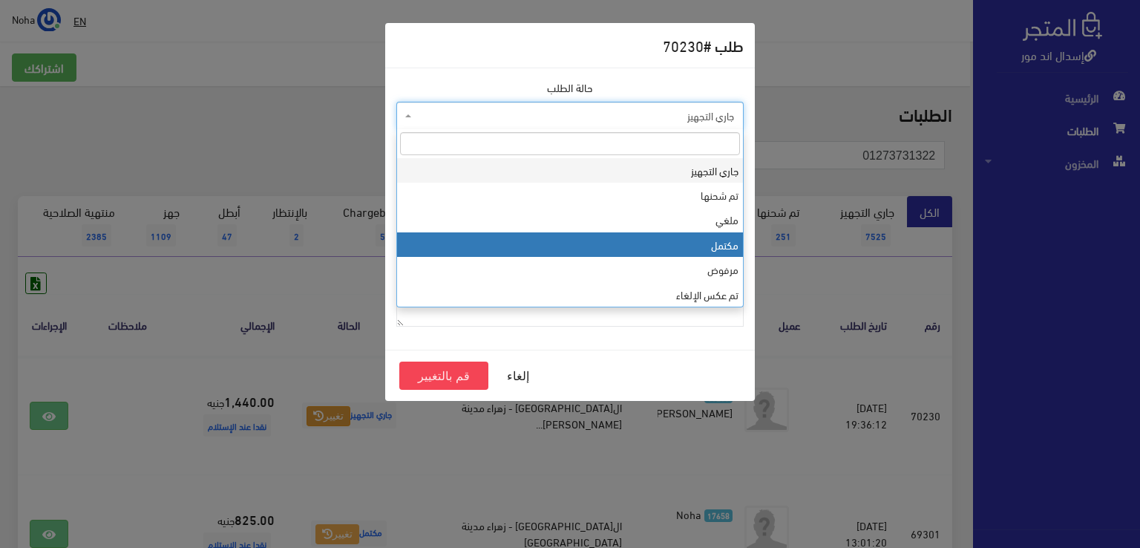
select select "4"
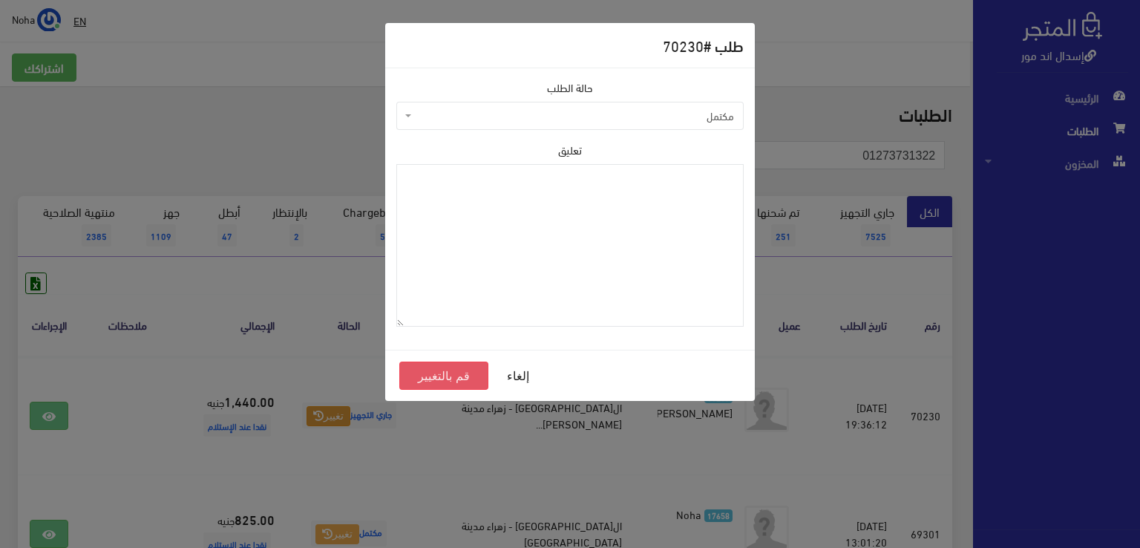
click at [456, 382] on button "قم بالتغيير" at bounding box center [443, 375] width 89 height 28
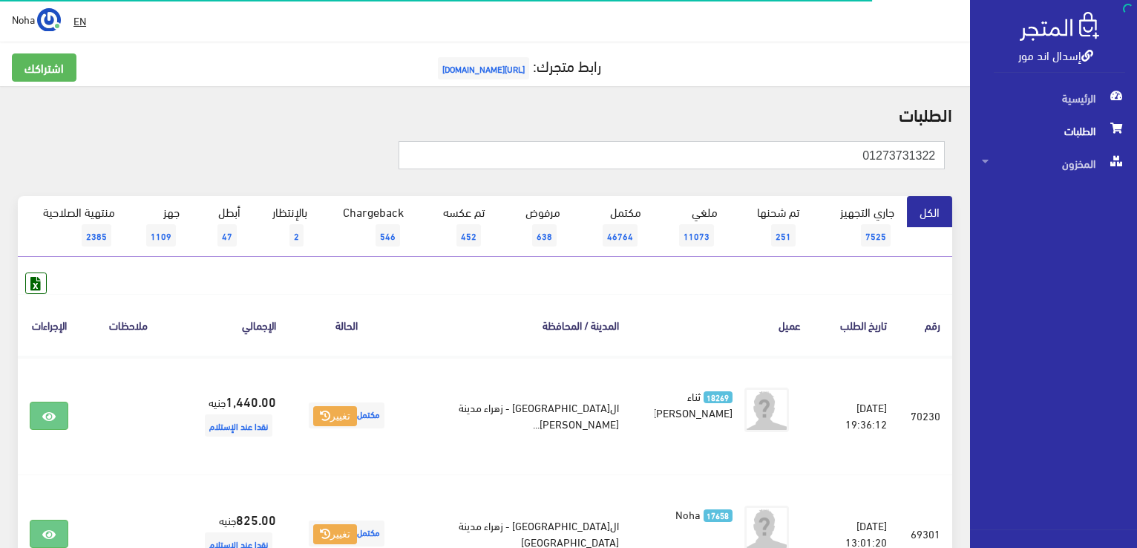
drag, startPoint x: 715, startPoint y: 154, endPoint x: 1139, endPoint y: 576, distance: 598.2
click at [1136, 547] on html "إسدال اند مور الرئيسية الطلبات" at bounding box center [568, 274] width 1137 height 548
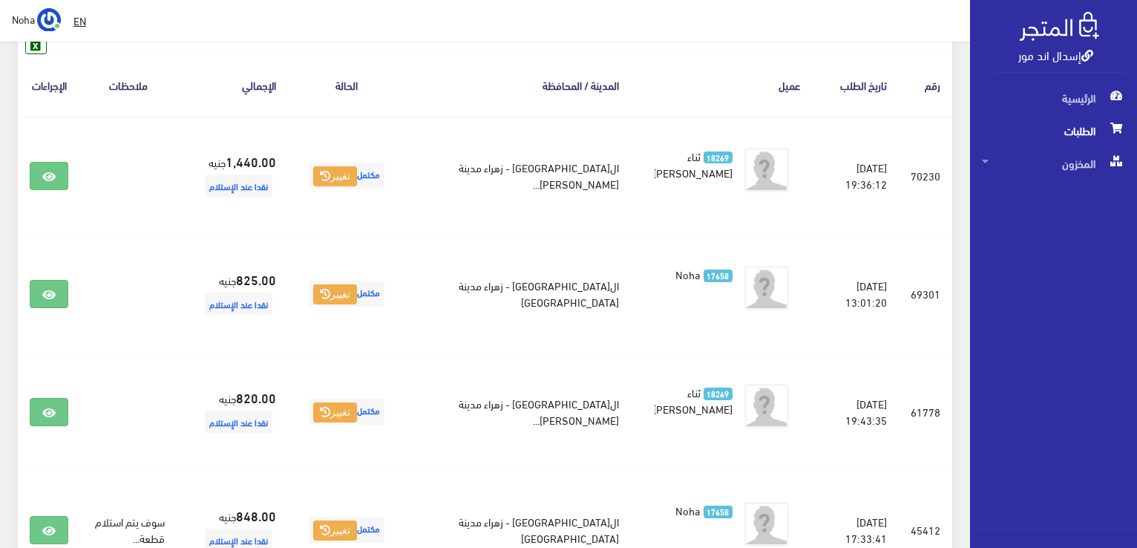
scroll to position [147, 0]
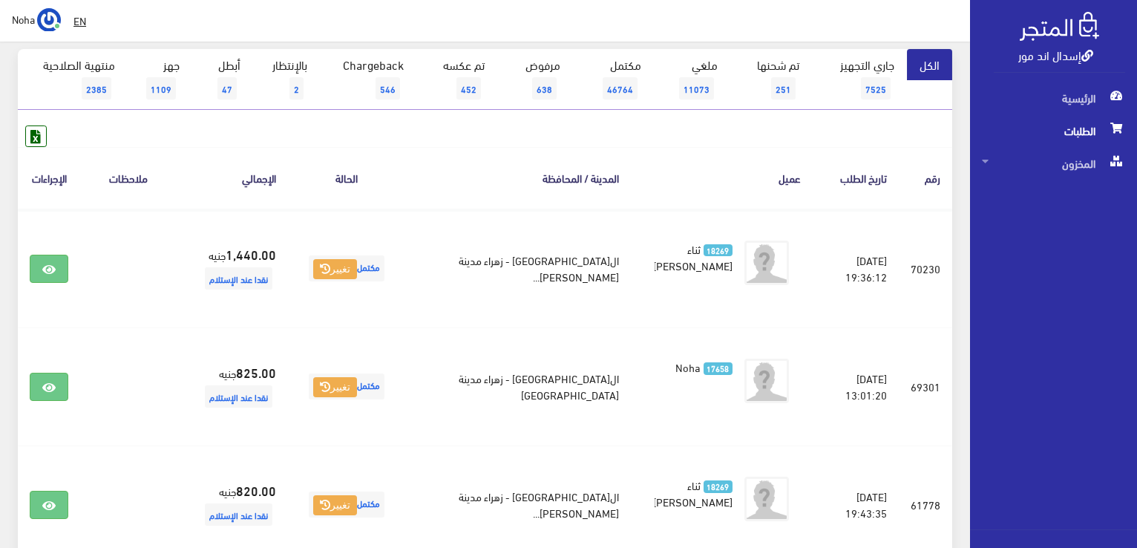
type input "01114599625"
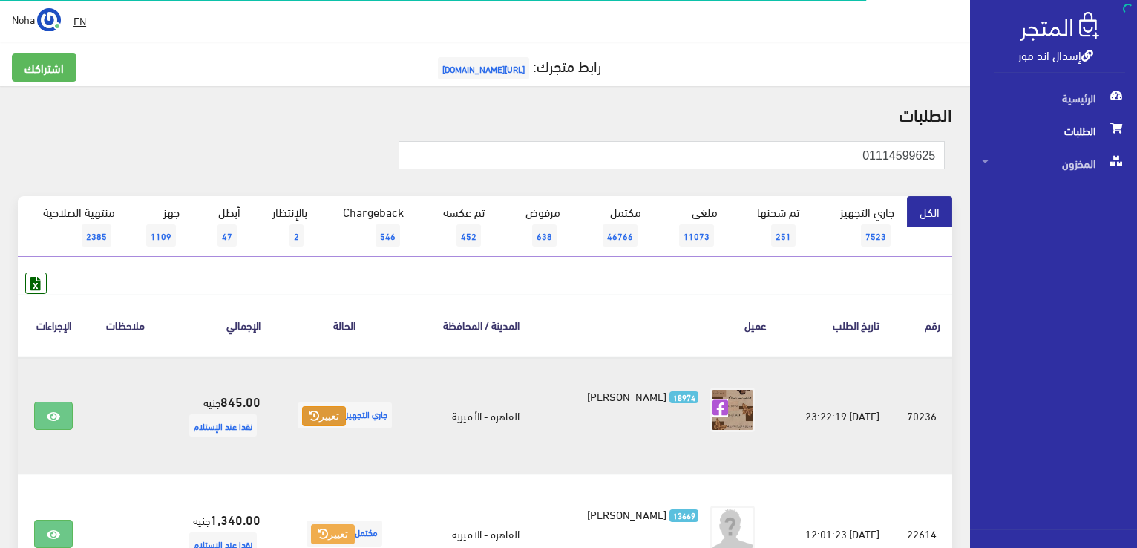
click at [309, 416] on icon at bounding box center [314, 415] width 10 height 10
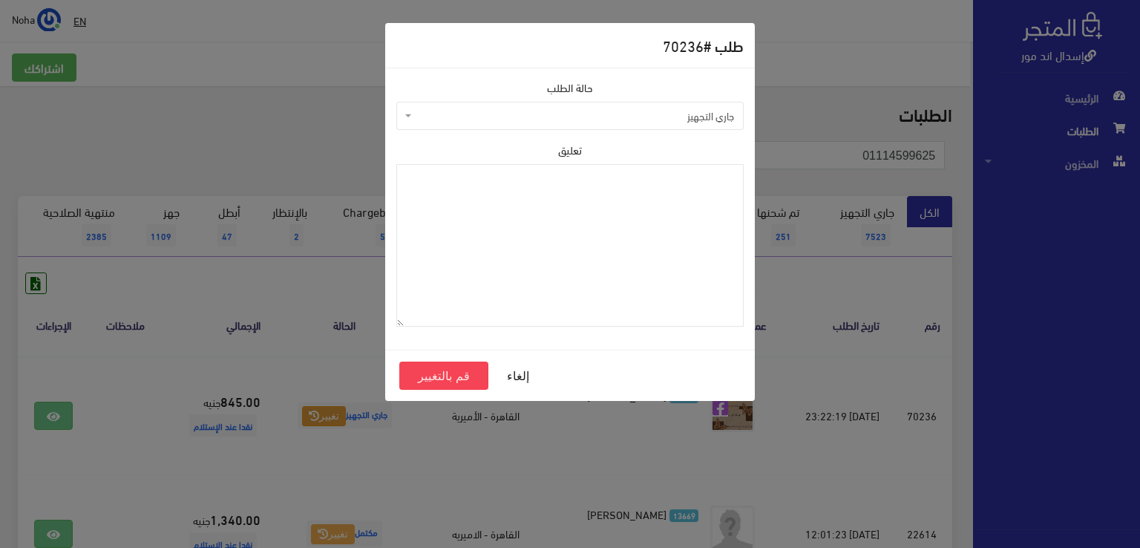
click at [499, 119] on span "جاري التجهيز" at bounding box center [574, 115] width 319 height 15
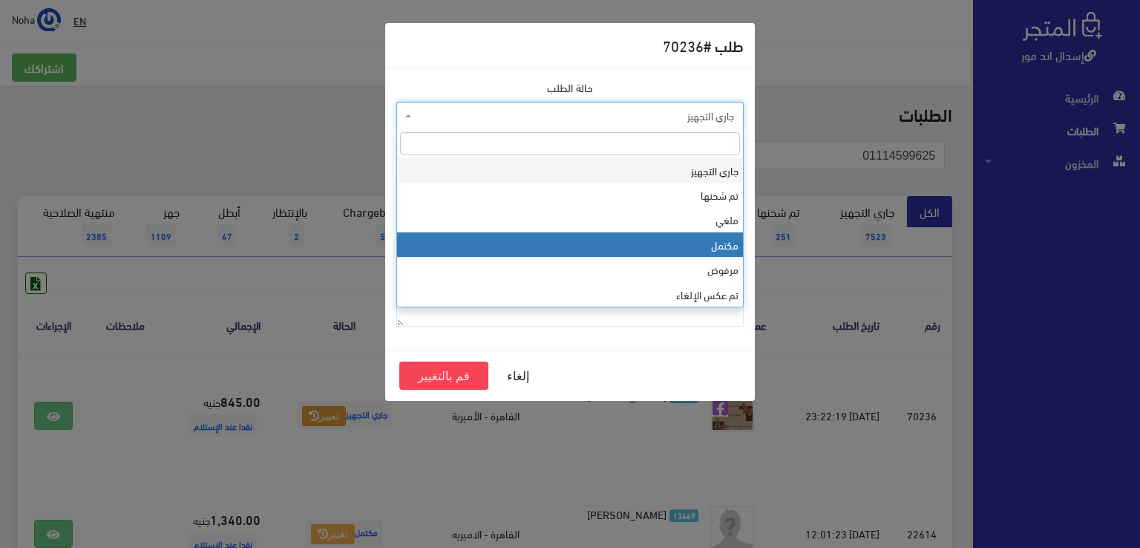
select select "4"
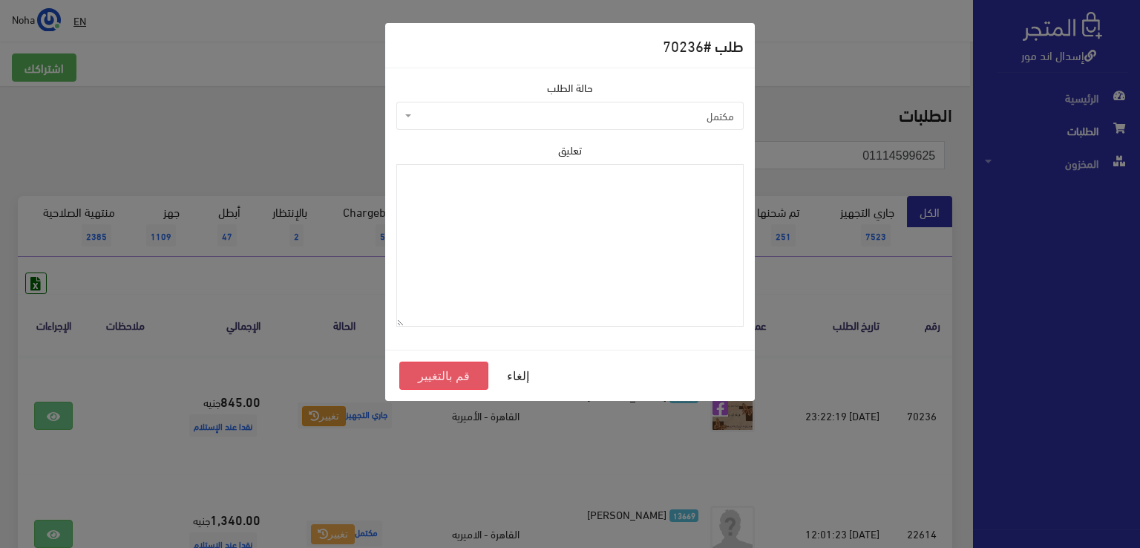
click at [420, 373] on button "قم بالتغيير" at bounding box center [443, 375] width 89 height 28
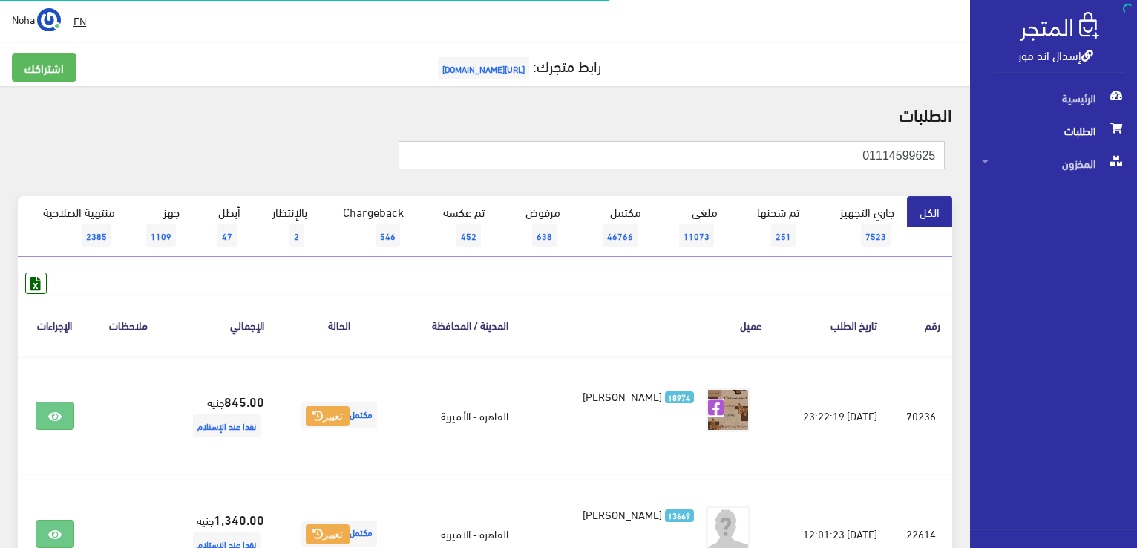
drag, startPoint x: 849, startPoint y: 158, endPoint x: 1139, endPoint y: 227, distance: 298.2
click at [1136, 227] on html "إسدال اند مور الرئيسية الطلبات" at bounding box center [568, 274] width 1137 height 548
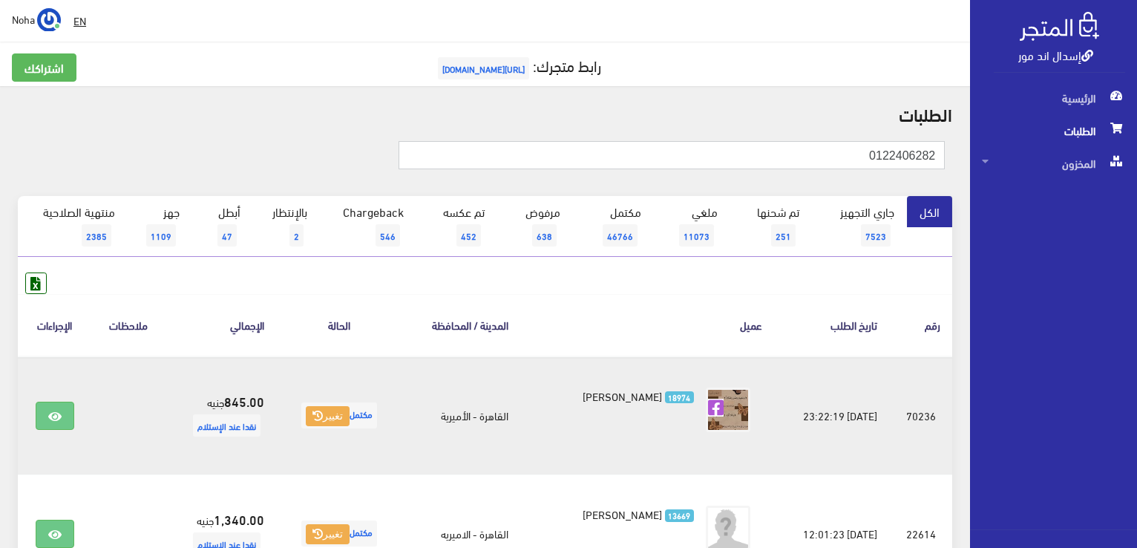
type input "0122406282"
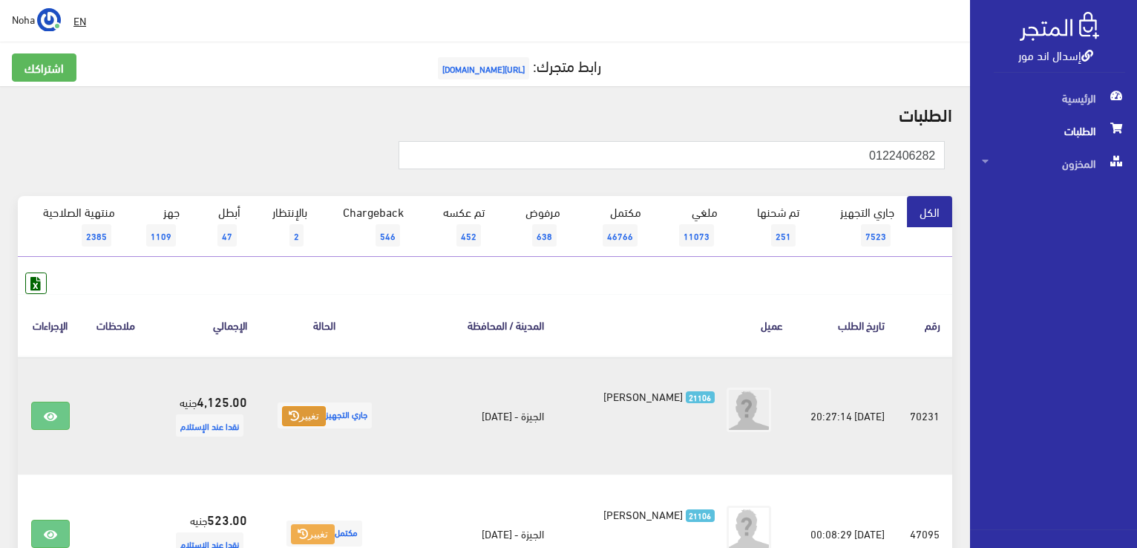
click at [300, 410] on button "تغيير" at bounding box center [304, 416] width 44 height 21
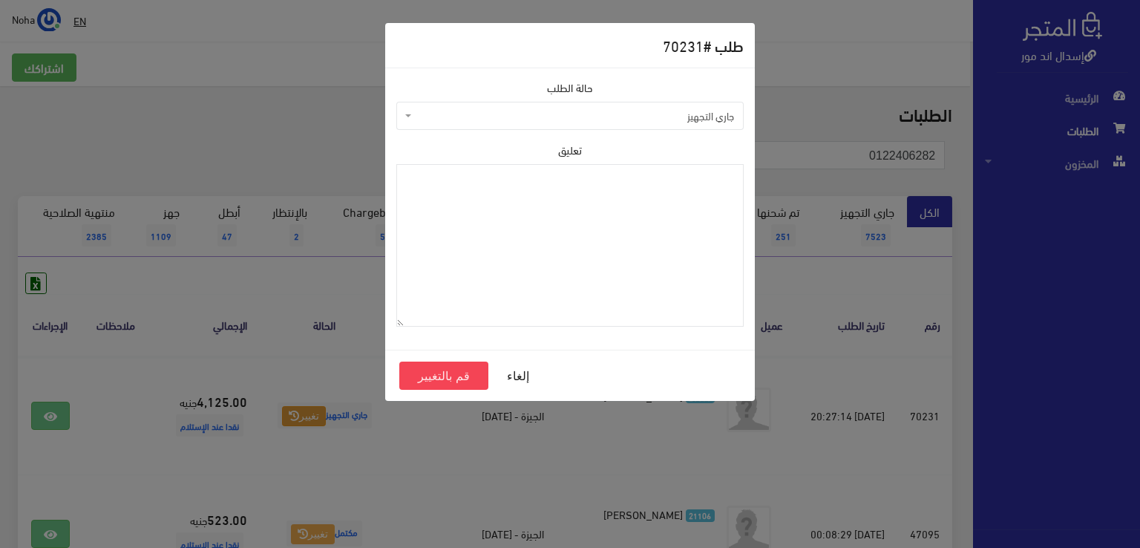
click at [499, 117] on span "جاري التجهيز" at bounding box center [574, 115] width 319 height 15
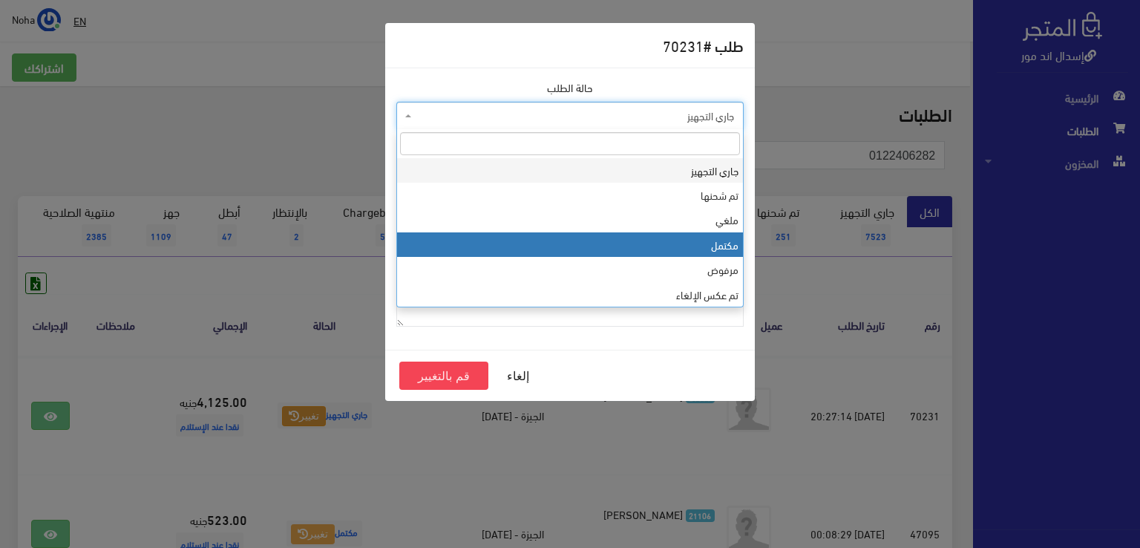
select select "4"
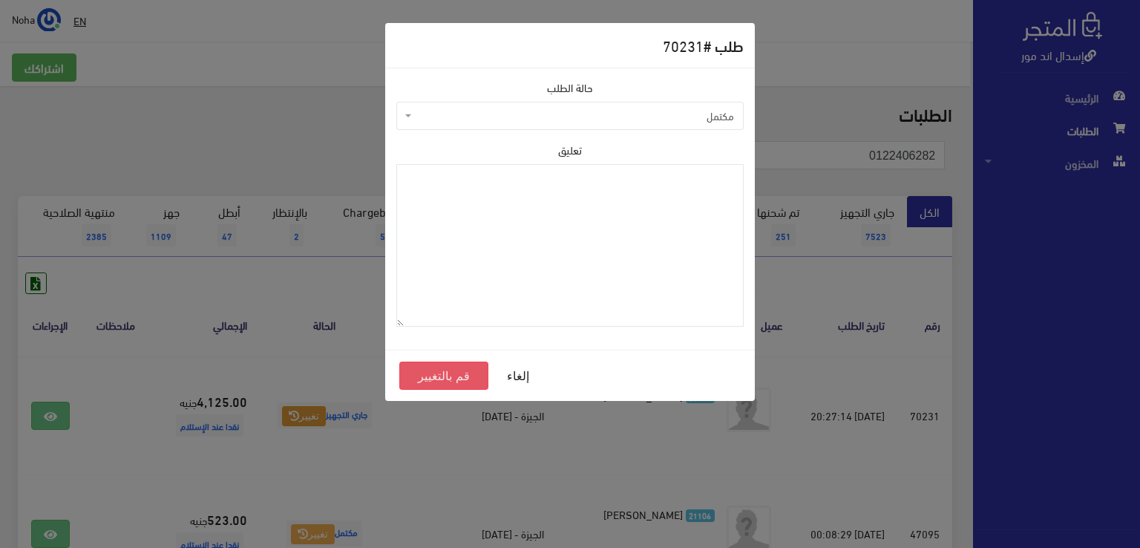
click at [469, 367] on button "قم بالتغيير" at bounding box center [443, 375] width 89 height 28
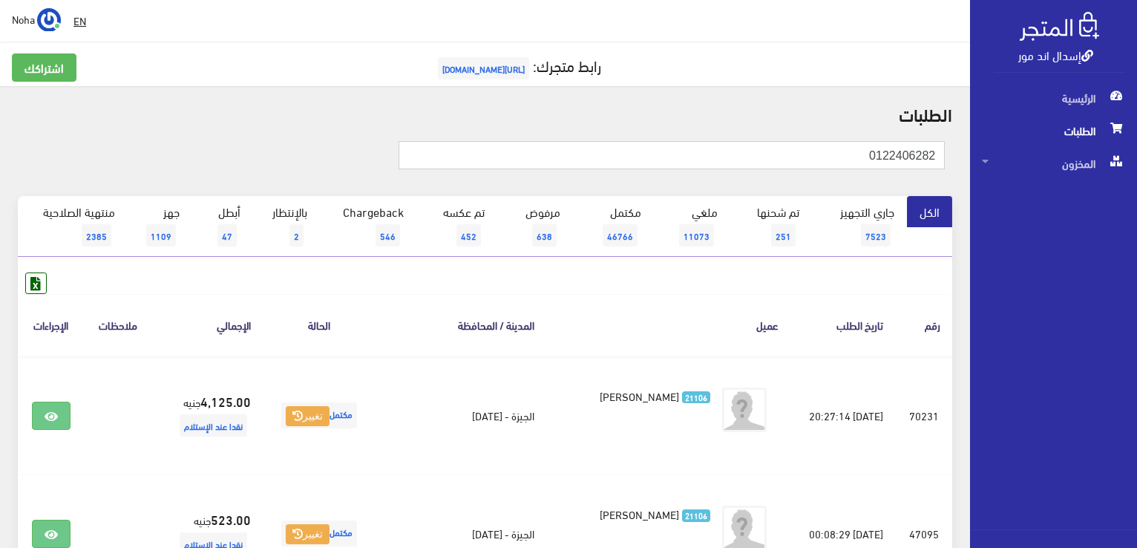
drag, startPoint x: 844, startPoint y: 160, endPoint x: 1138, endPoint y: 404, distance: 382.6
click at [1136, 404] on html "إسدال اند مور الرئيسية الطلبات" at bounding box center [568, 274] width 1137 height 548
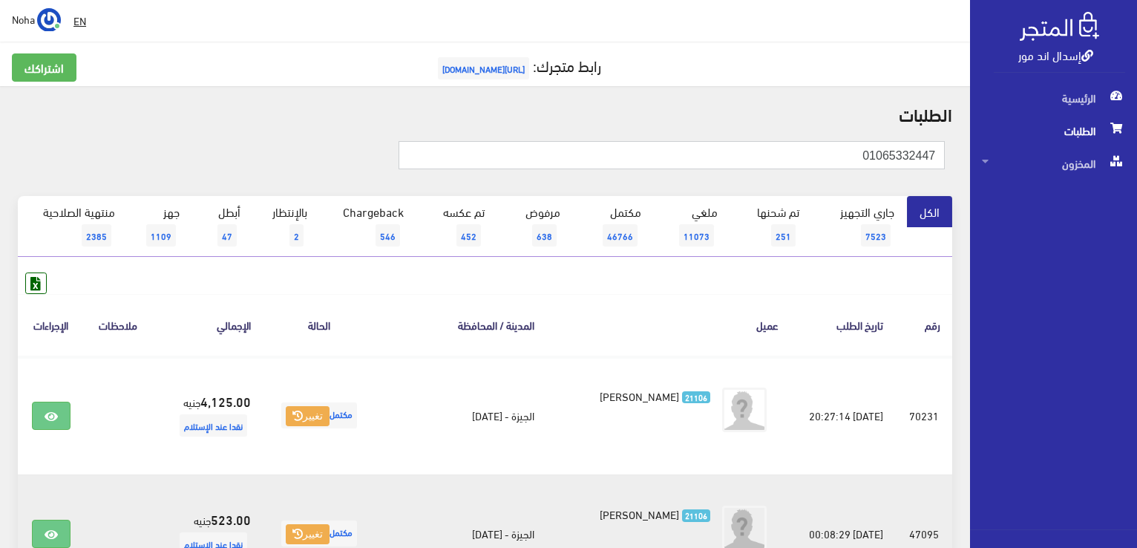
type input "01065332447"
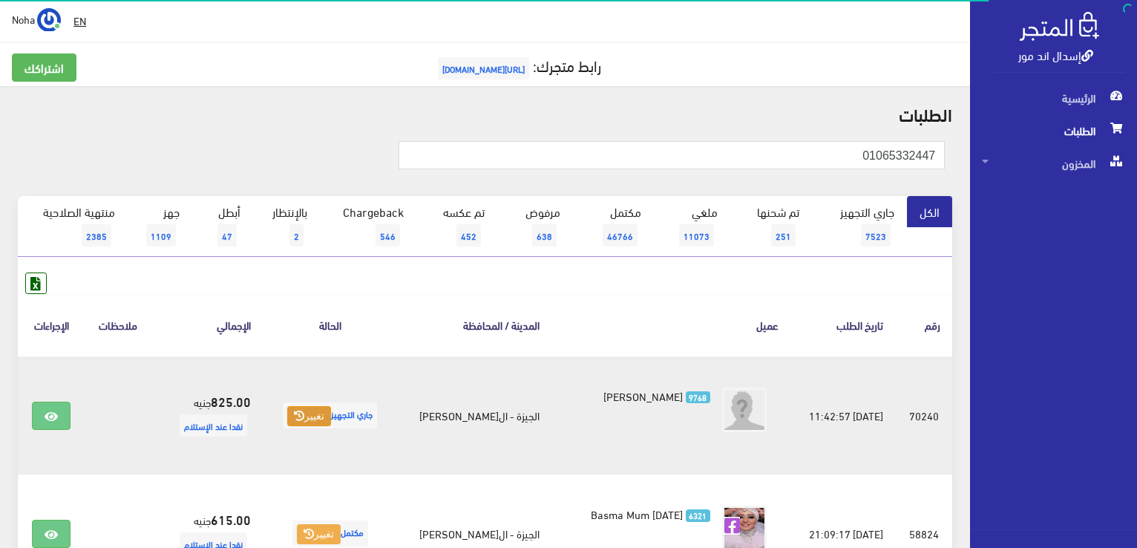
click at [312, 422] on button "تغيير" at bounding box center [309, 416] width 44 height 21
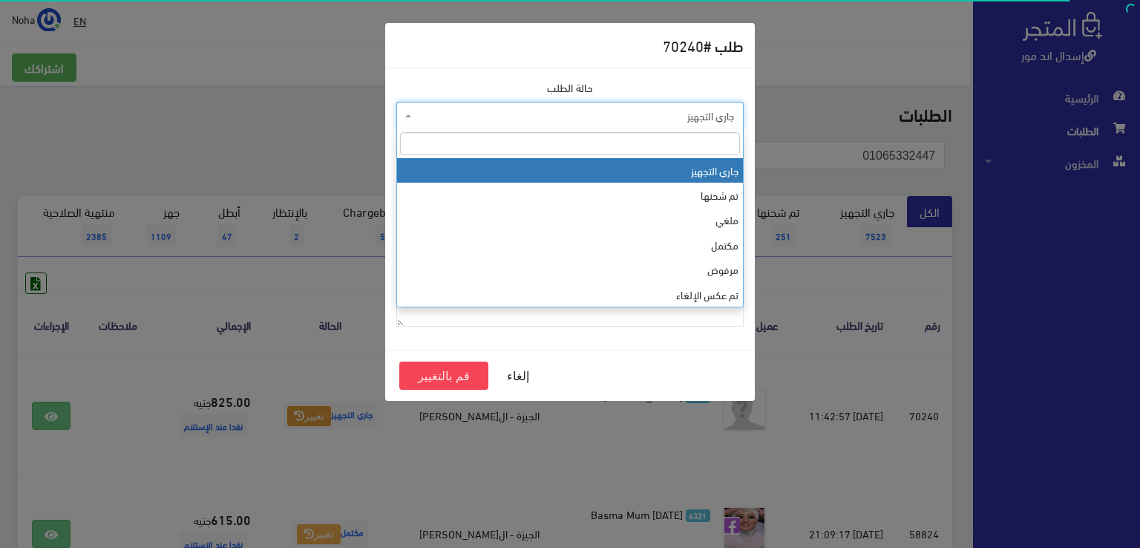
click at [447, 117] on span "جاري التجهيز" at bounding box center [574, 115] width 319 height 15
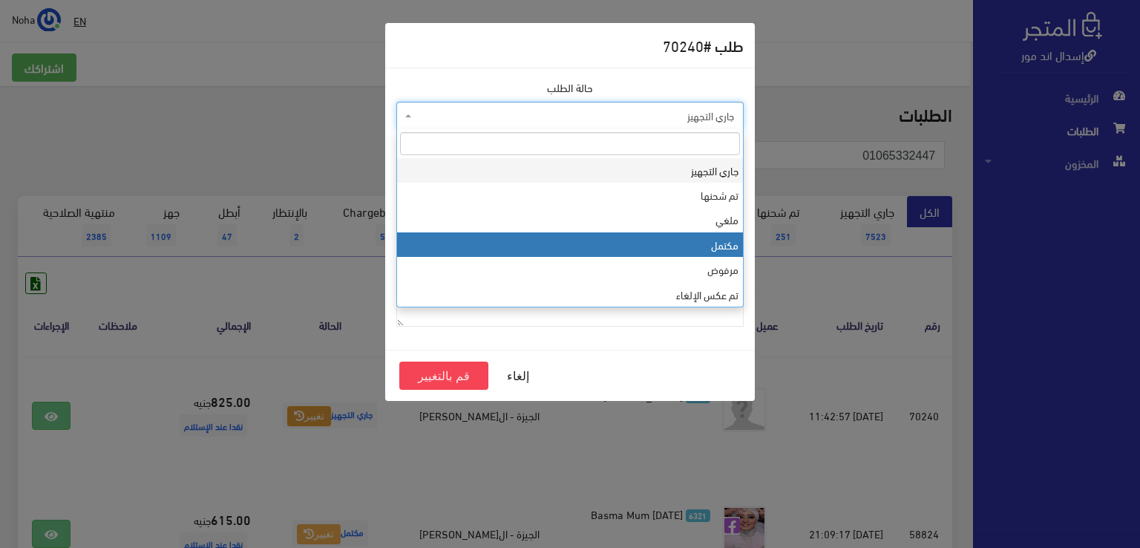
drag, startPoint x: 462, startPoint y: 235, endPoint x: 426, endPoint y: 328, distance: 99.6
select select "4"
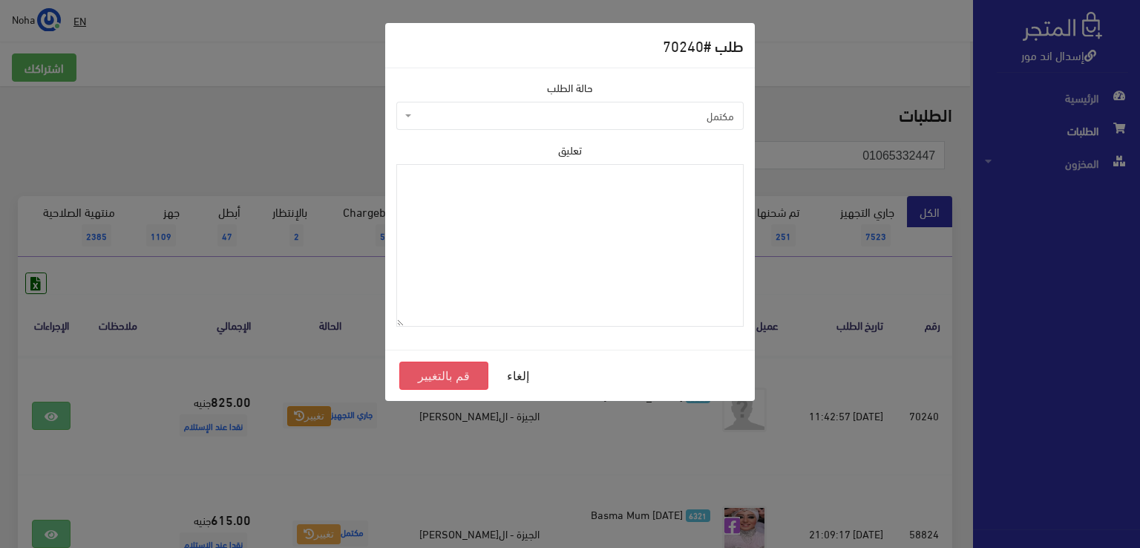
click at [426, 375] on button "قم بالتغيير" at bounding box center [443, 375] width 89 height 28
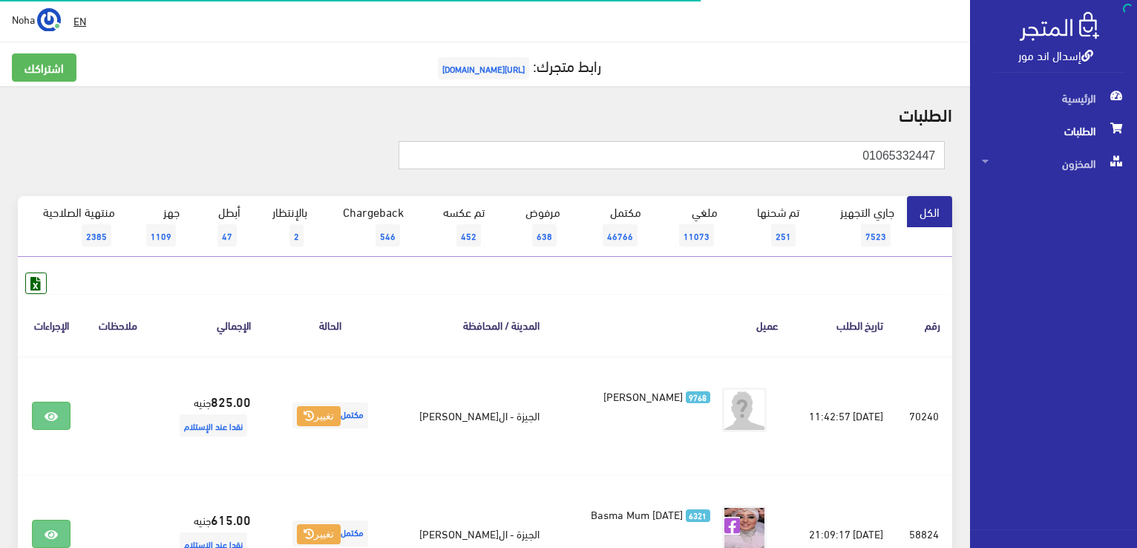
drag, startPoint x: 0, startPoint y: 0, endPoint x: 973, endPoint y: 364, distance: 1038.9
click at [1136, 306] on html "إسدال اند مور الرئيسية الطلبات" at bounding box center [568, 274] width 1137 height 548
type input "01000035550"
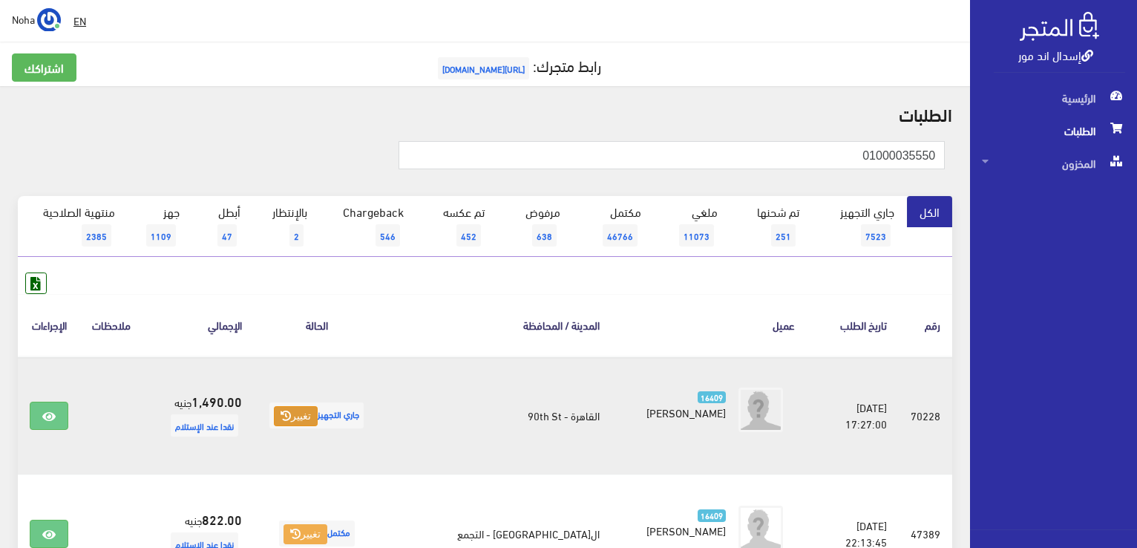
click at [307, 407] on button "تغيير" at bounding box center [296, 416] width 44 height 21
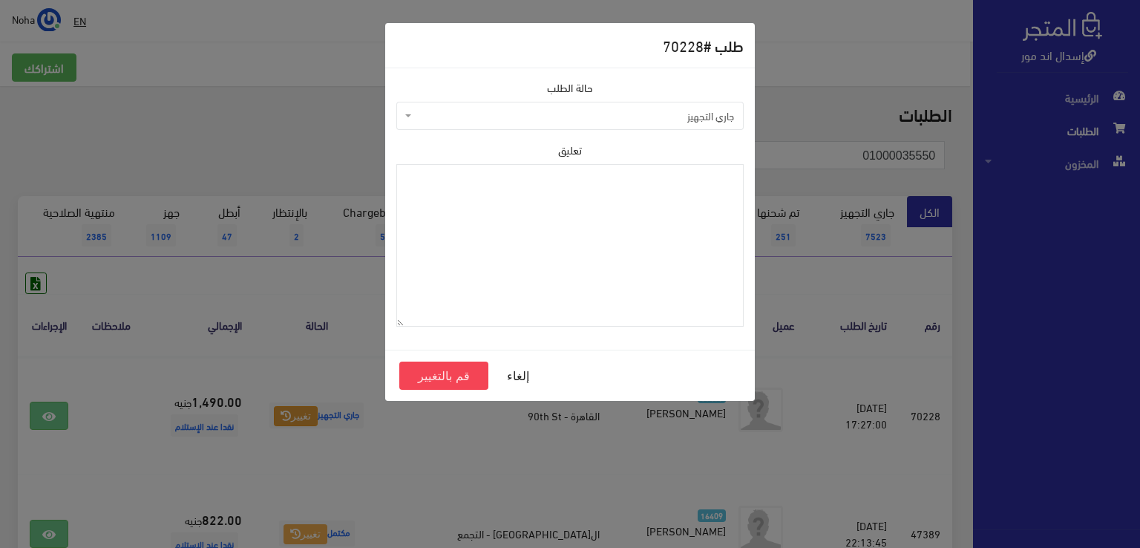
click at [528, 117] on span "جاري التجهيز" at bounding box center [574, 115] width 319 height 15
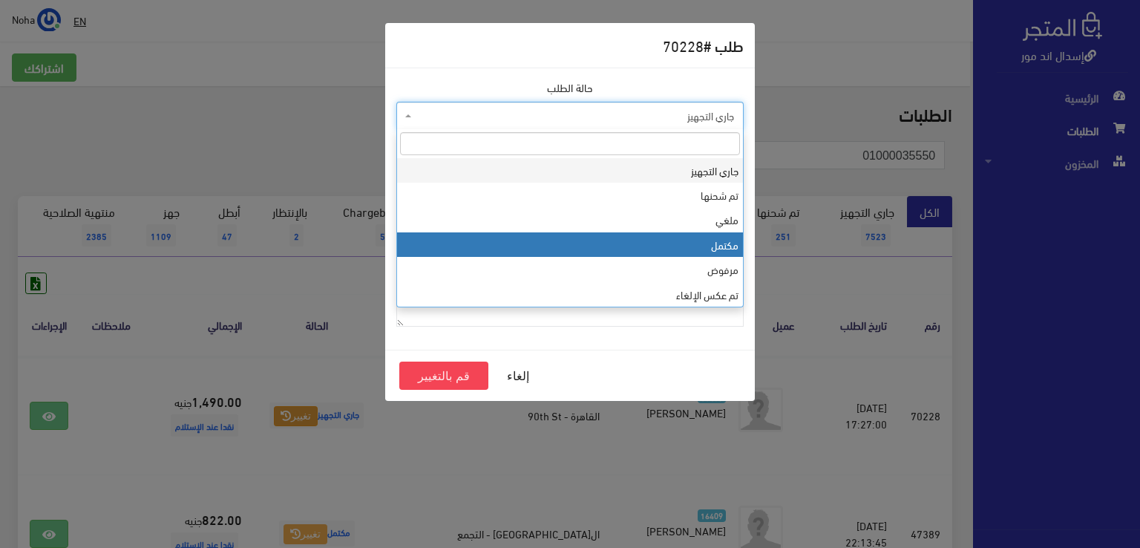
select select "4"
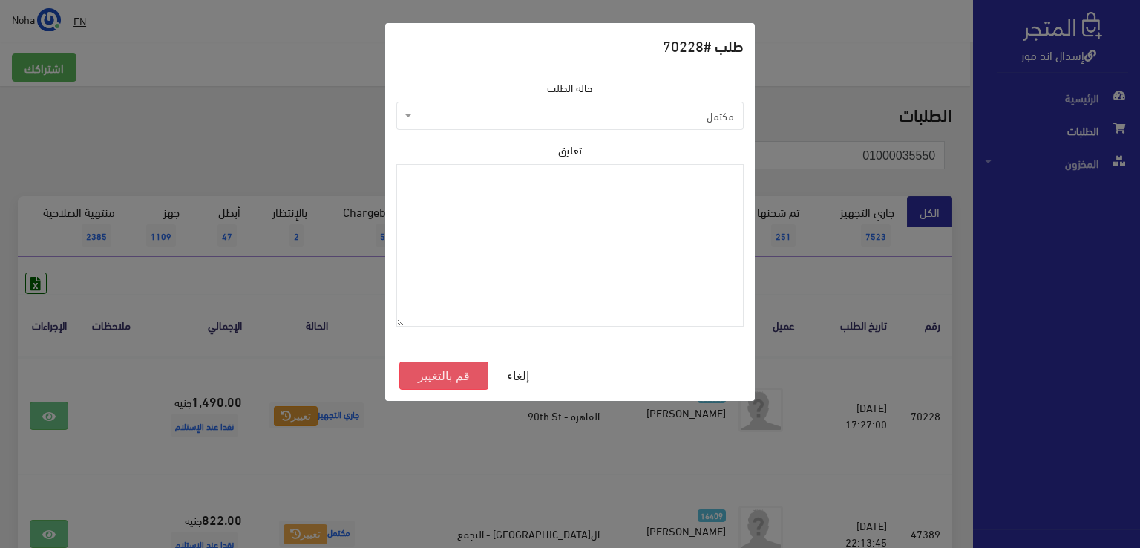
click at [464, 378] on button "قم بالتغيير" at bounding box center [443, 375] width 89 height 28
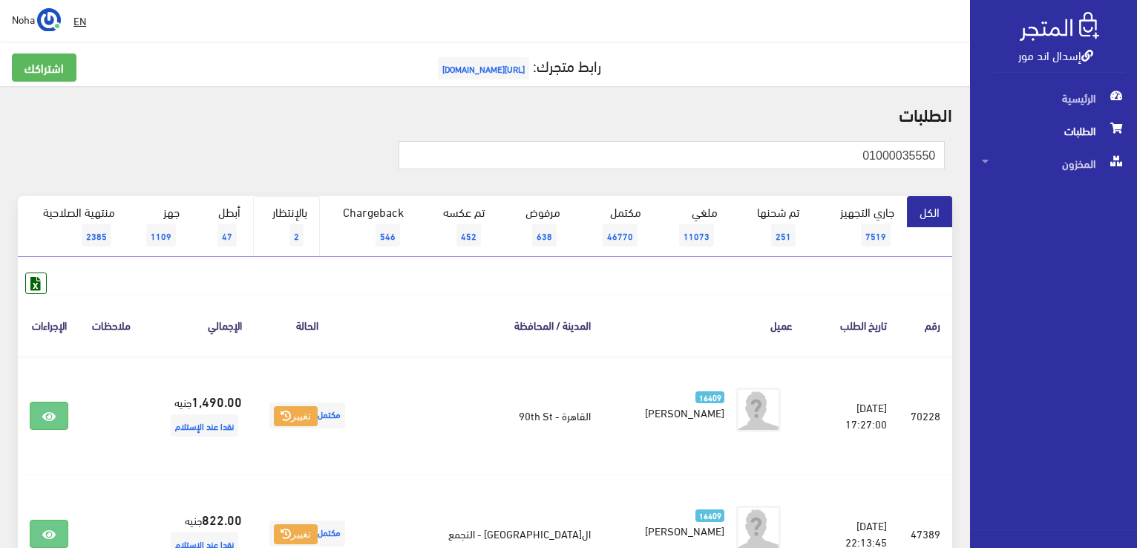
click at [275, 206] on link "بالإنتظار 2" at bounding box center [286, 226] width 67 height 61
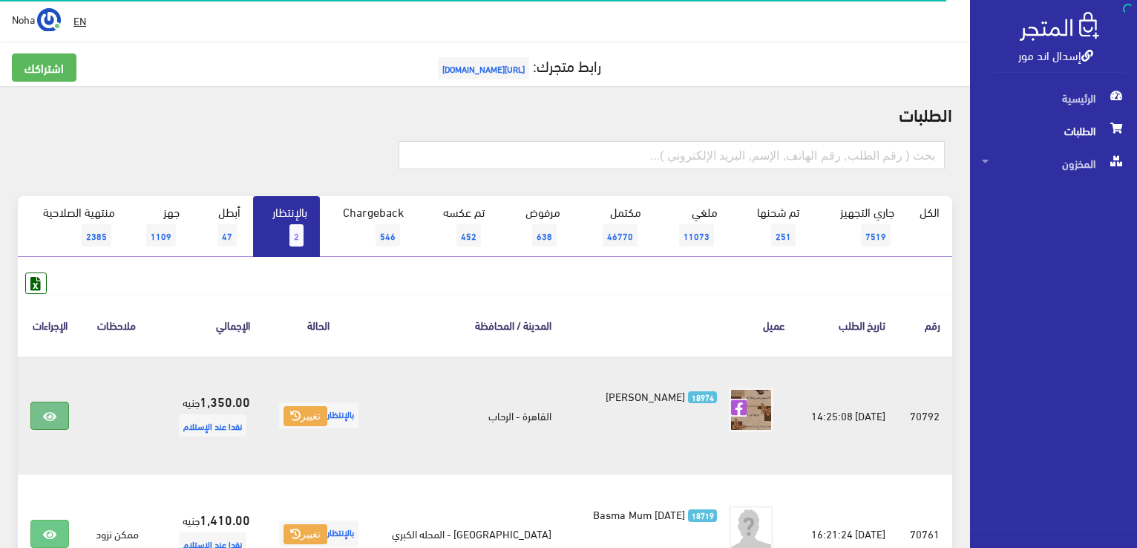
click at [59, 415] on link at bounding box center [49, 415] width 39 height 28
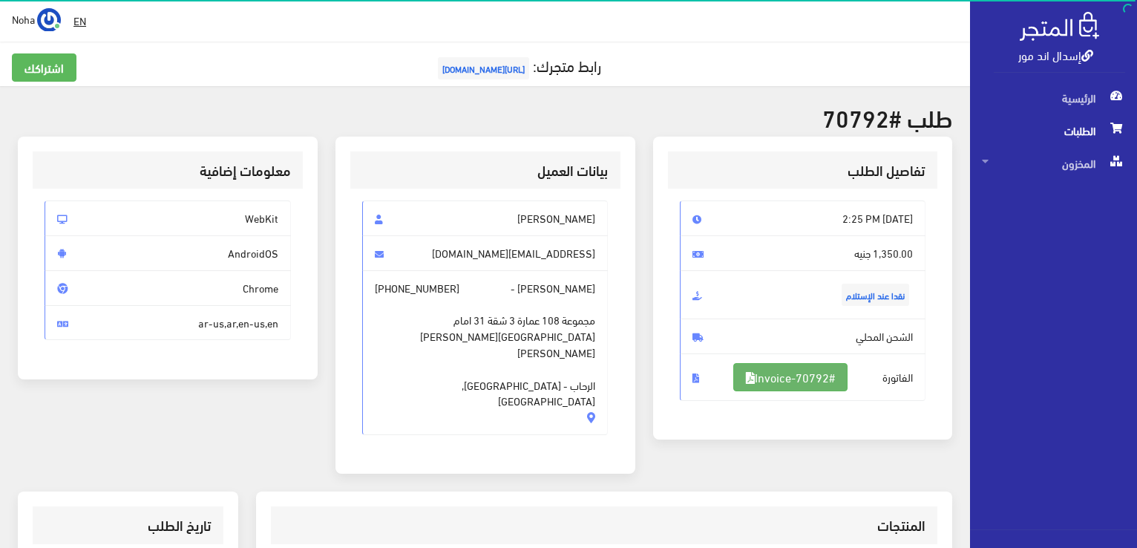
click at [787, 382] on link "#Invoice-70792" at bounding box center [790, 377] width 114 height 28
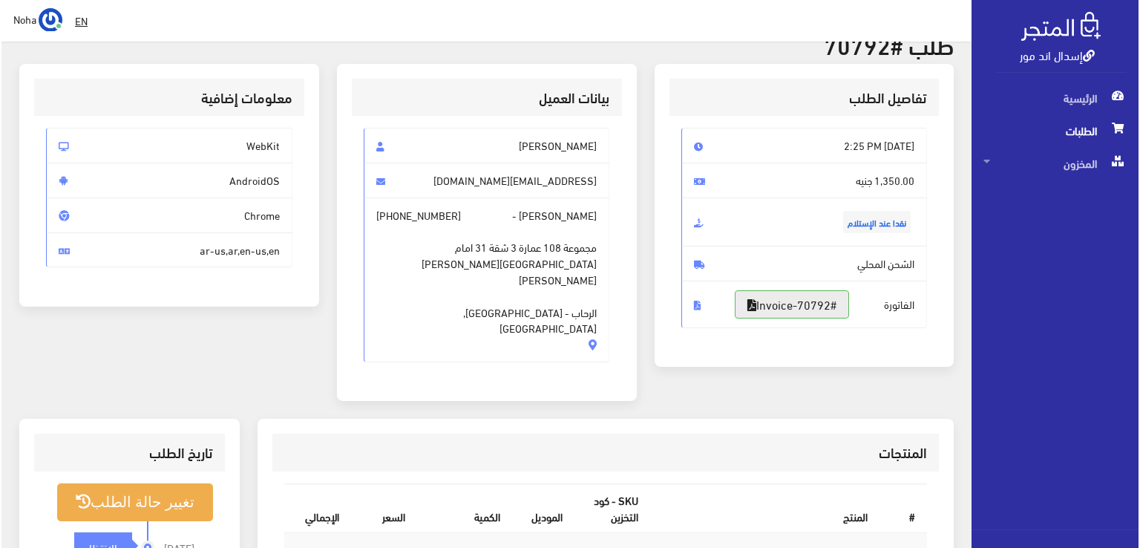
scroll to position [223, 0]
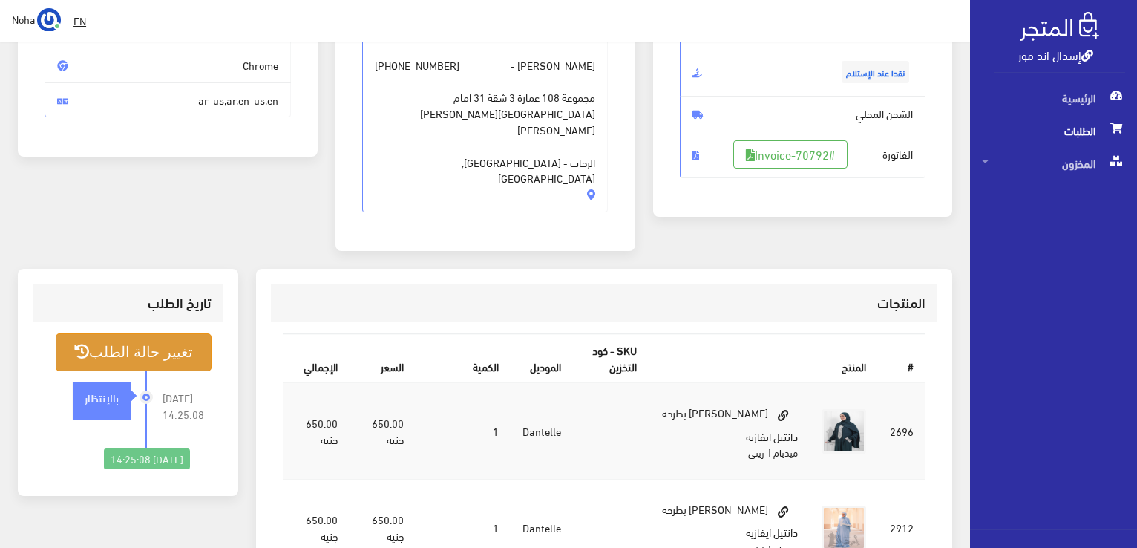
click at [173, 333] on button "تغيير حالة الطلب" at bounding box center [134, 352] width 156 height 38
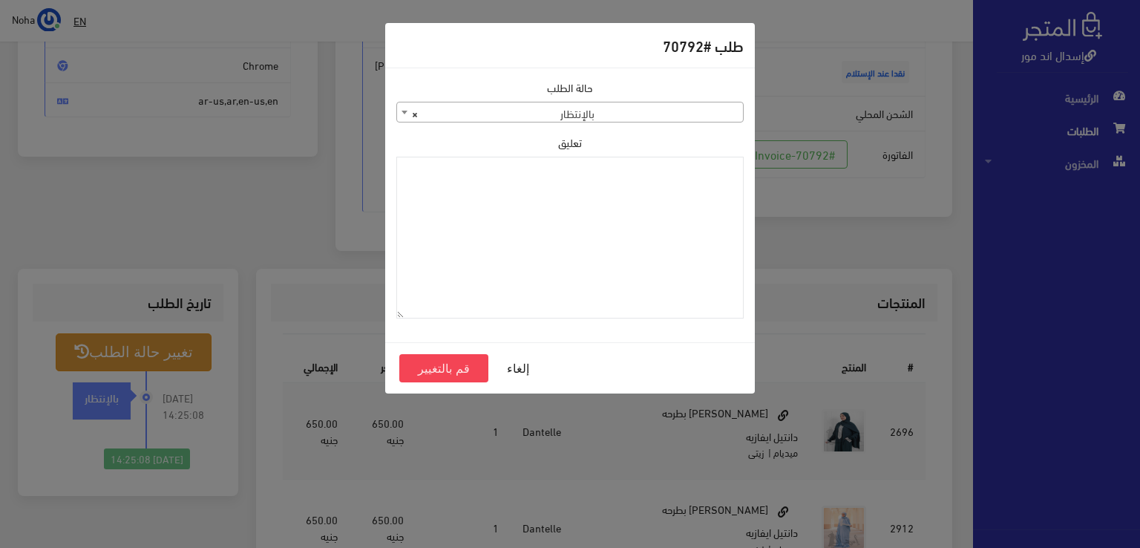
click at [528, 115] on span "× بالإنتظار" at bounding box center [570, 112] width 346 height 21
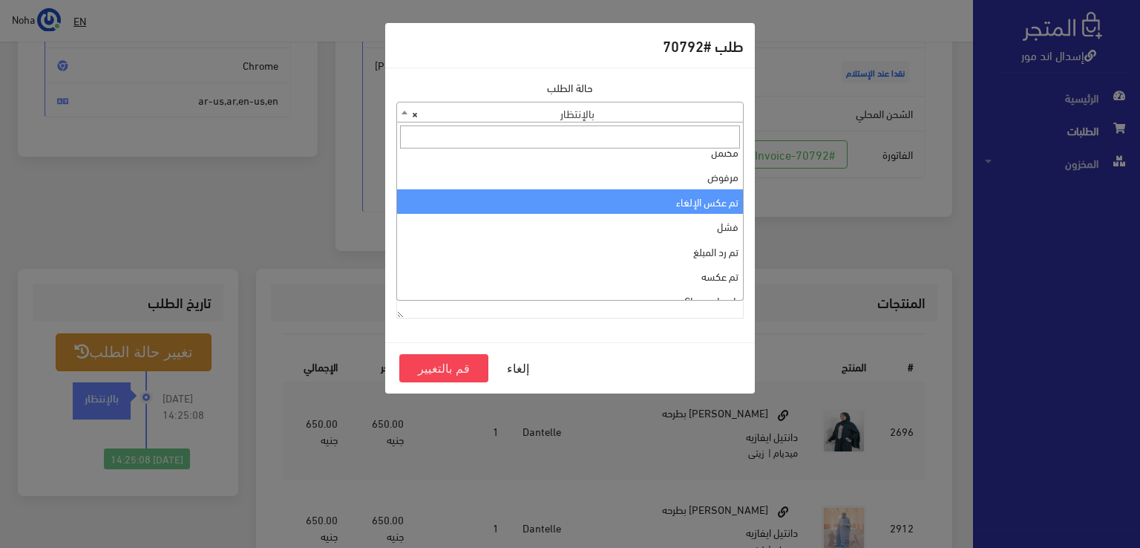
scroll to position [0, 0]
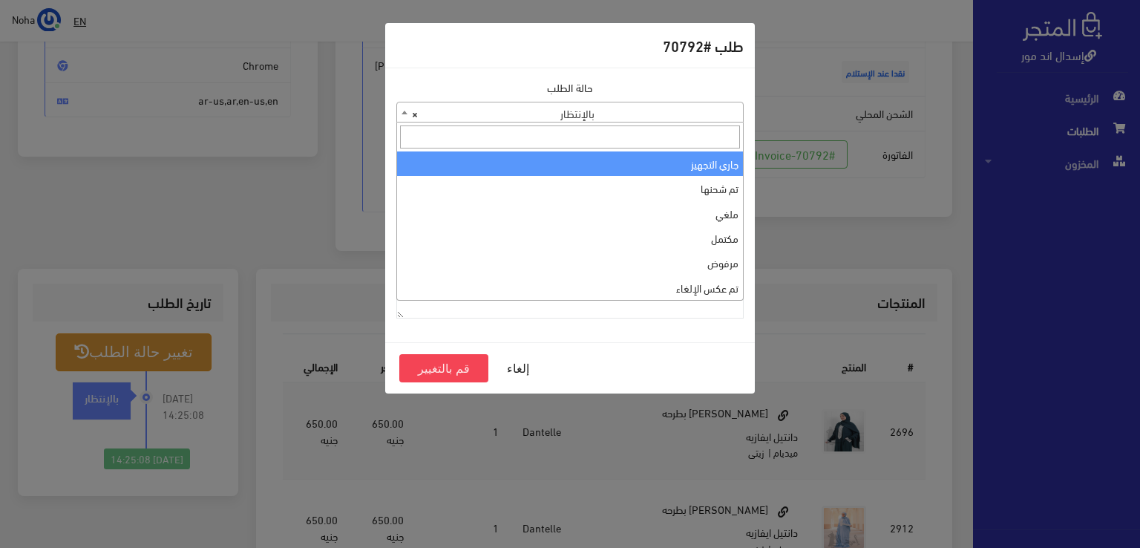
select select "1"
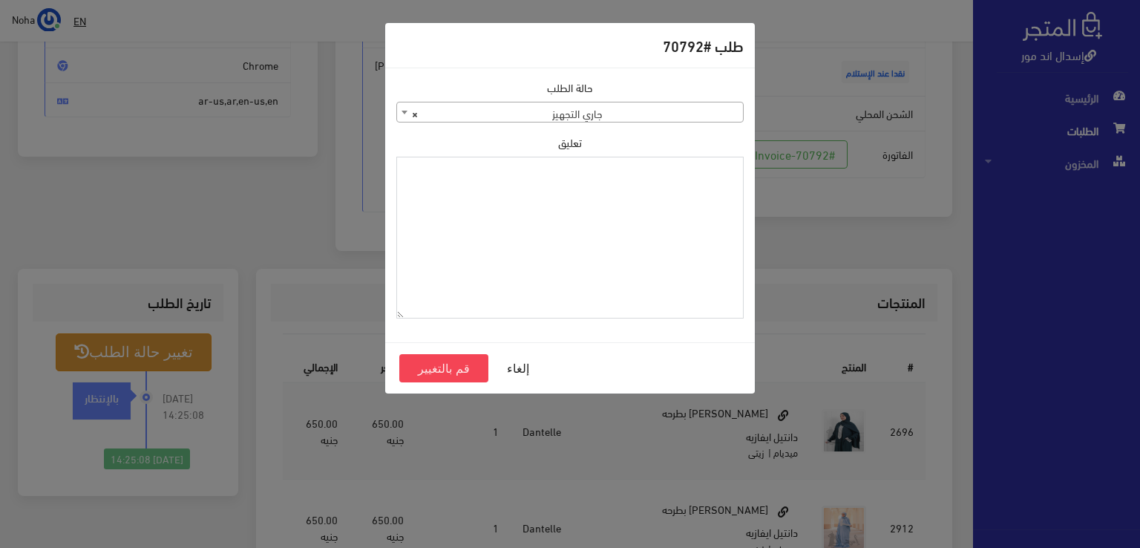
paste textarea "1126575"
type textarea "1126575"
click at [465, 371] on button "قم بالتغيير" at bounding box center [443, 368] width 89 height 28
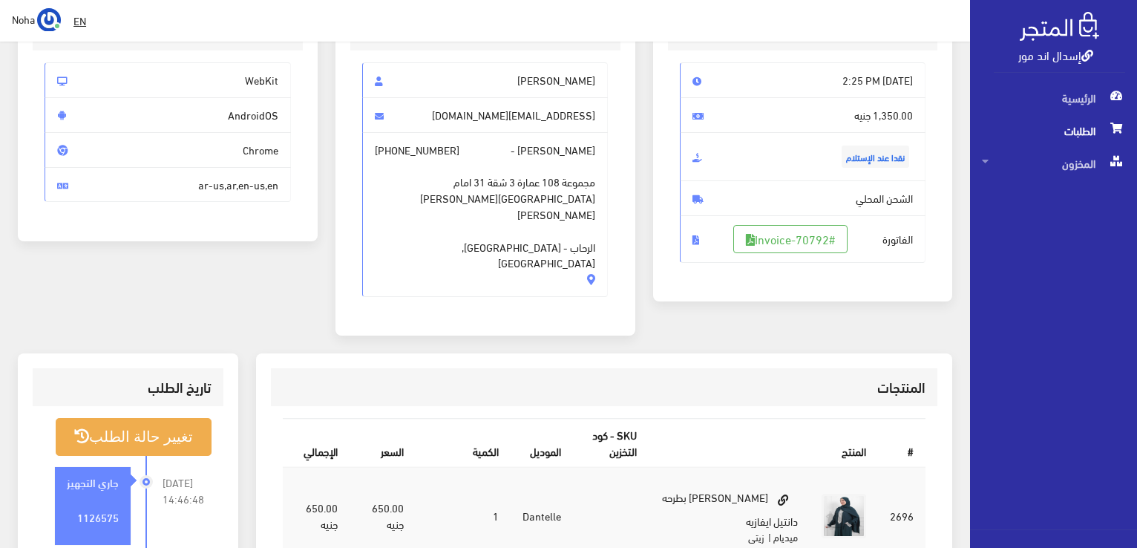
scroll to position [297, 0]
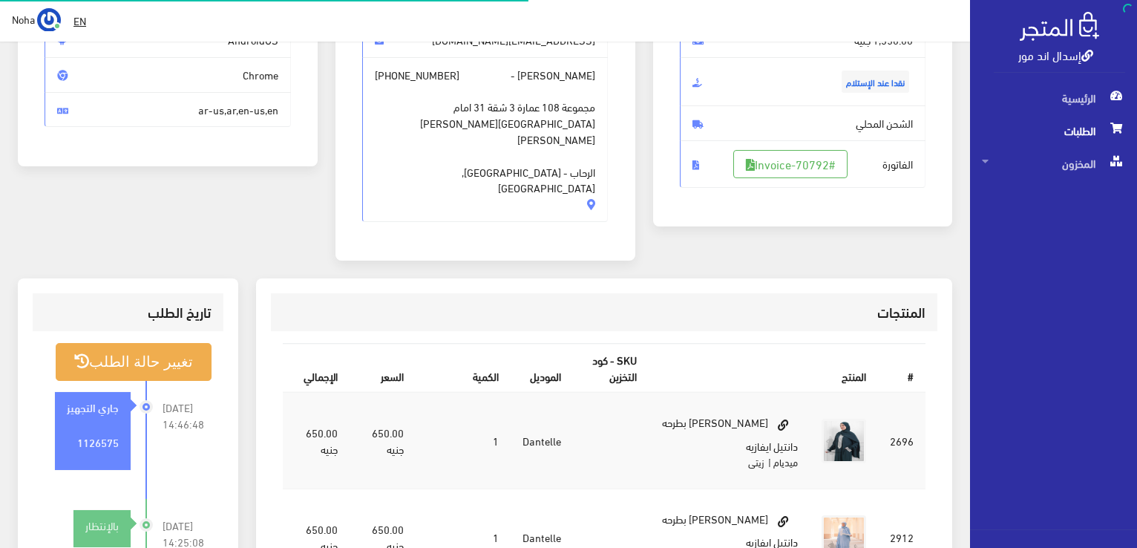
scroll to position [213, 0]
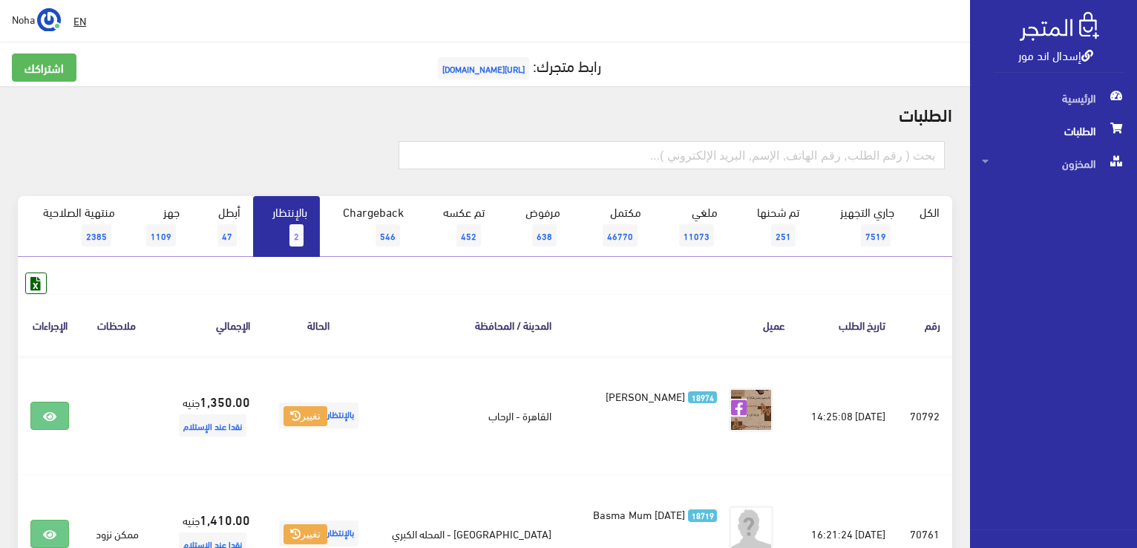
drag, startPoint x: 1127, startPoint y: 1, endPoint x: 412, endPoint y: 119, distance: 725.2
click at [417, 122] on h2 "الطلبات" at bounding box center [485, 113] width 934 height 19
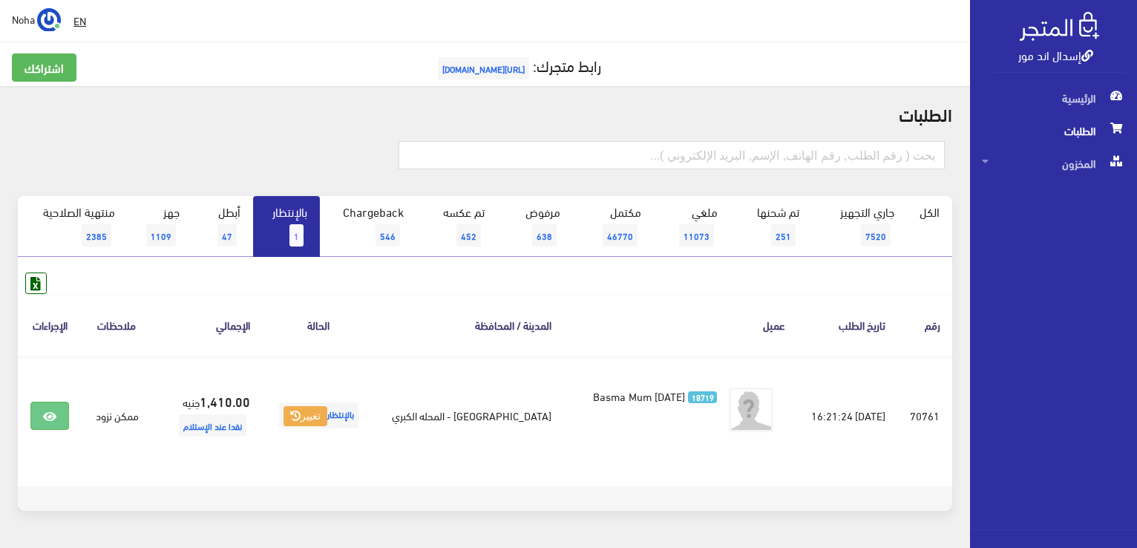
click at [505, 172] on form at bounding box center [671, 161] width 546 height 40
drag, startPoint x: 505, startPoint y: 154, endPoint x: 496, endPoint y: 151, distance: 10.3
click at [505, 154] on input "text" at bounding box center [671, 155] width 546 height 28
type input "01092205868"
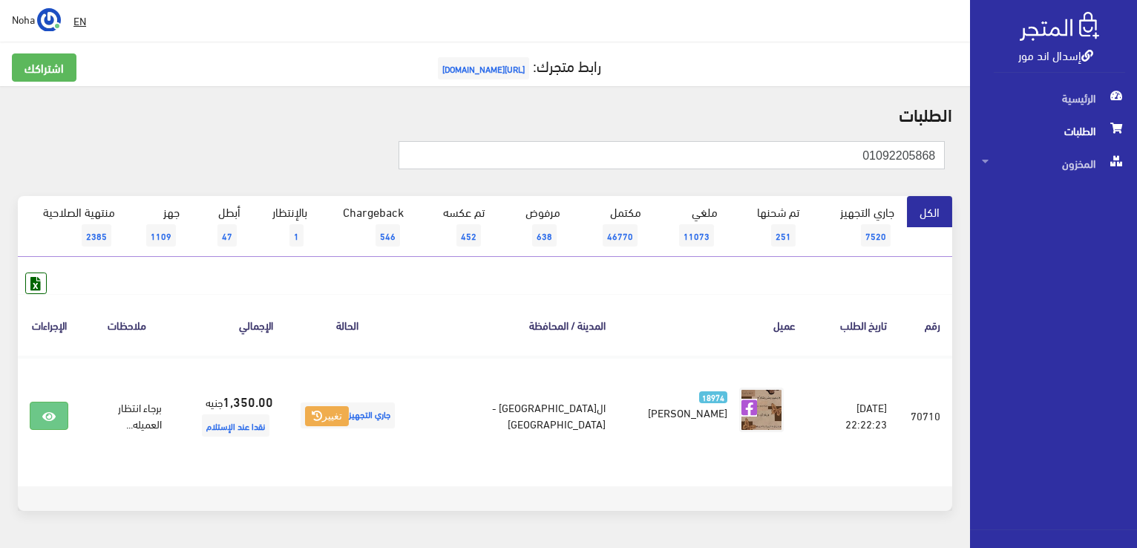
drag, startPoint x: 674, startPoint y: 160, endPoint x: 662, endPoint y: 160, distance: 11.9
click at [674, 160] on input "01092205868" at bounding box center [671, 155] width 546 height 28
type input "0"
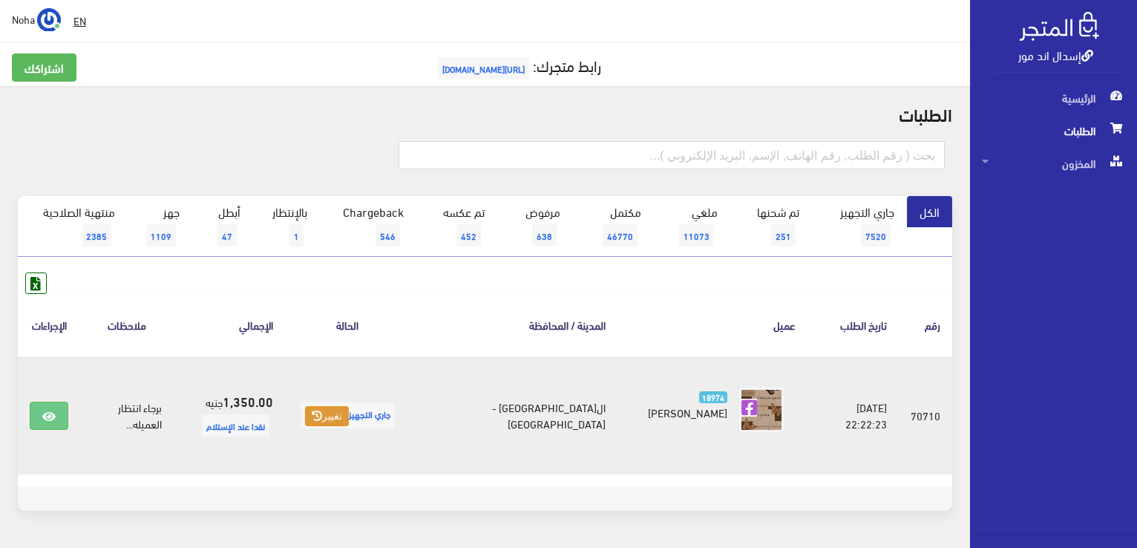
click at [322, 417] on icon at bounding box center [317, 415] width 10 height 10
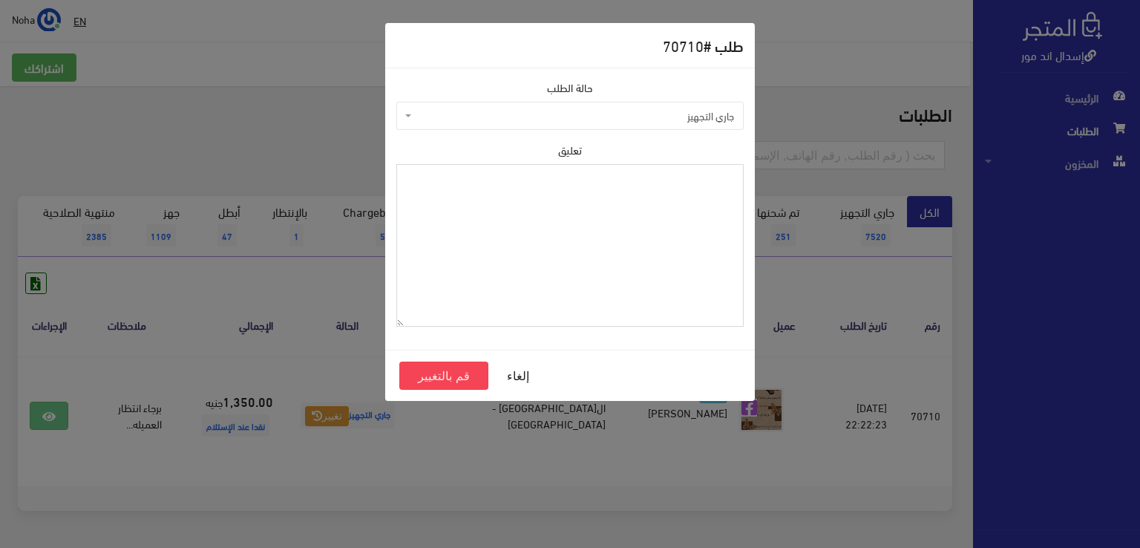
click at [502, 251] on textarea "تعليق" at bounding box center [569, 245] width 347 height 163
type textarea "رجع الموحد"
drag, startPoint x: 427, startPoint y: 375, endPoint x: 406, endPoint y: 367, distance: 23.0
click at [427, 375] on button "قم بالتغيير" at bounding box center [443, 375] width 89 height 28
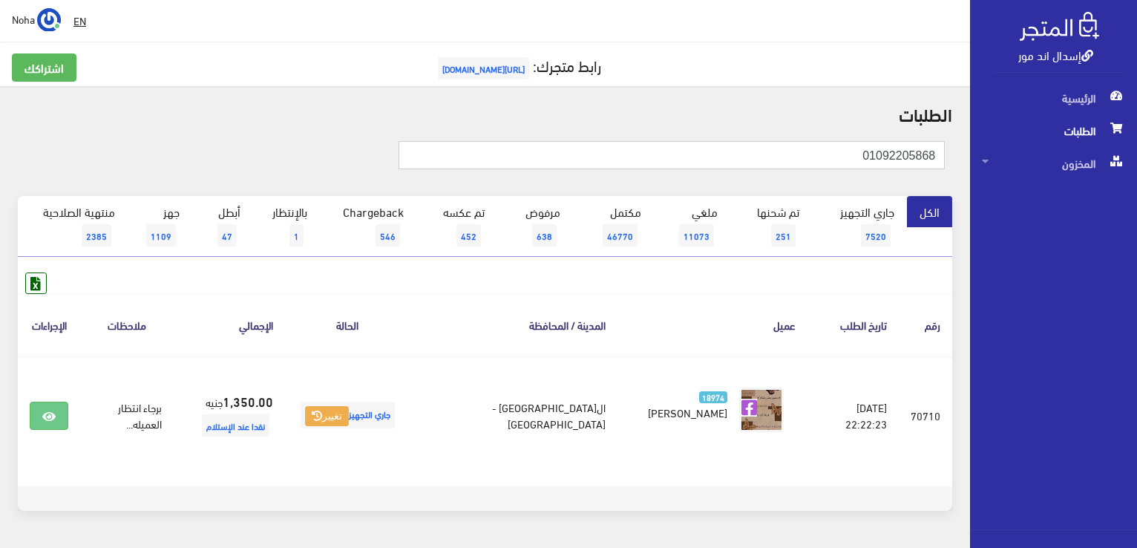
drag, startPoint x: 825, startPoint y: 150, endPoint x: 1139, endPoint y: 136, distance: 314.2
click at [1136, 142] on html "إسدال اند مور الرئيسية الطلبات" at bounding box center [568, 274] width 1137 height 548
type input "01116871204"
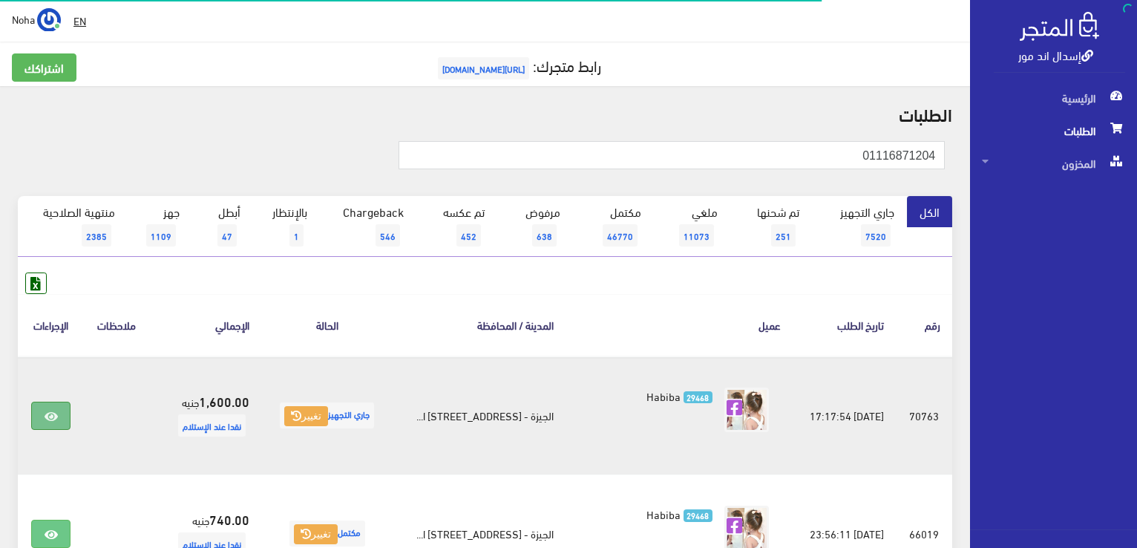
click at [45, 414] on icon at bounding box center [51, 416] width 13 height 12
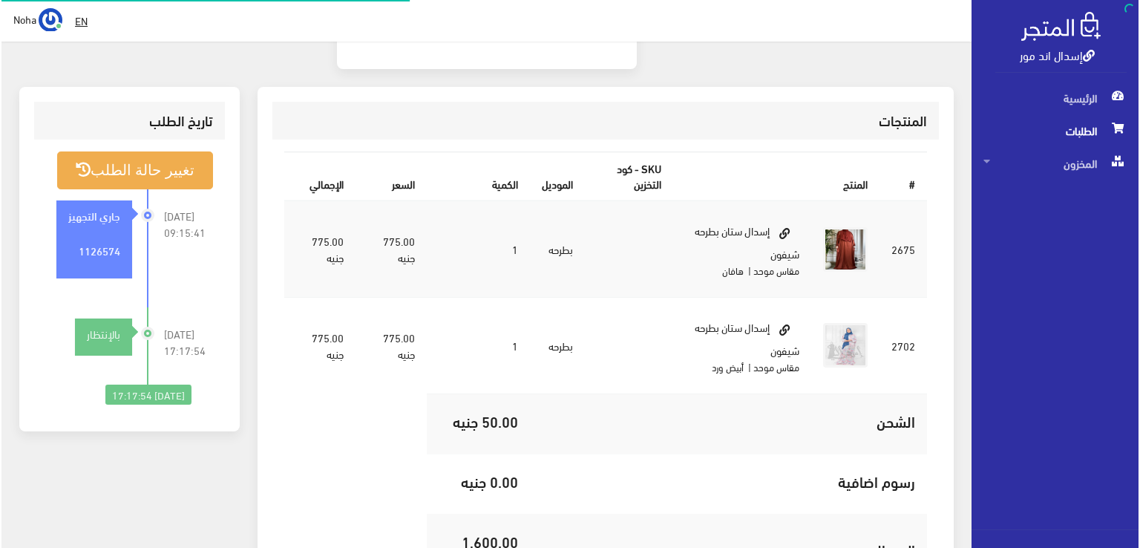
scroll to position [445, 0]
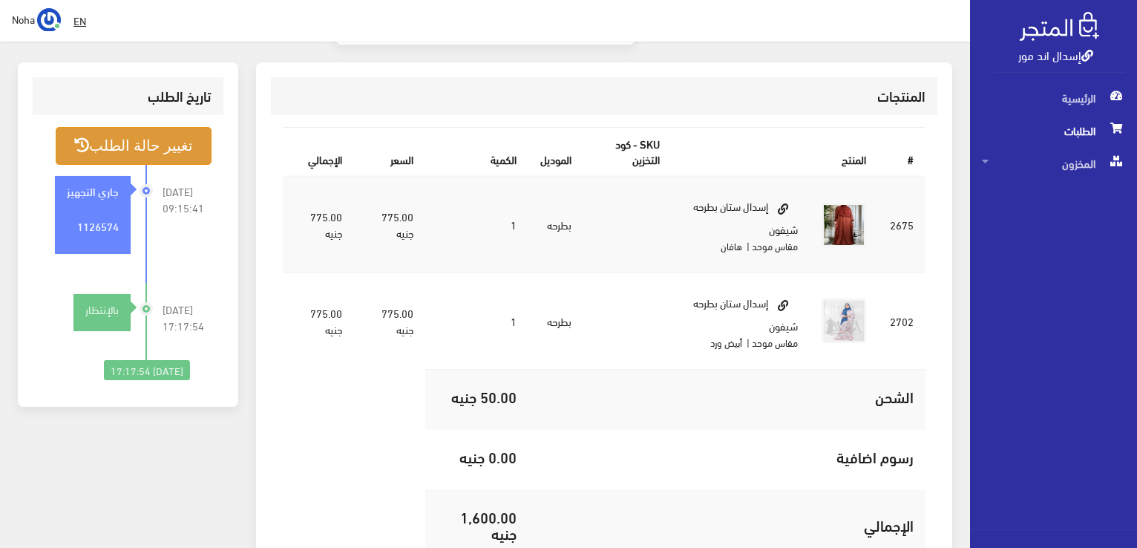
click at [103, 127] on button "تغيير حالة الطلب" at bounding box center [134, 146] width 156 height 38
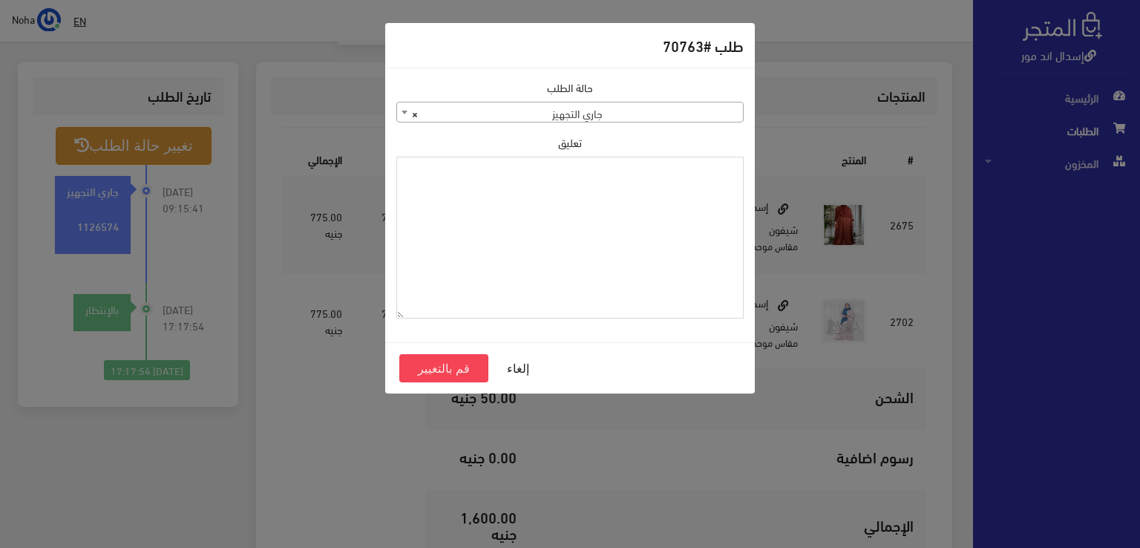
click at [526, 211] on textarea "تعليق" at bounding box center [569, 238] width 347 height 163
type textarea "هتجزء"
click at [431, 372] on button "قم بالتغيير" at bounding box center [443, 368] width 89 height 28
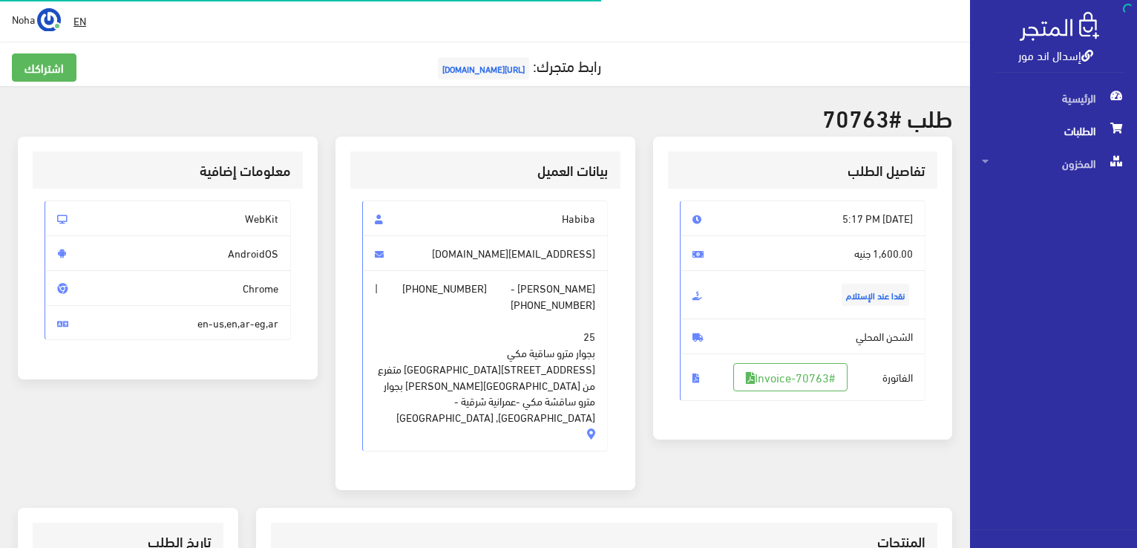
scroll to position [445, 0]
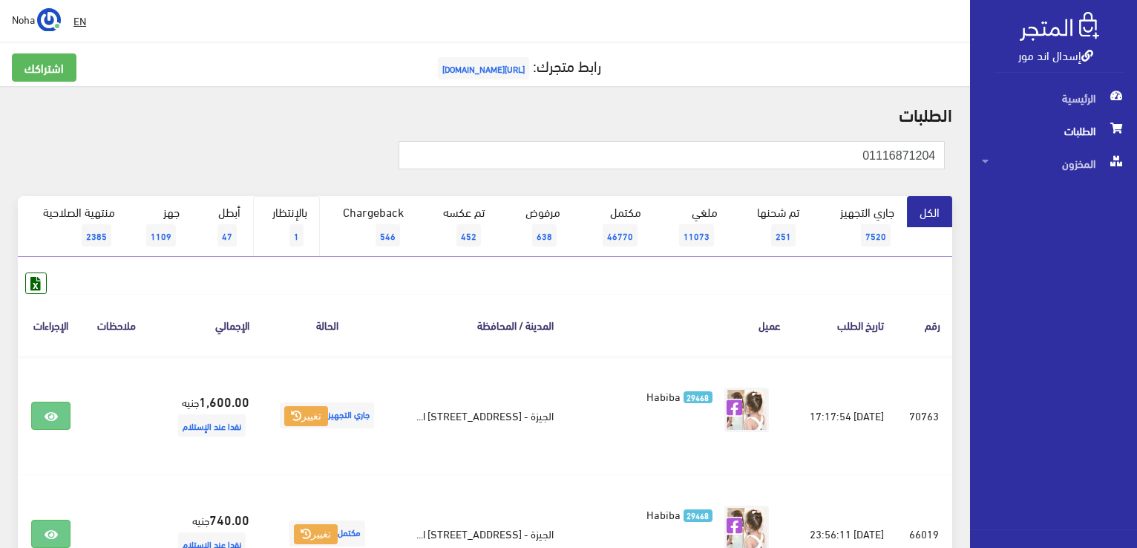
drag, startPoint x: 299, startPoint y: 211, endPoint x: 291, endPoint y: 210, distance: 8.2
click at [297, 211] on link "بالإنتظار 1" at bounding box center [286, 226] width 67 height 61
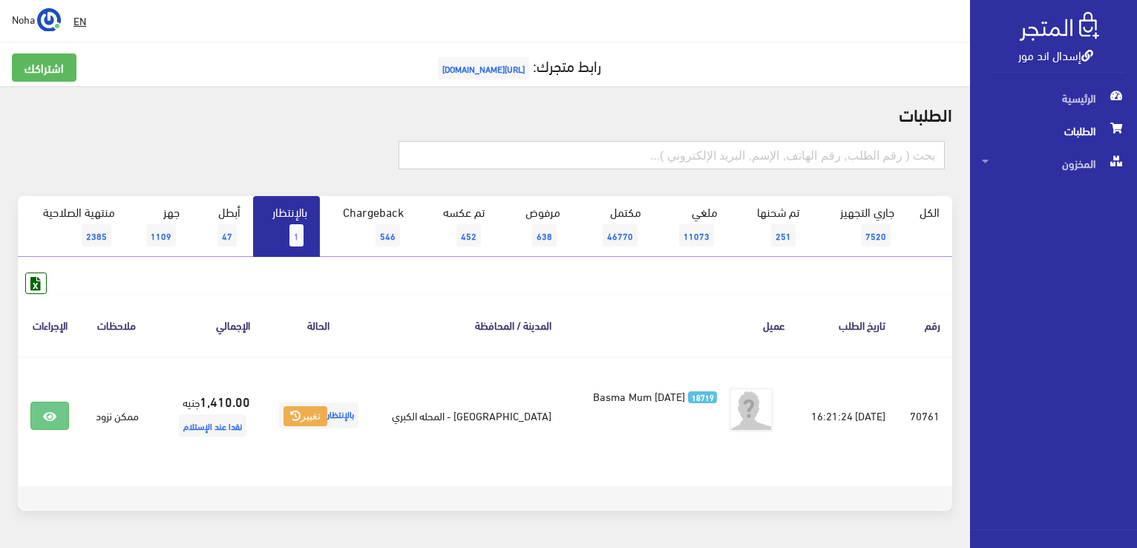
click at [852, 154] on input "text" at bounding box center [671, 155] width 546 height 28
type input "01005057909"
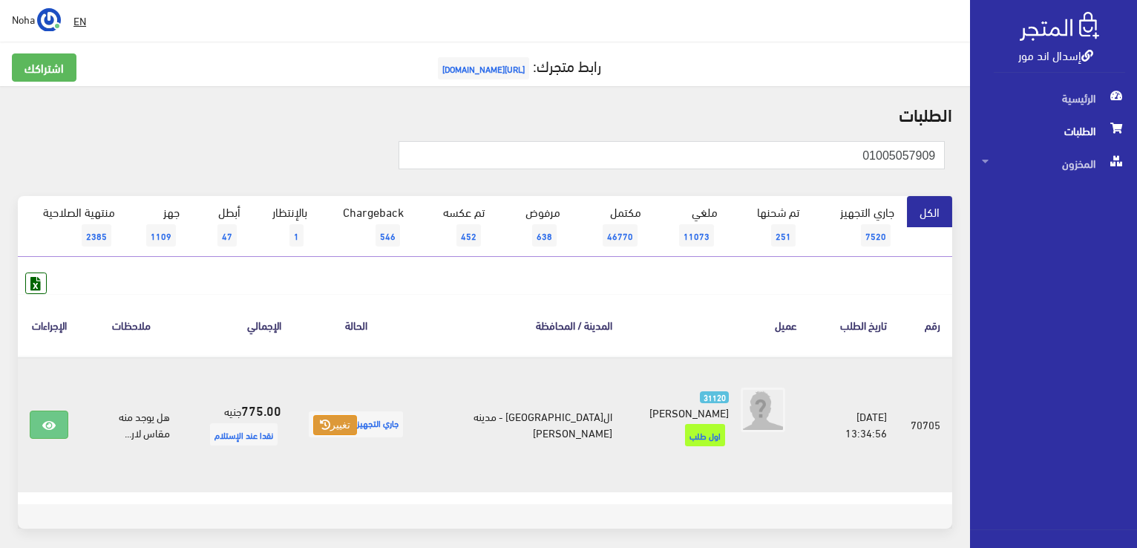
click at [355, 415] on button "تغيير" at bounding box center [335, 425] width 44 height 21
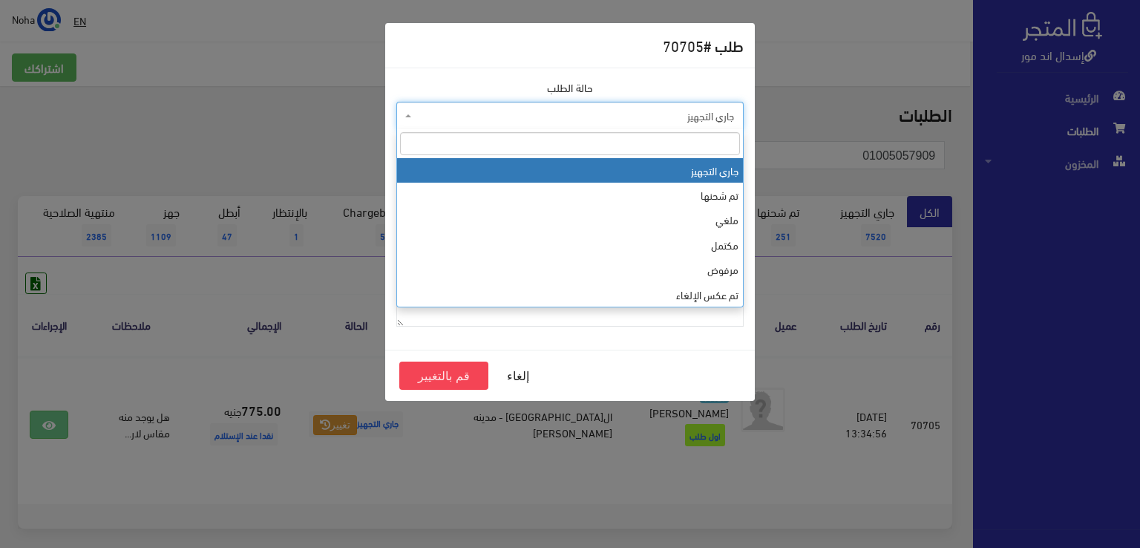
click at [595, 117] on span "جاري التجهيز" at bounding box center [574, 115] width 319 height 15
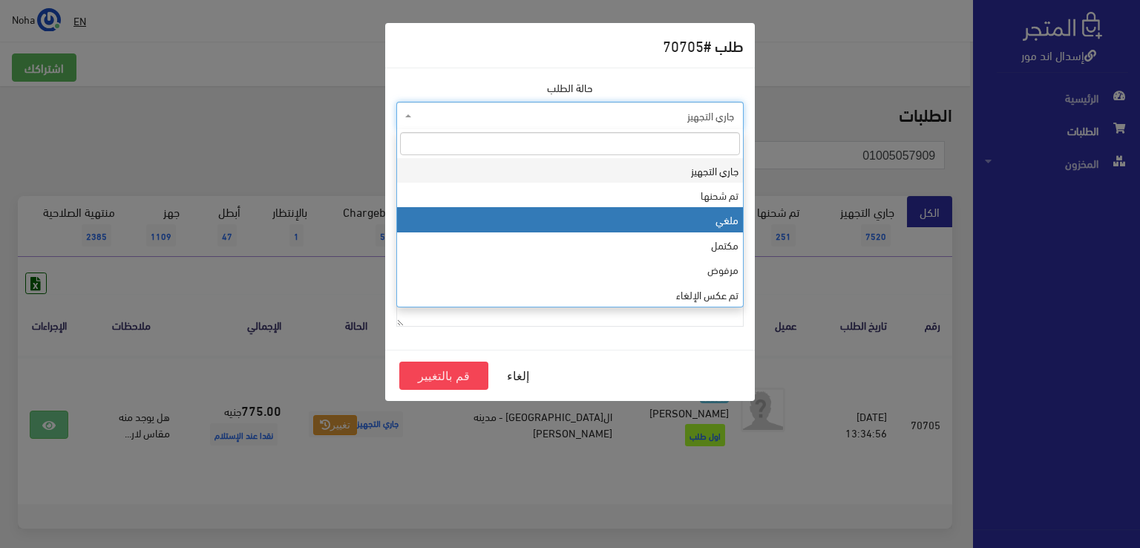
select select "3"
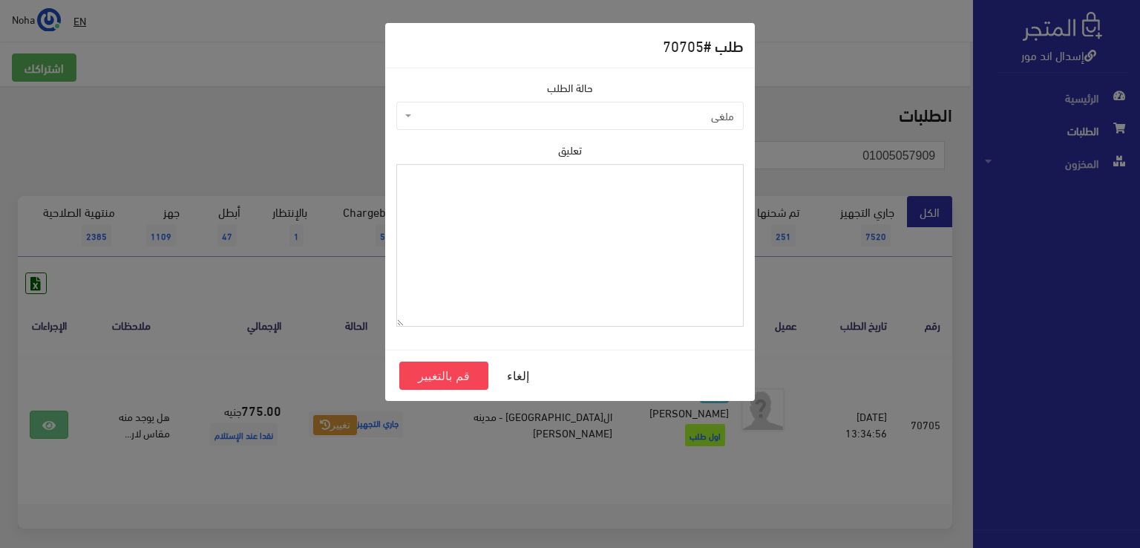
click at [570, 239] on textarea "تعليق" at bounding box center [569, 245] width 347 height 163
type textarea "الغاء بالتليفون"
click at [433, 380] on button "قم بالتغيير" at bounding box center [443, 375] width 89 height 28
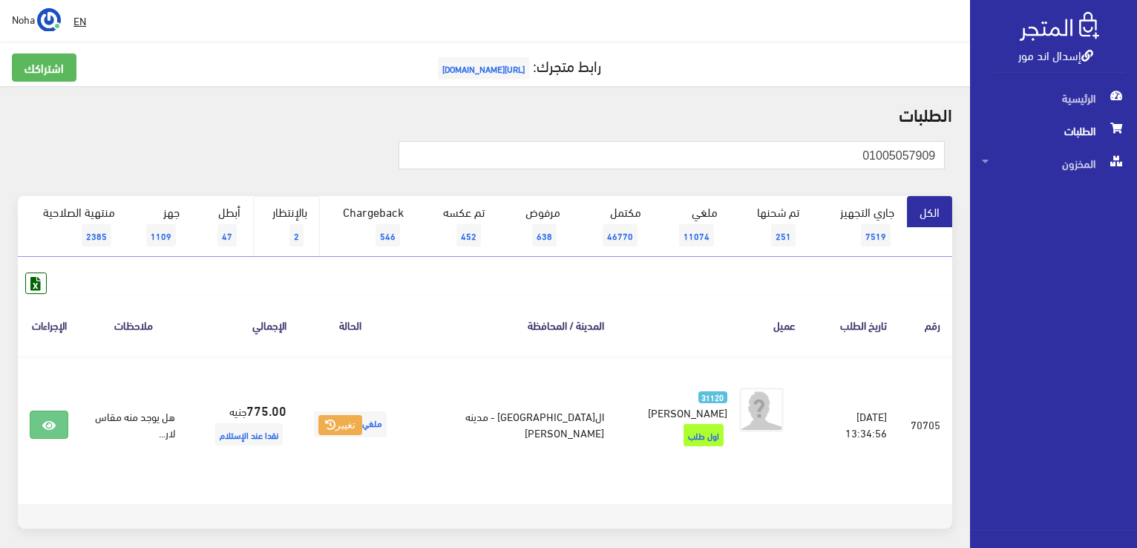
click at [288, 207] on link "بالإنتظار 2" at bounding box center [286, 226] width 67 height 61
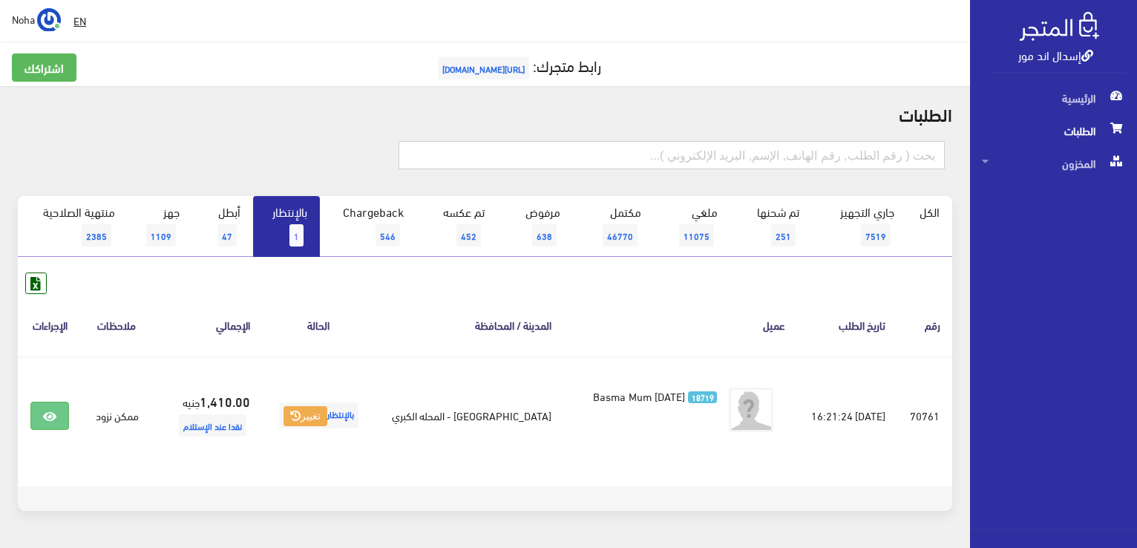
click at [915, 150] on input "text" at bounding box center [671, 155] width 546 height 28
type input "70791"
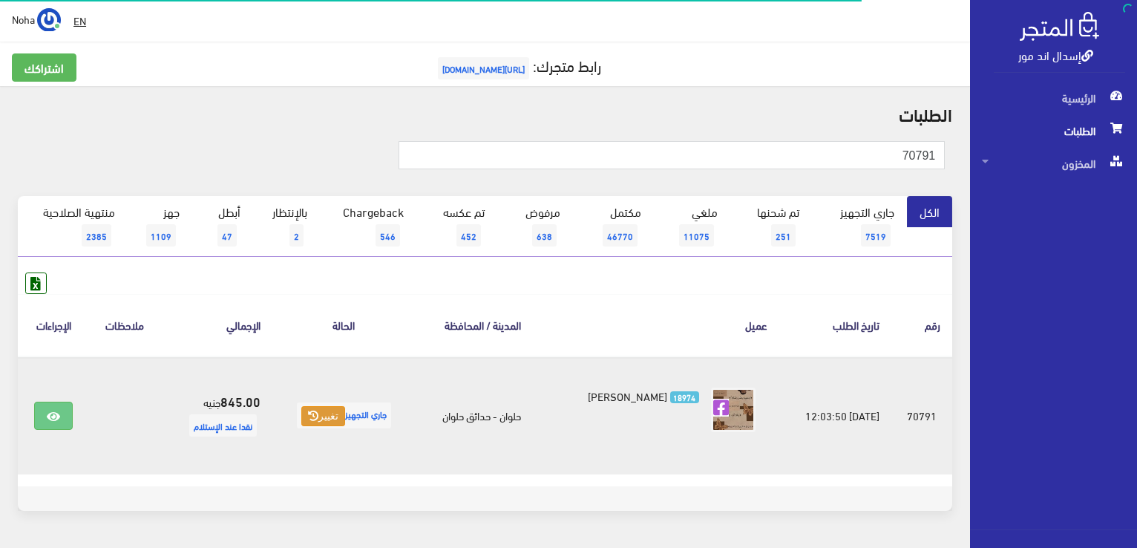
click at [341, 416] on button "تغيير" at bounding box center [323, 416] width 44 height 21
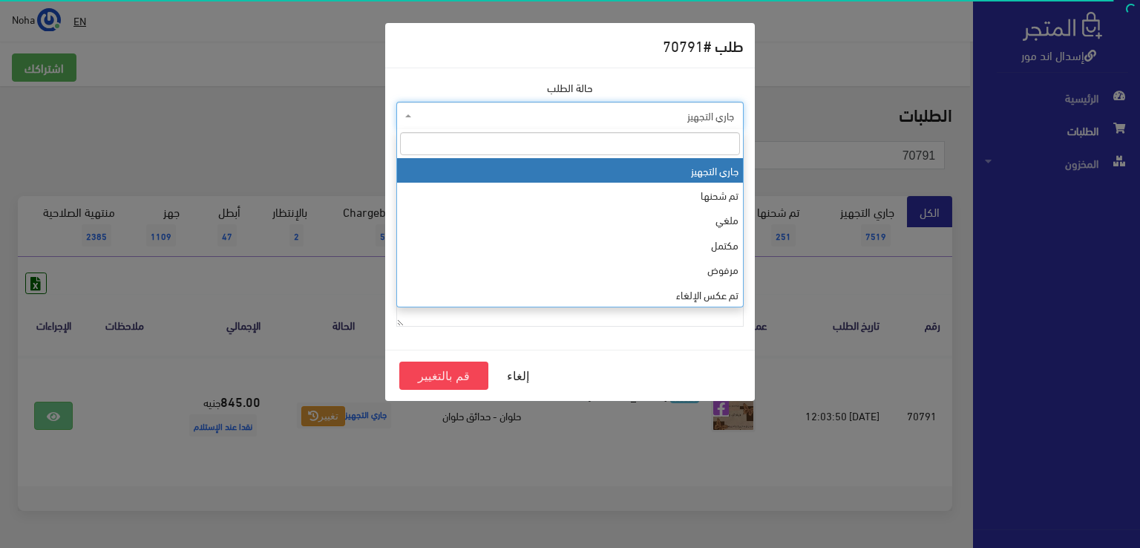
click at [619, 116] on span "جاري التجهيز" at bounding box center [574, 115] width 319 height 15
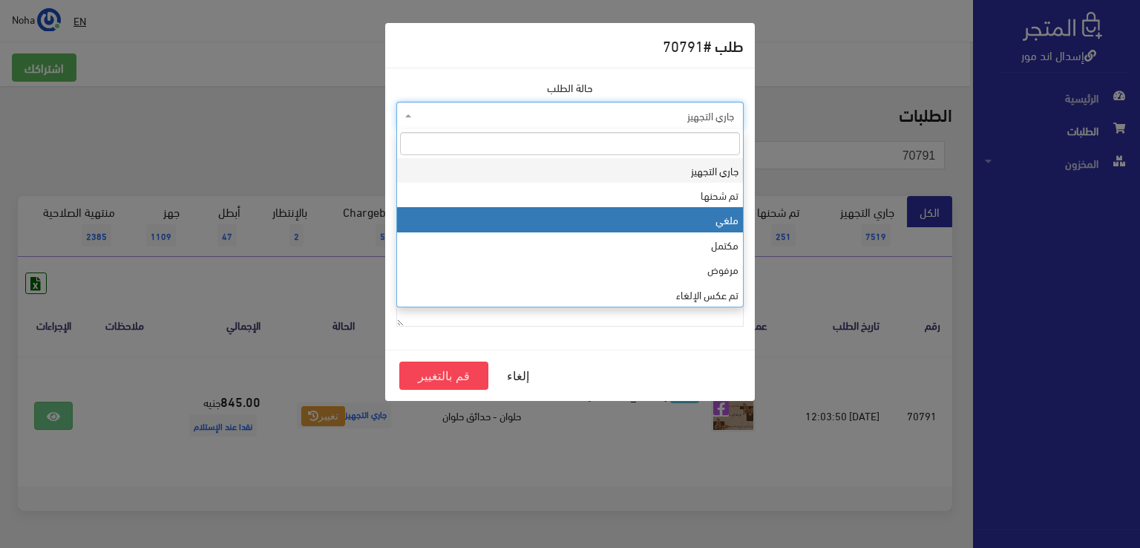
select select "3"
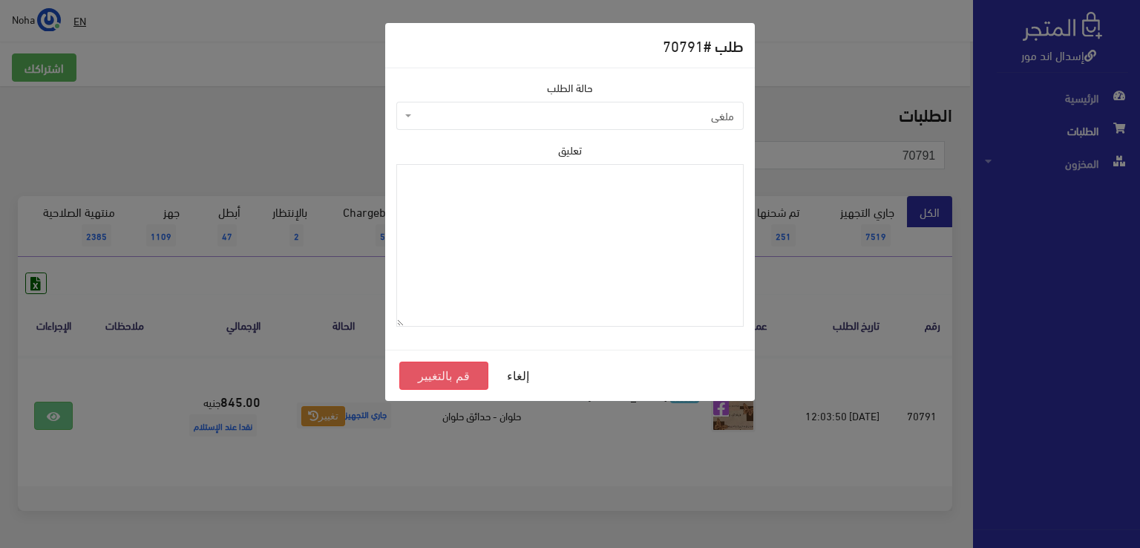
click at [455, 376] on button "قم بالتغيير" at bounding box center [443, 375] width 89 height 28
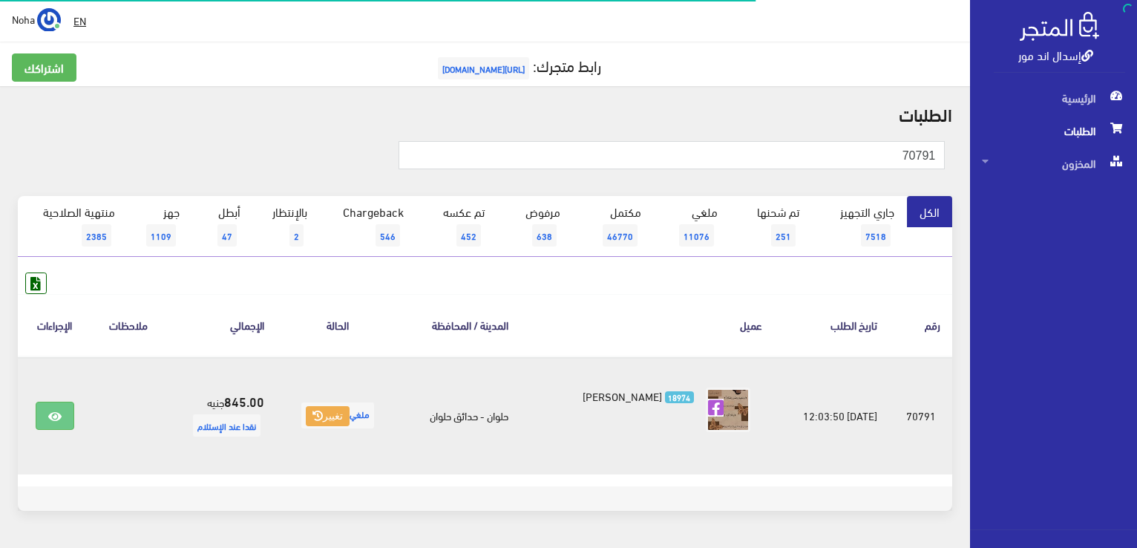
scroll to position [45, 0]
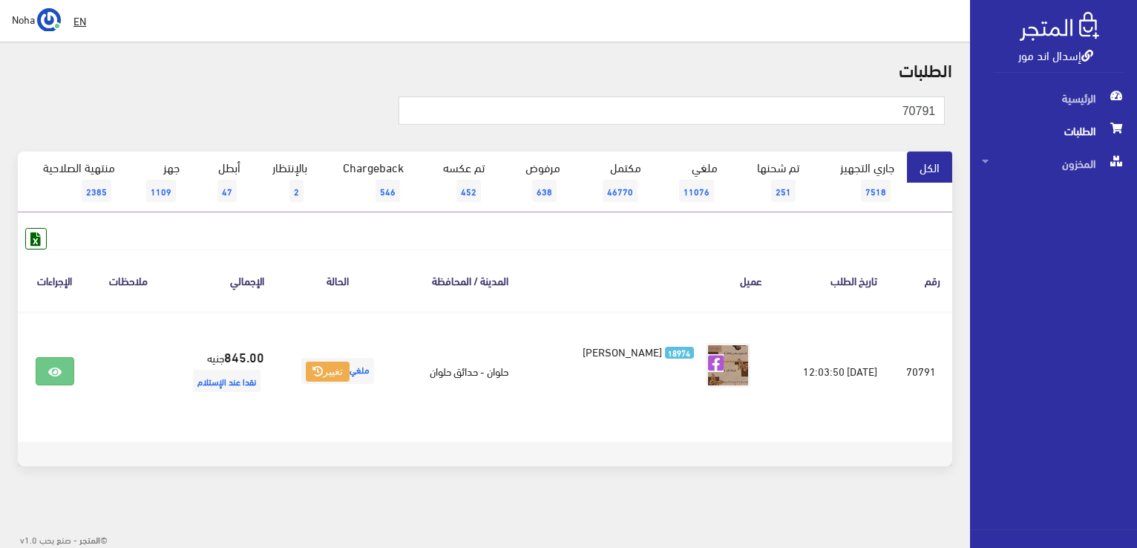
click at [1082, 131] on span "الطلبات" at bounding box center [1053, 130] width 143 height 33
